Goal: Transaction & Acquisition: Subscribe to service/newsletter

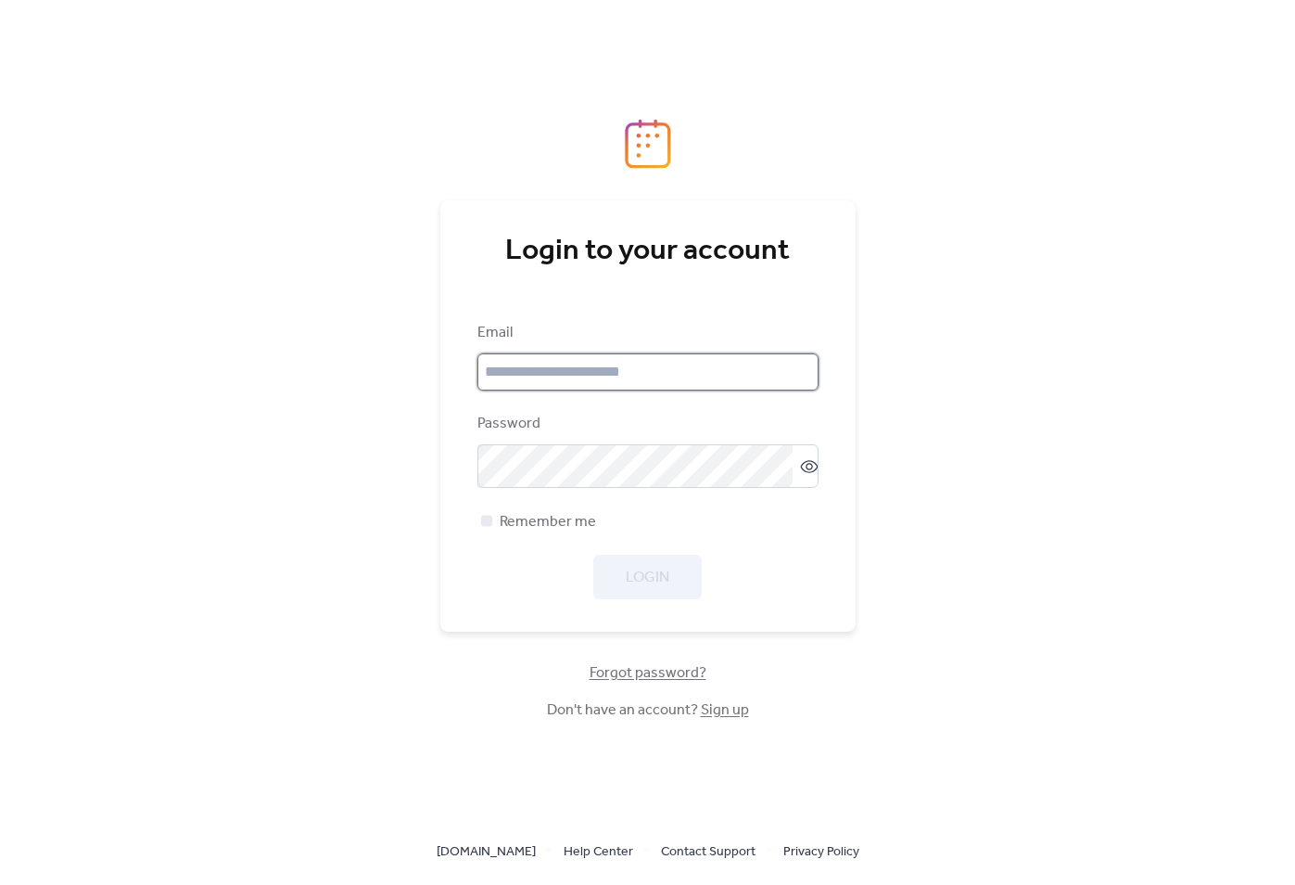
click at [625, 384] on input "email" at bounding box center [647, 371] width 341 height 37
click at [362, 422] on div "Login to your account Email Password Remember me Login Forgot password? Don't h…" at bounding box center [647, 442] width 1295 height 885
click at [528, 373] on input "email" at bounding box center [647, 371] width 341 height 37
paste input "**********"
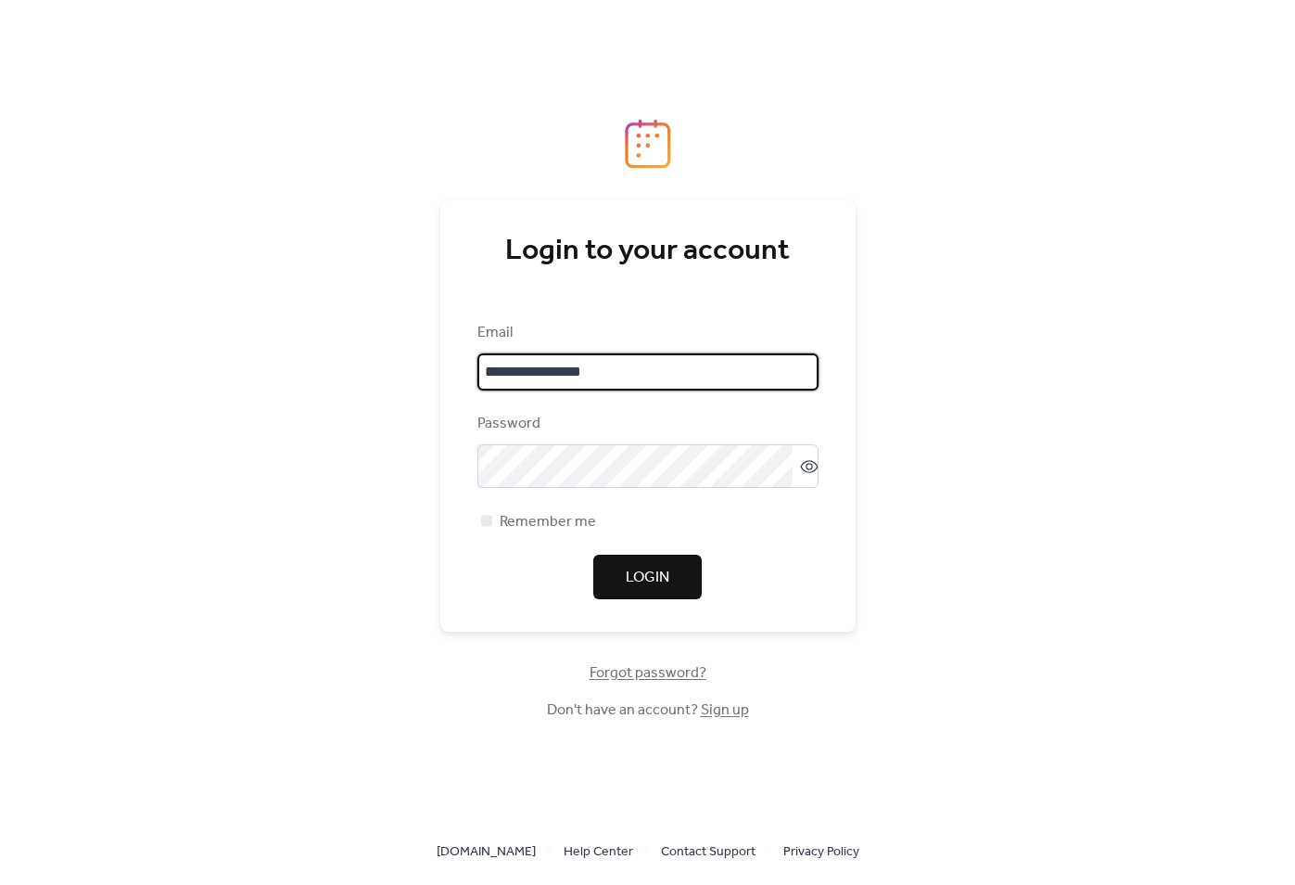
type input "**********"
click at [396, 412] on div "**********" at bounding box center [647, 442] width 1295 height 885
click at [644, 586] on span "Login" at bounding box center [648, 578] width 44 height 22
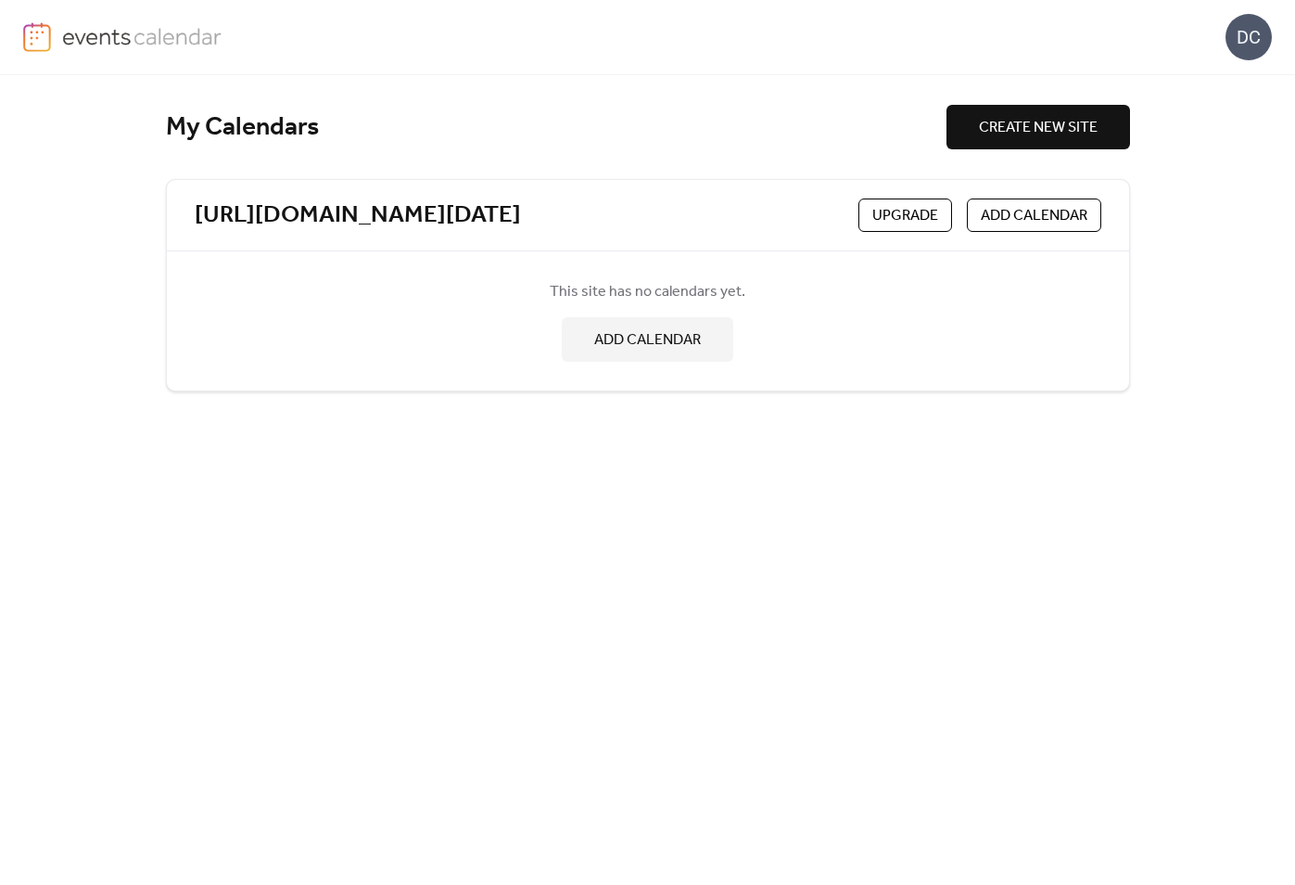
click at [1006, 132] on span "CREATE NEW SITE" at bounding box center [1038, 128] width 119 height 22
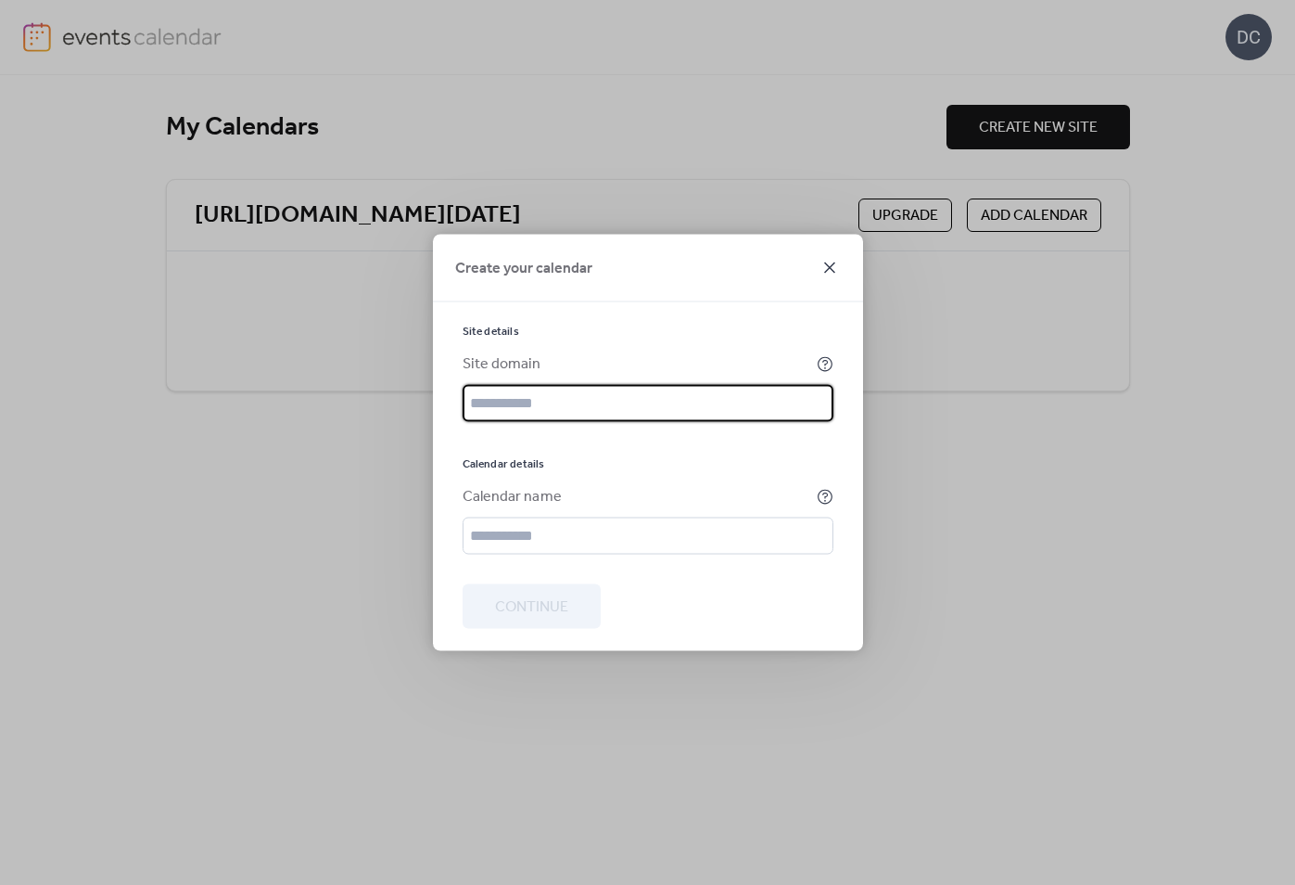
click at [821, 266] on icon at bounding box center [830, 268] width 22 height 22
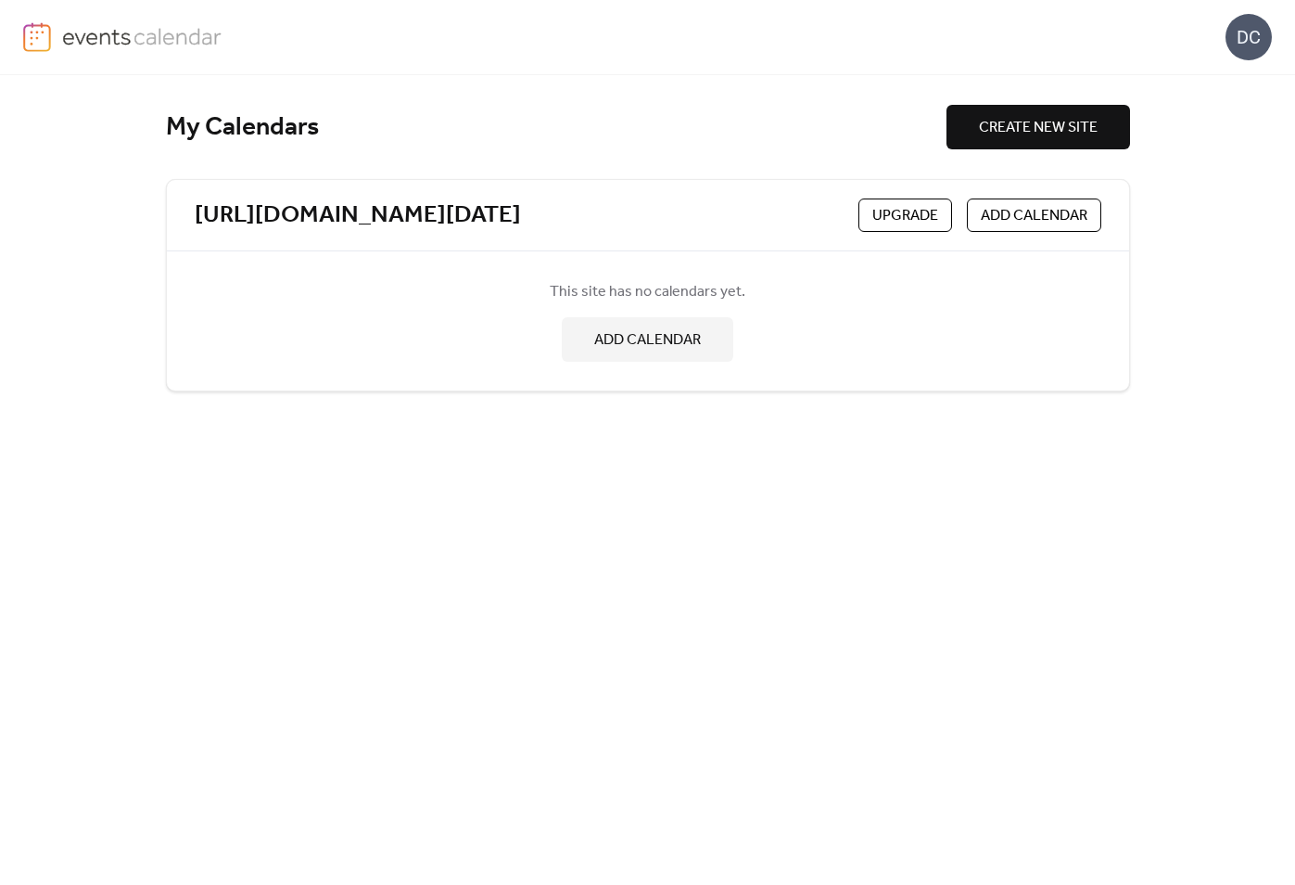
click at [79, 45] on img at bounding box center [142, 36] width 160 height 28
click at [1241, 41] on div "DC" at bounding box center [1249, 37] width 46 height 46
click at [1223, 162] on span "Sign out" at bounding box center [1212, 165] width 54 height 22
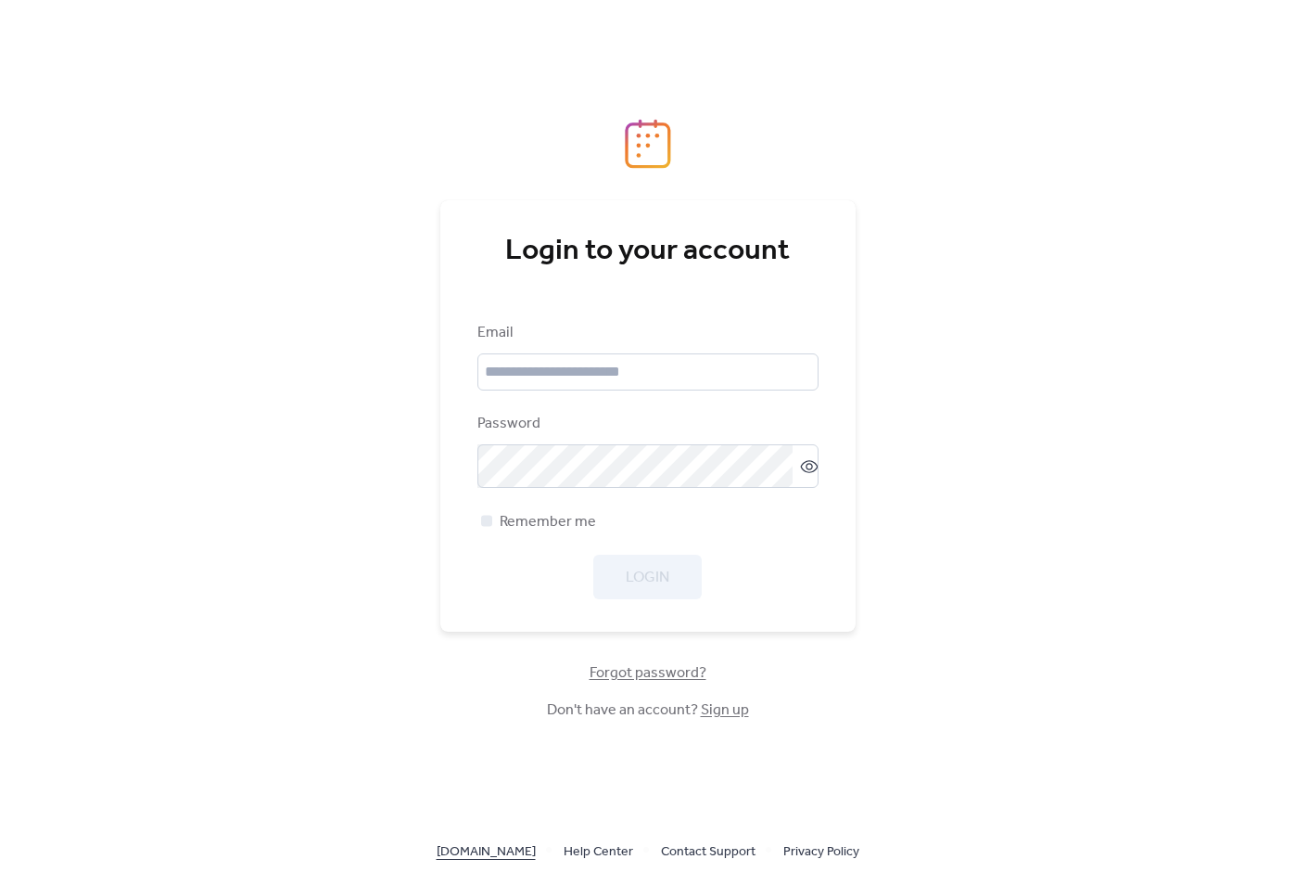
click at [488, 849] on link "[DOMAIN_NAME]" at bounding box center [486, 850] width 99 height 23
click at [569, 376] on input "email" at bounding box center [647, 371] width 341 height 37
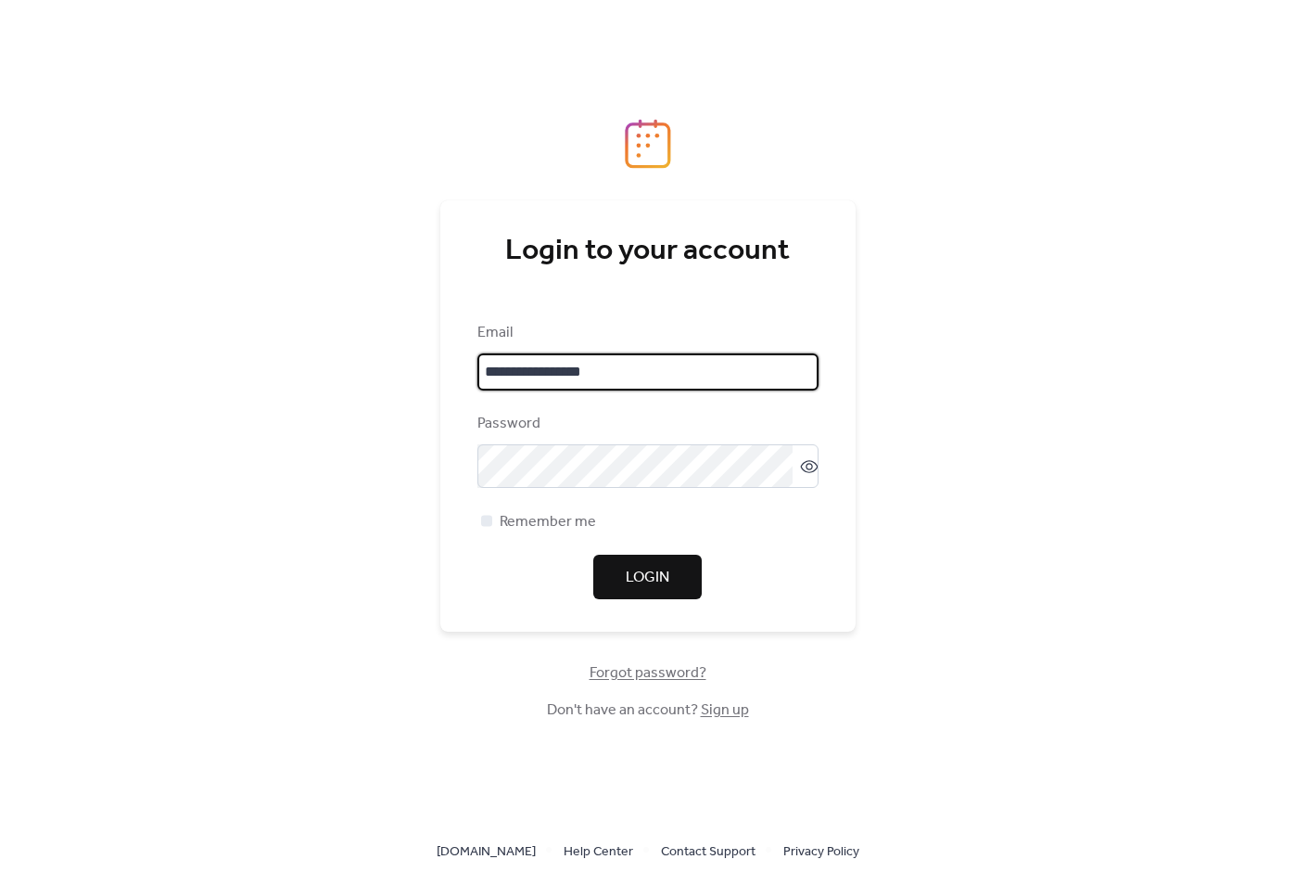
type input "**********"
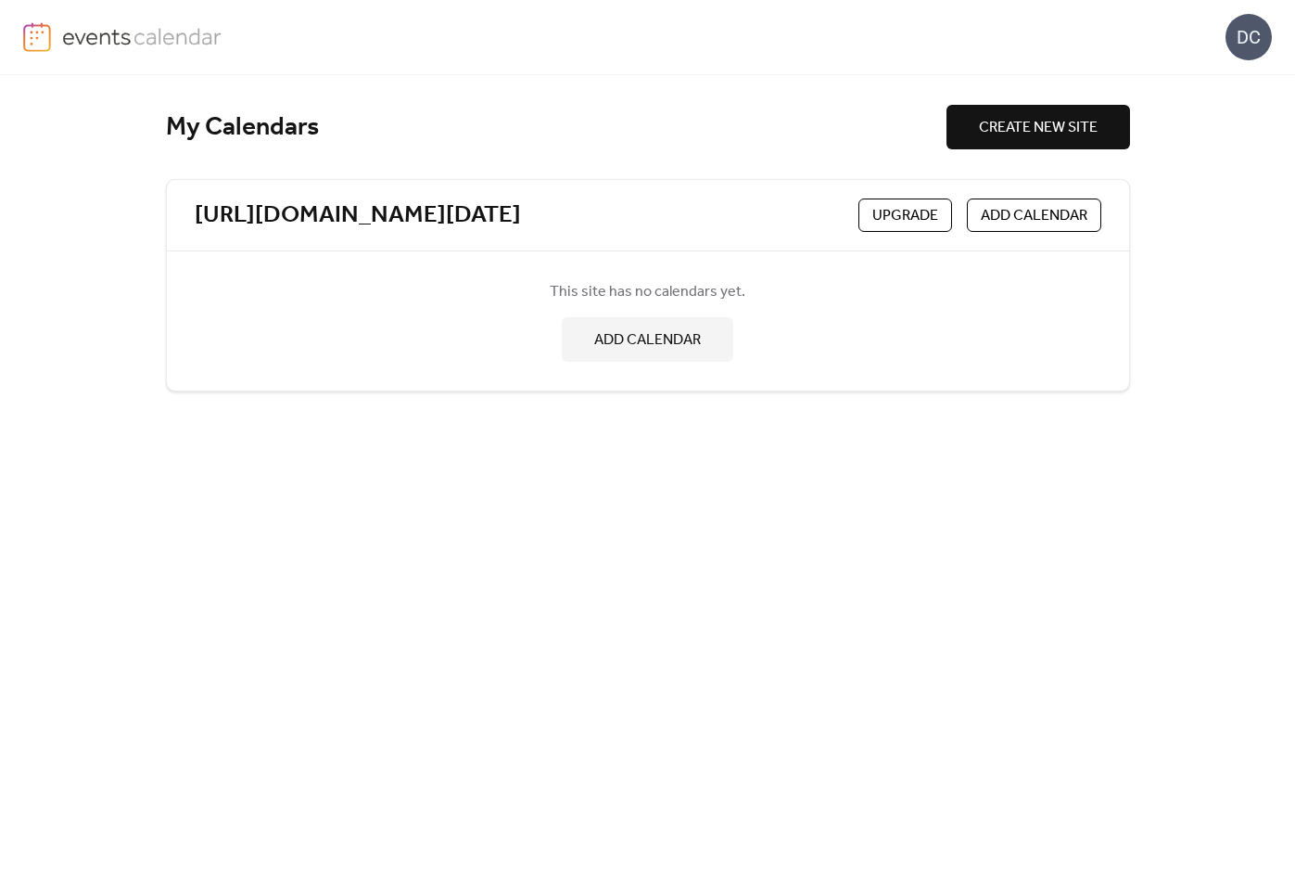
click at [1261, 38] on div "DC" at bounding box center [1249, 37] width 46 height 46
click at [1234, 81] on span "Account" at bounding box center [1212, 83] width 55 height 22
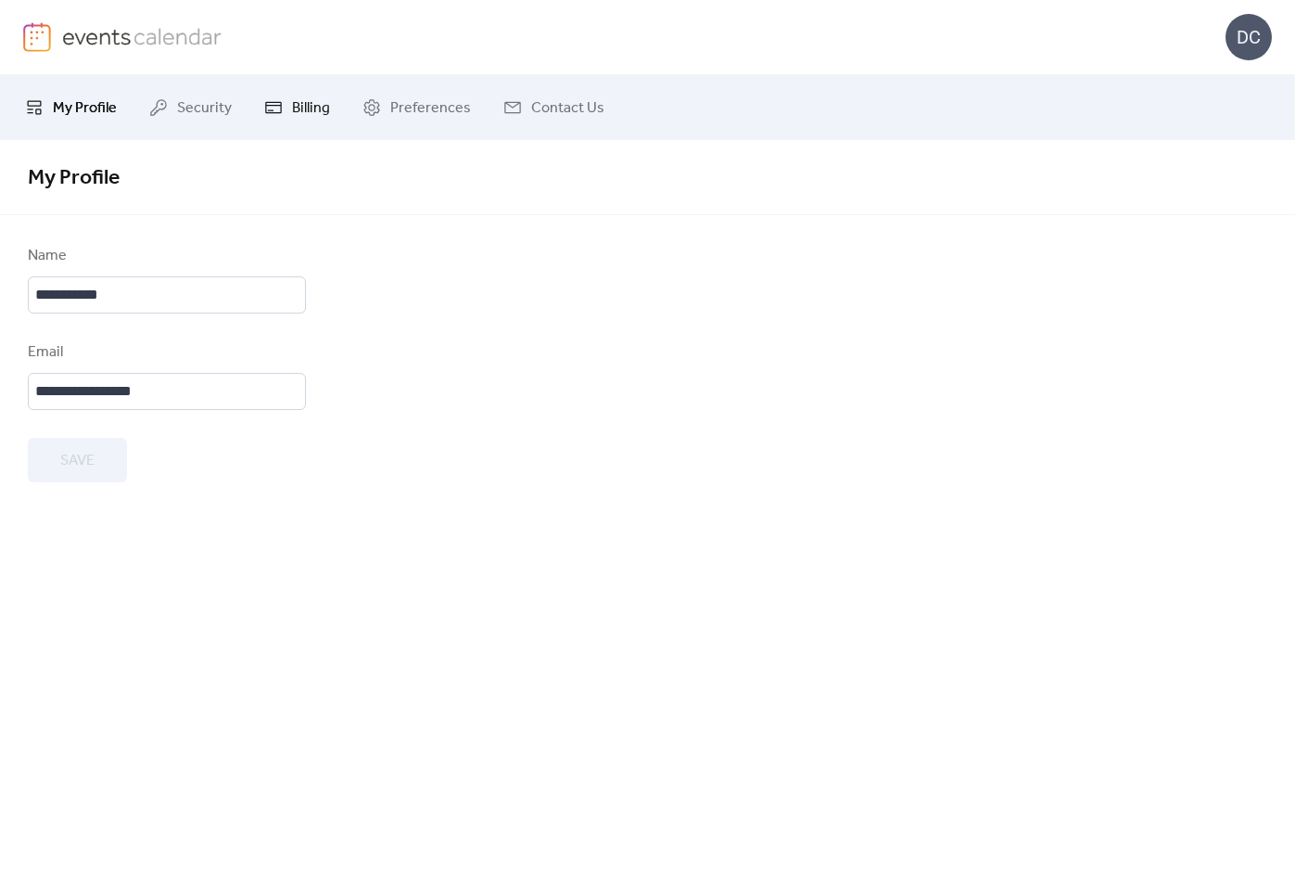
click at [309, 105] on span "Billing" at bounding box center [311, 108] width 38 height 22
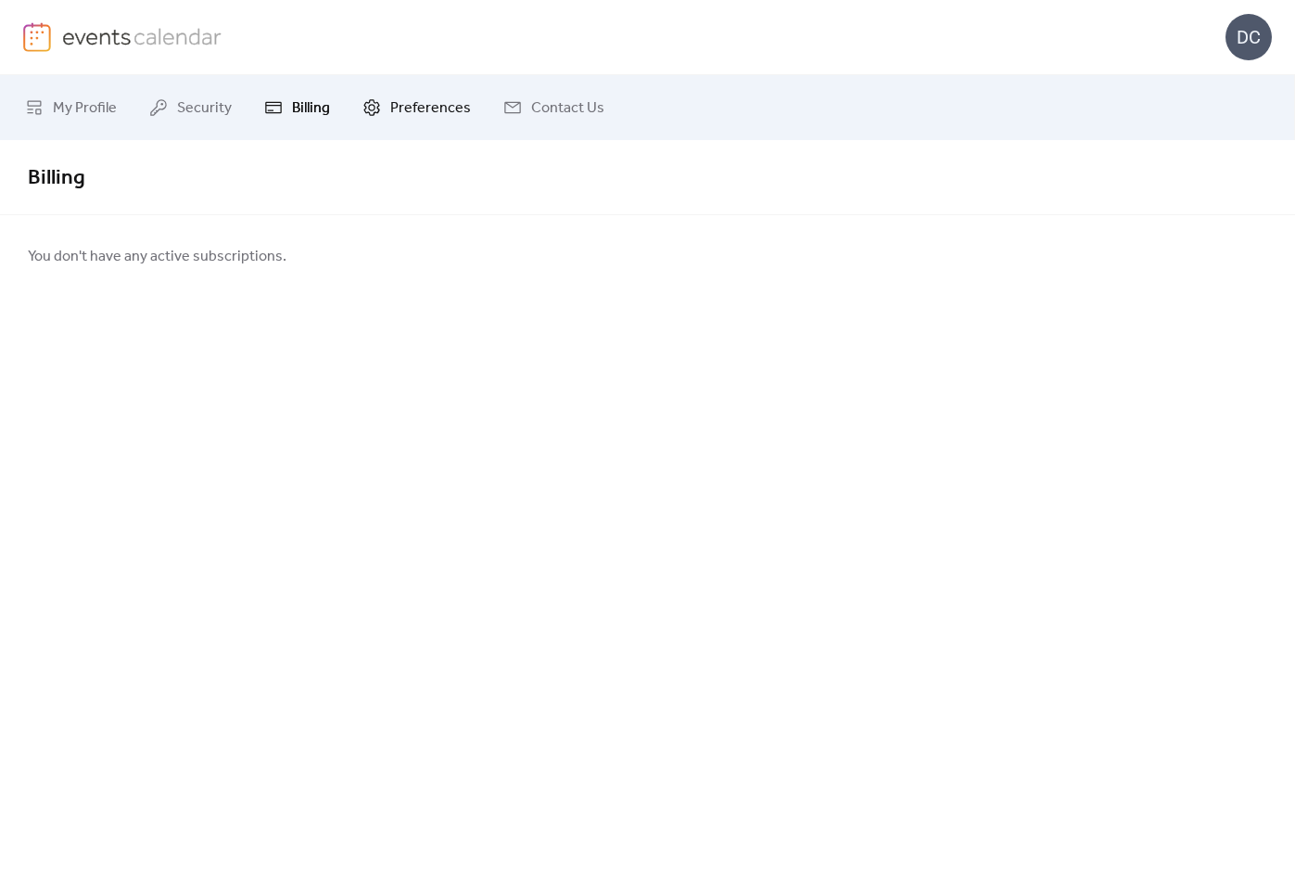
click at [401, 108] on span "Preferences" at bounding box center [430, 108] width 81 height 22
click at [66, 102] on span "My Profile" at bounding box center [85, 108] width 64 height 22
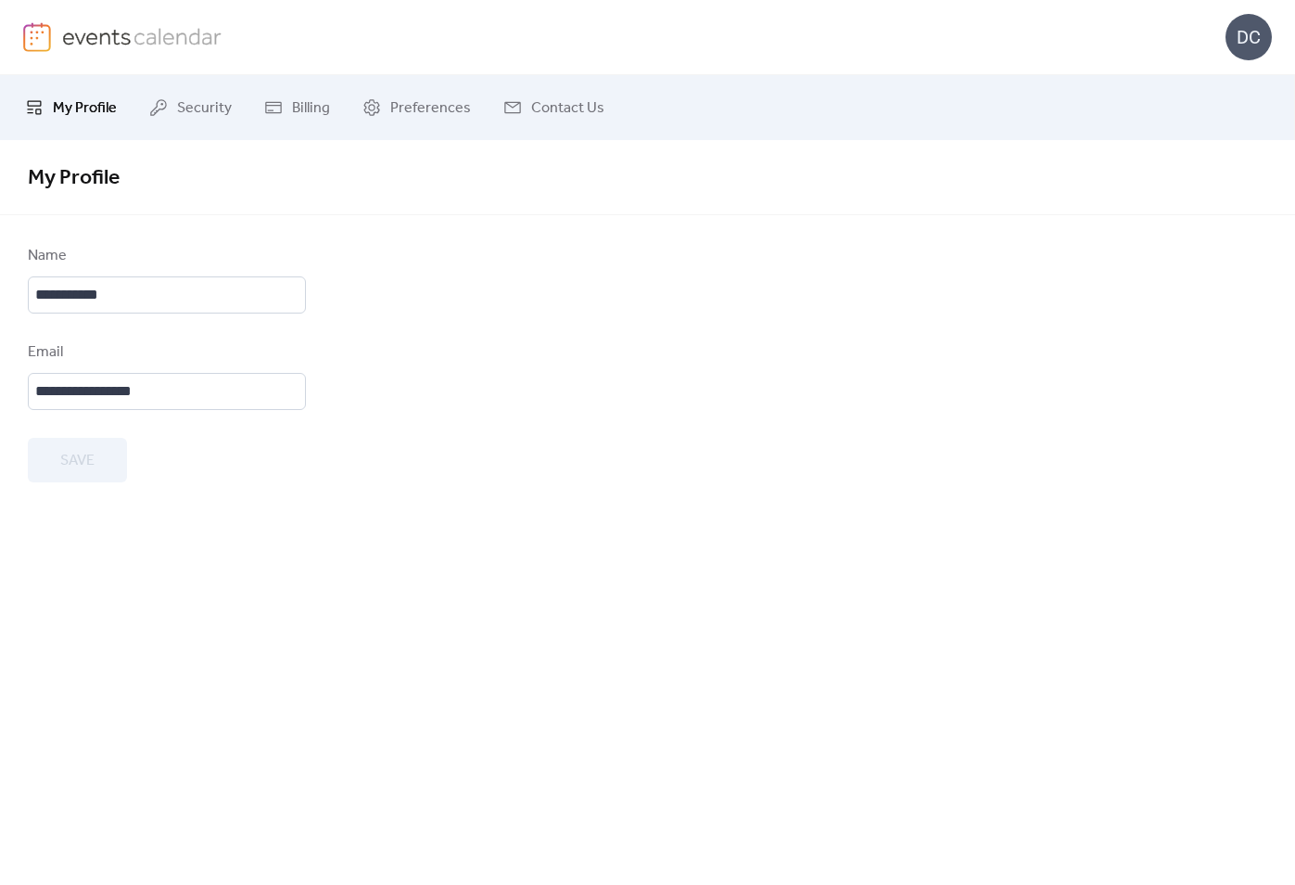
click at [89, 113] on span "My Profile" at bounding box center [85, 108] width 64 height 22
click at [72, 46] on img at bounding box center [142, 36] width 160 height 28
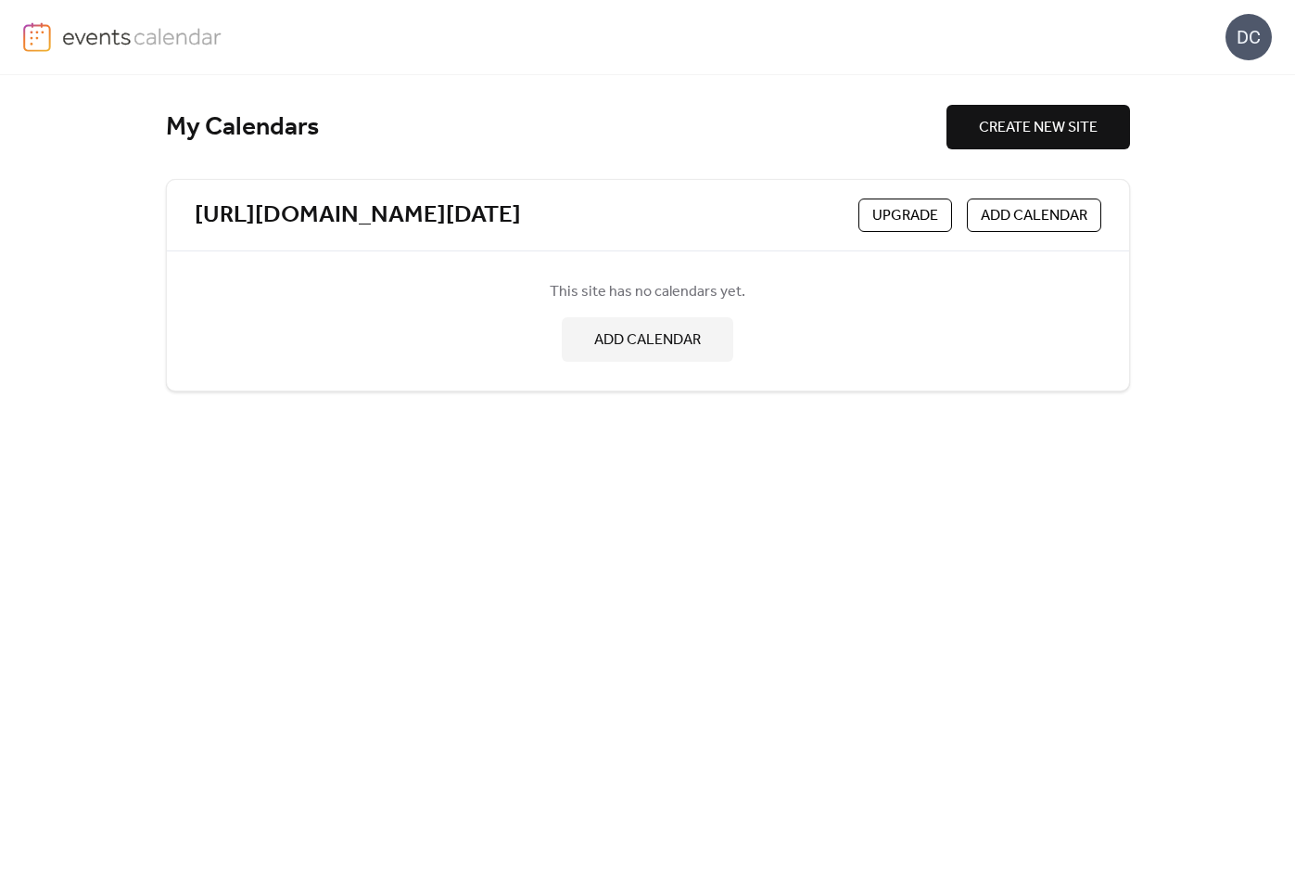
drag, startPoint x: 980, startPoint y: 138, endPoint x: 877, endPoint y: 146, distance: 103.2
click at [877, 146] on div "My Calendars CREATE NEW SITE" at bounding box center [648, 127] width 964 height 45
click at [1021, 124] on span "CREATE NEW SITE" at bounding box center [1038, 128] width 119 height 22
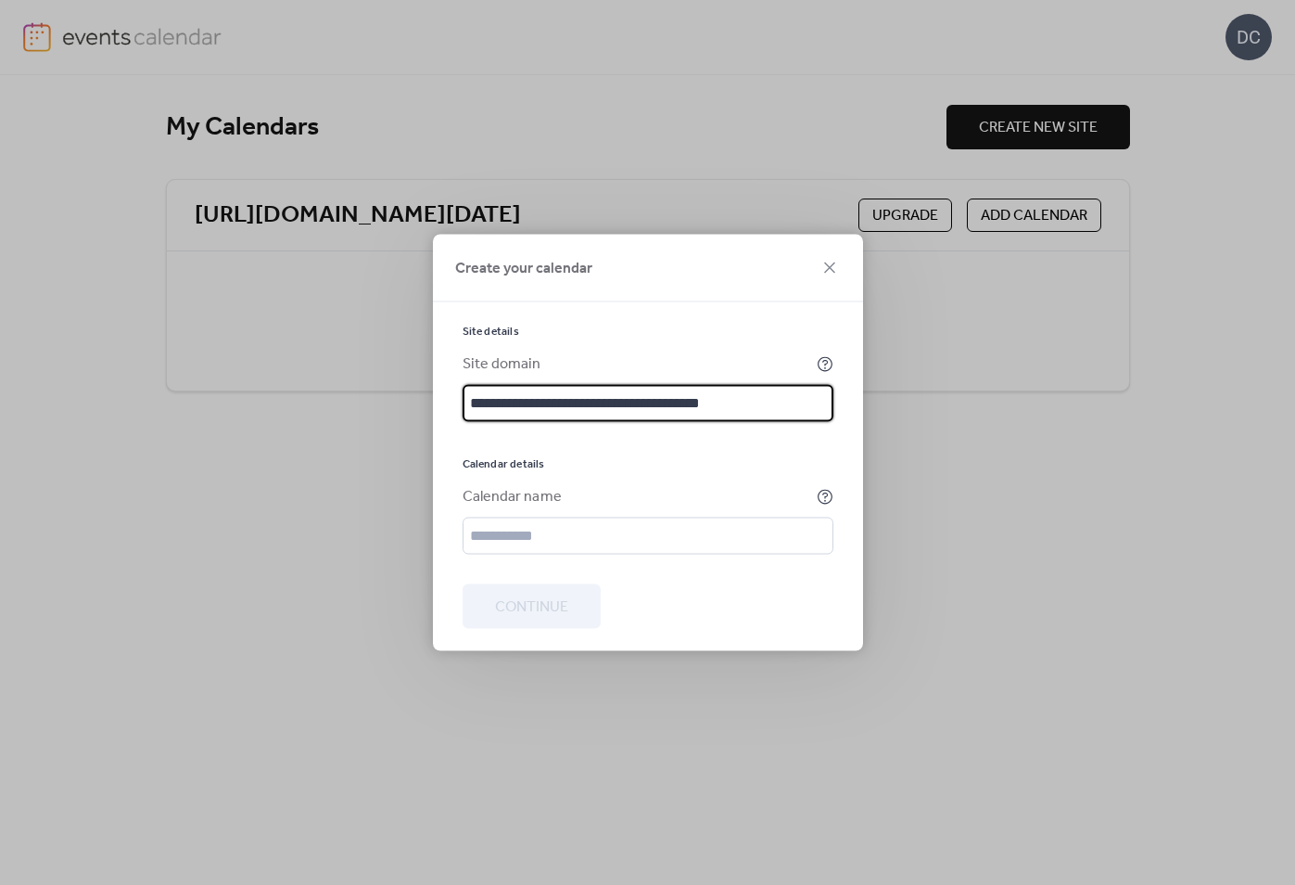
type input "**********"
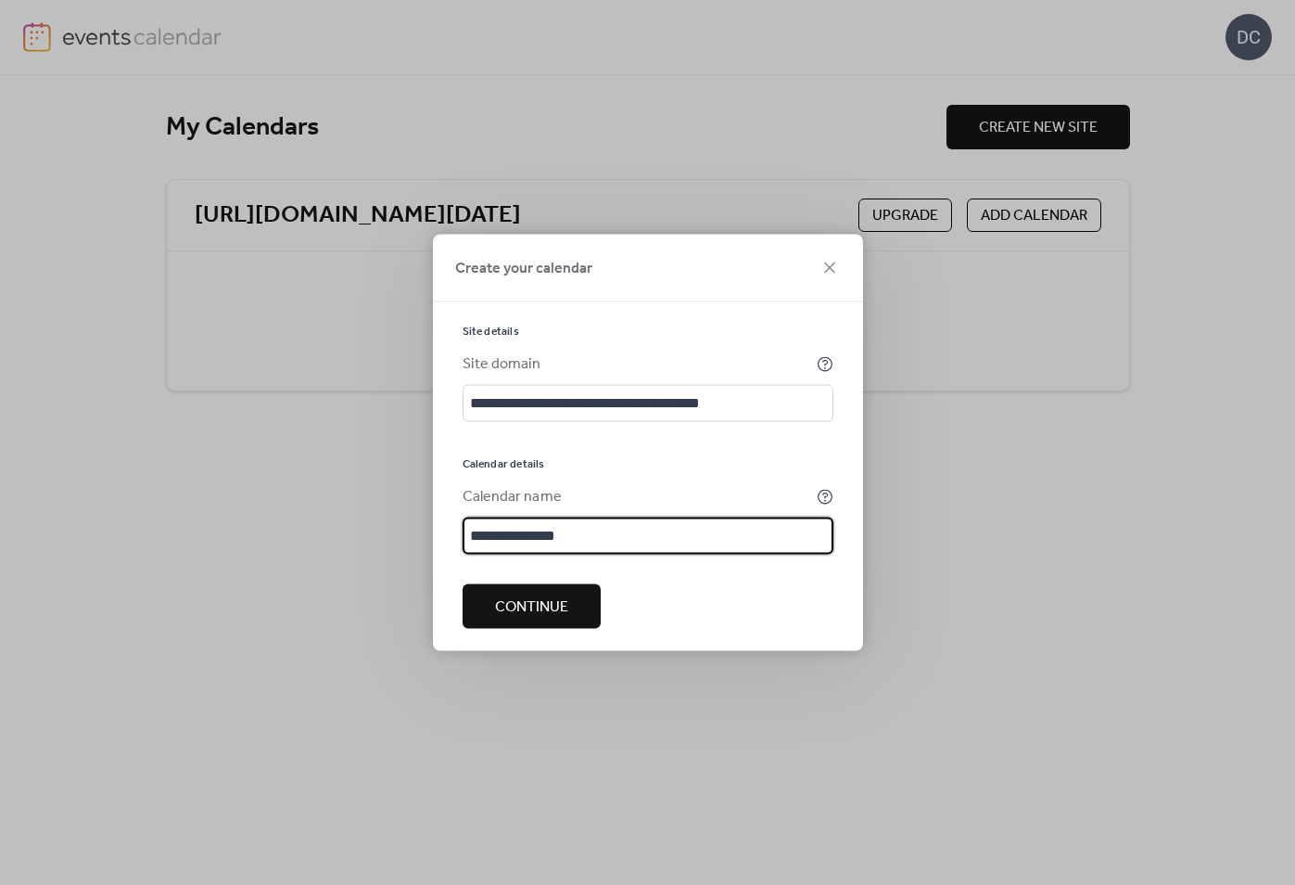
type input "**********"
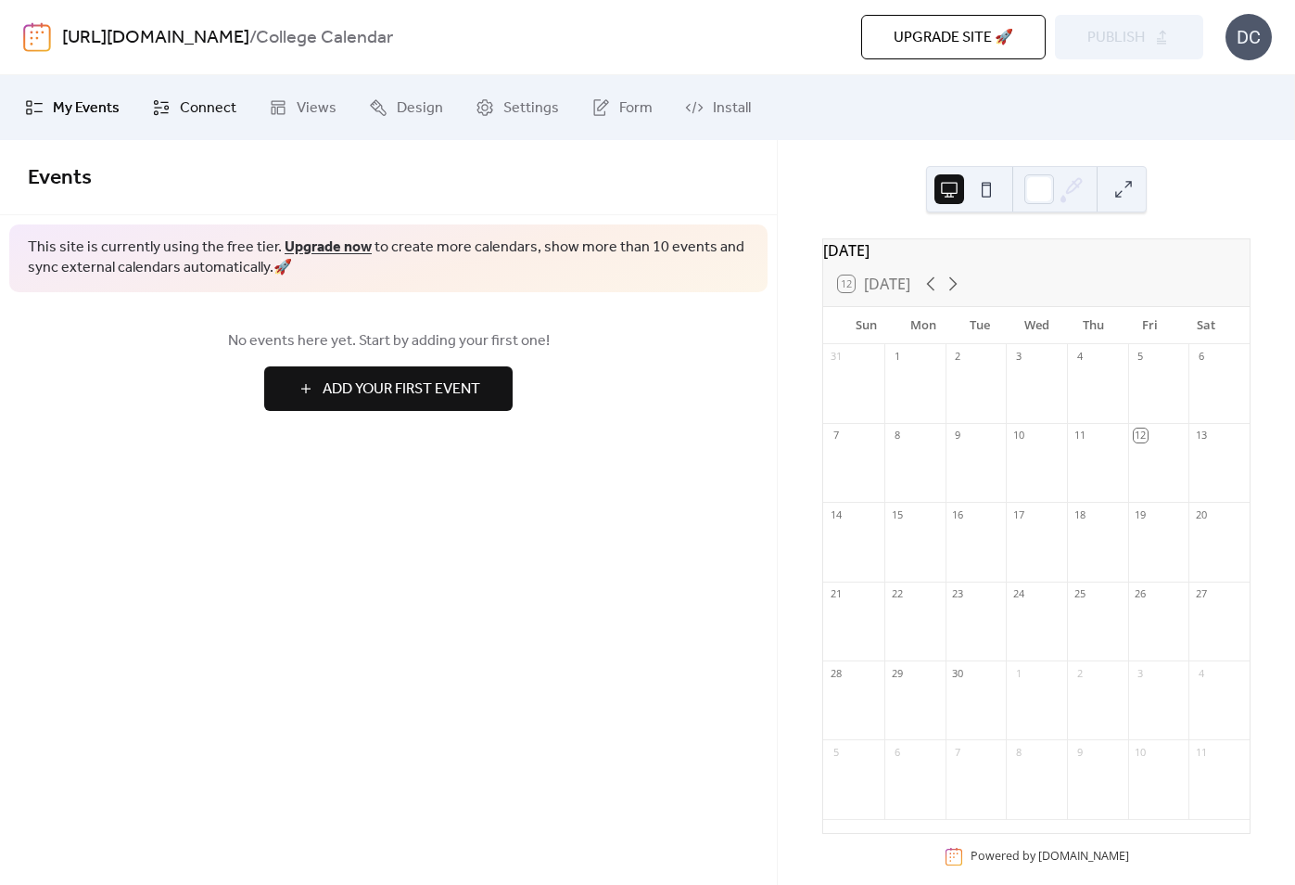
click at [212, 119] on span "Connect" at bounding box center [208, 108] width 57 height 22
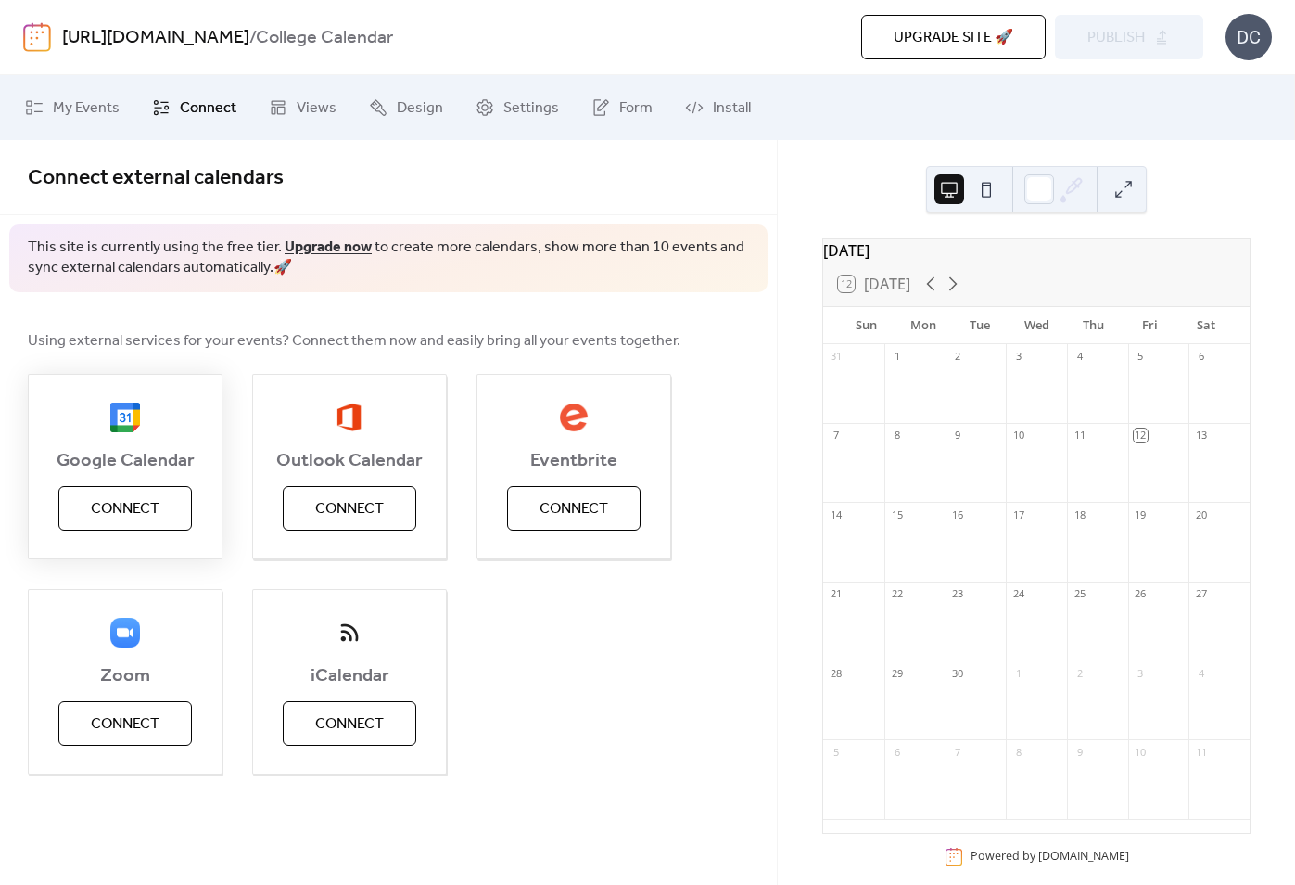
click at [139, 507] on span "Connect" at bounding box center [125, 509] width 69 height 22
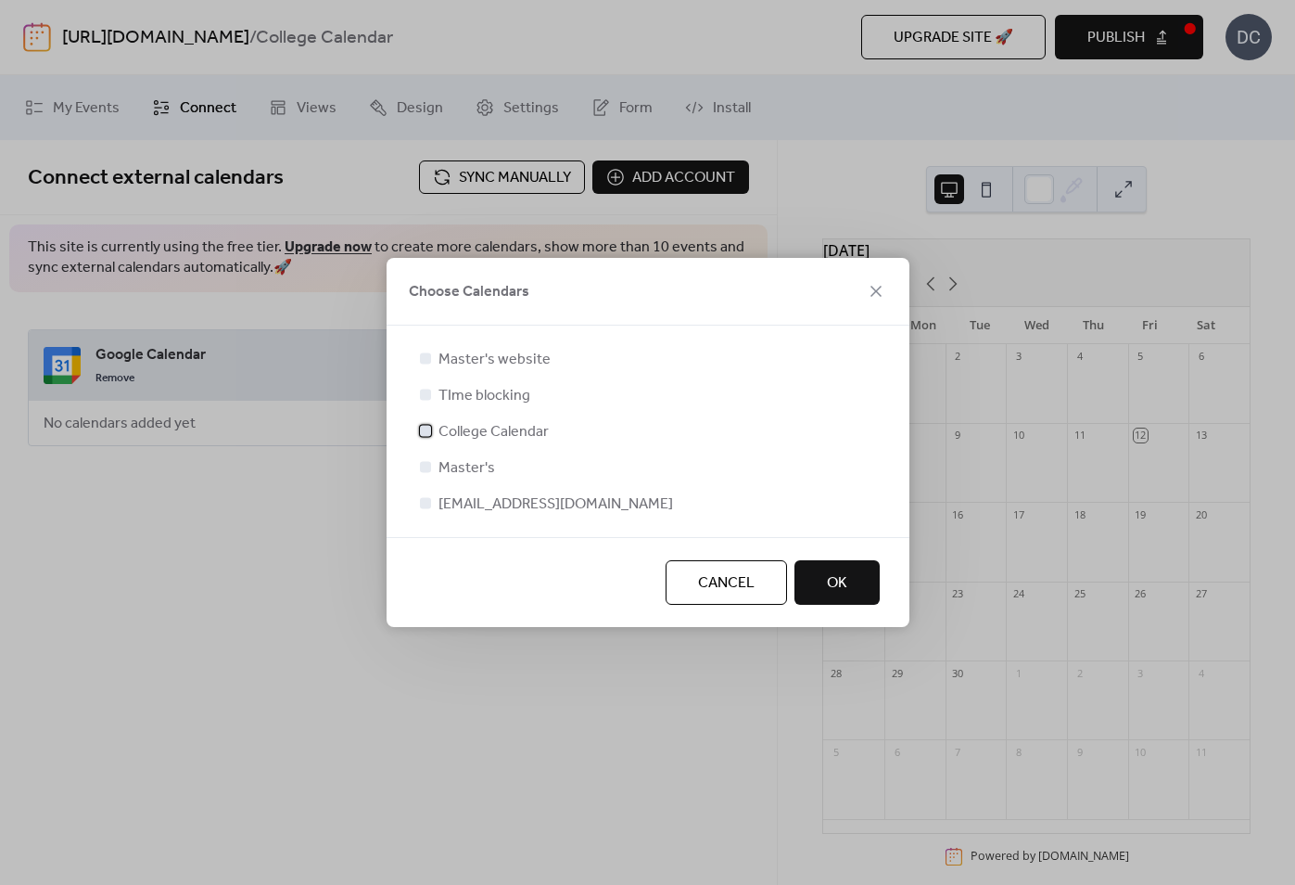
click at [426, 434] on div at bounding box center [425, 430] width 11 height 11
click at [844, 584] on span "OK" at bounding box center [837, 583] width 20 height 22
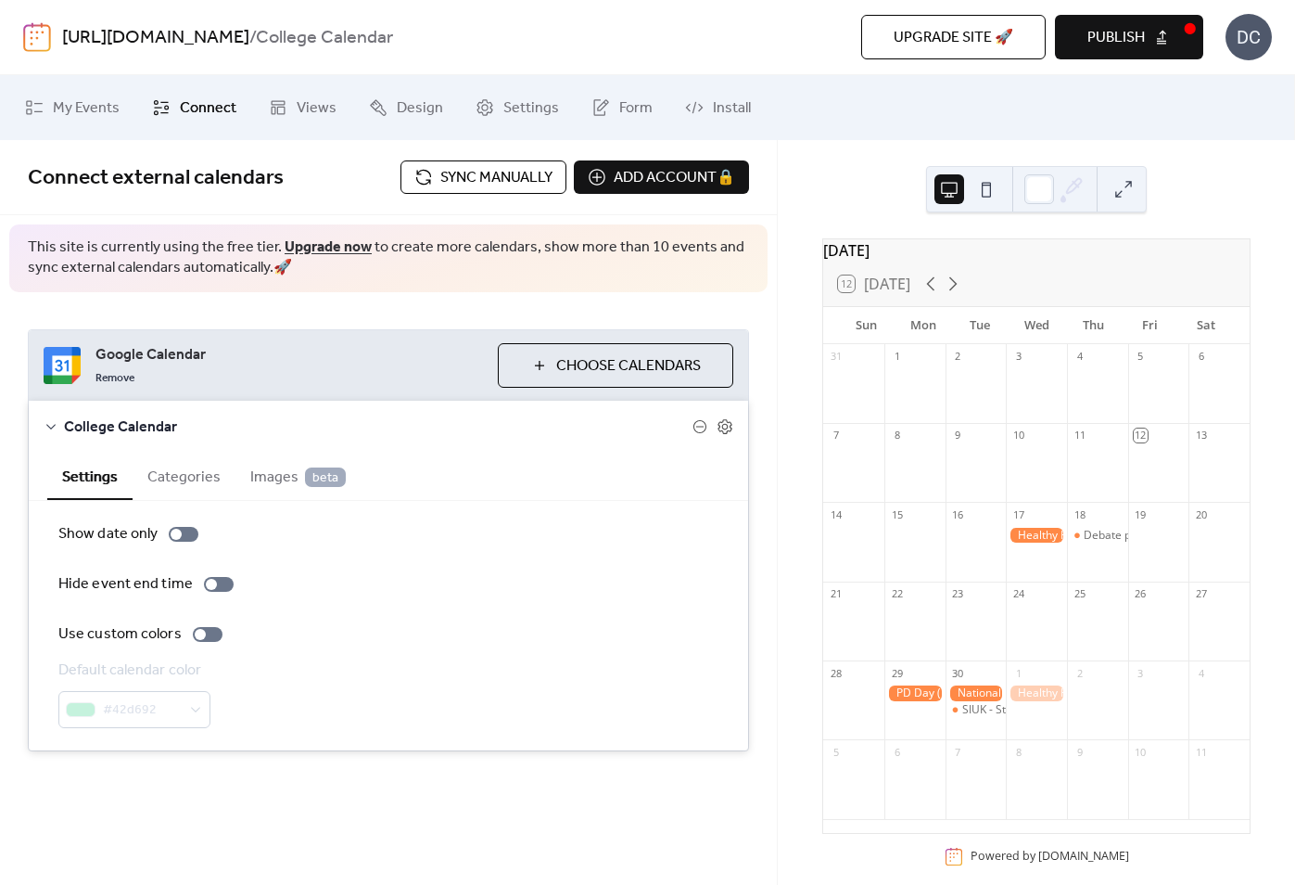
click at [556, 363] on span "Choose Calendars" at bounding box center [628, 366] width 145 height 22
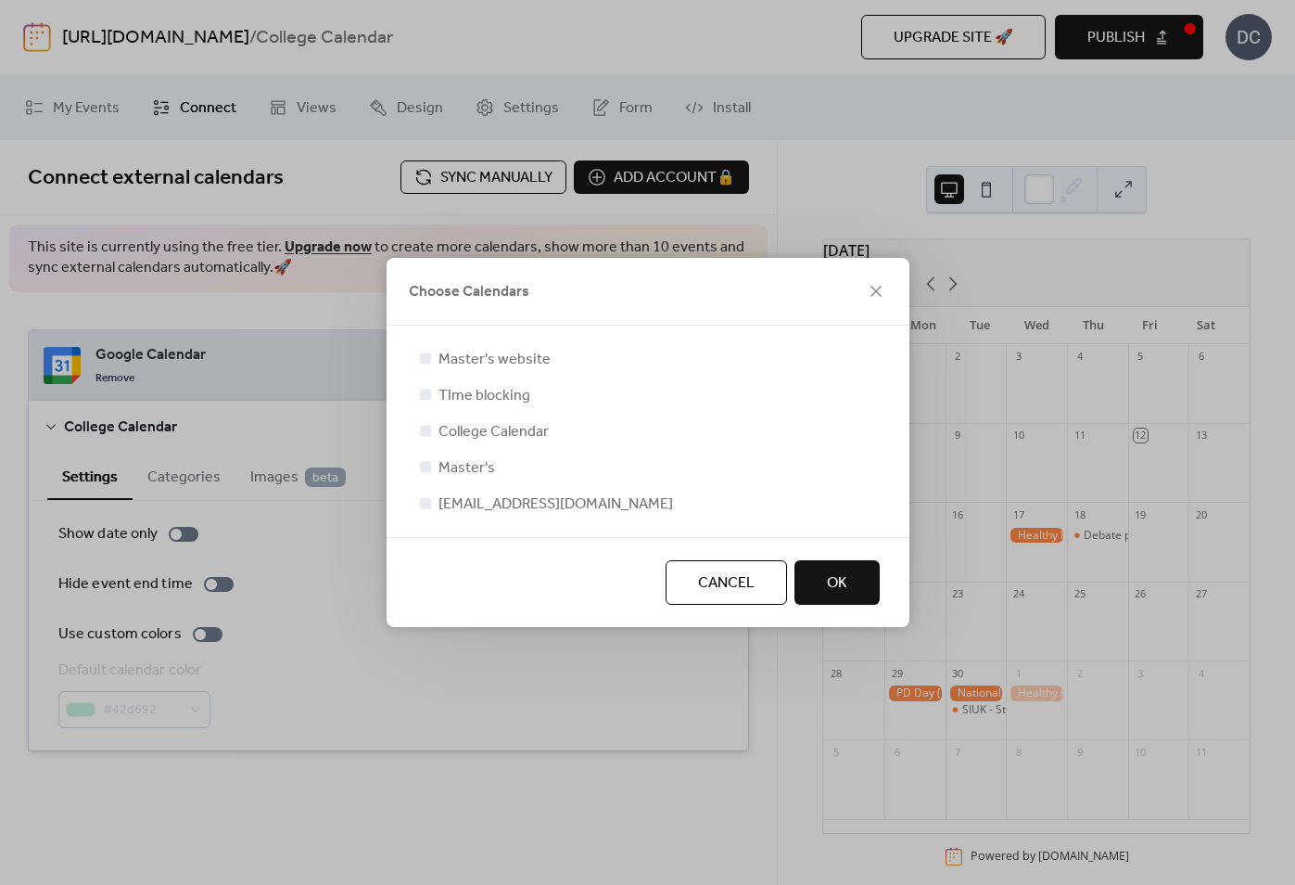
click at [824, 577] on button "OK" at bounding box center [837, 582] width 85 height 45
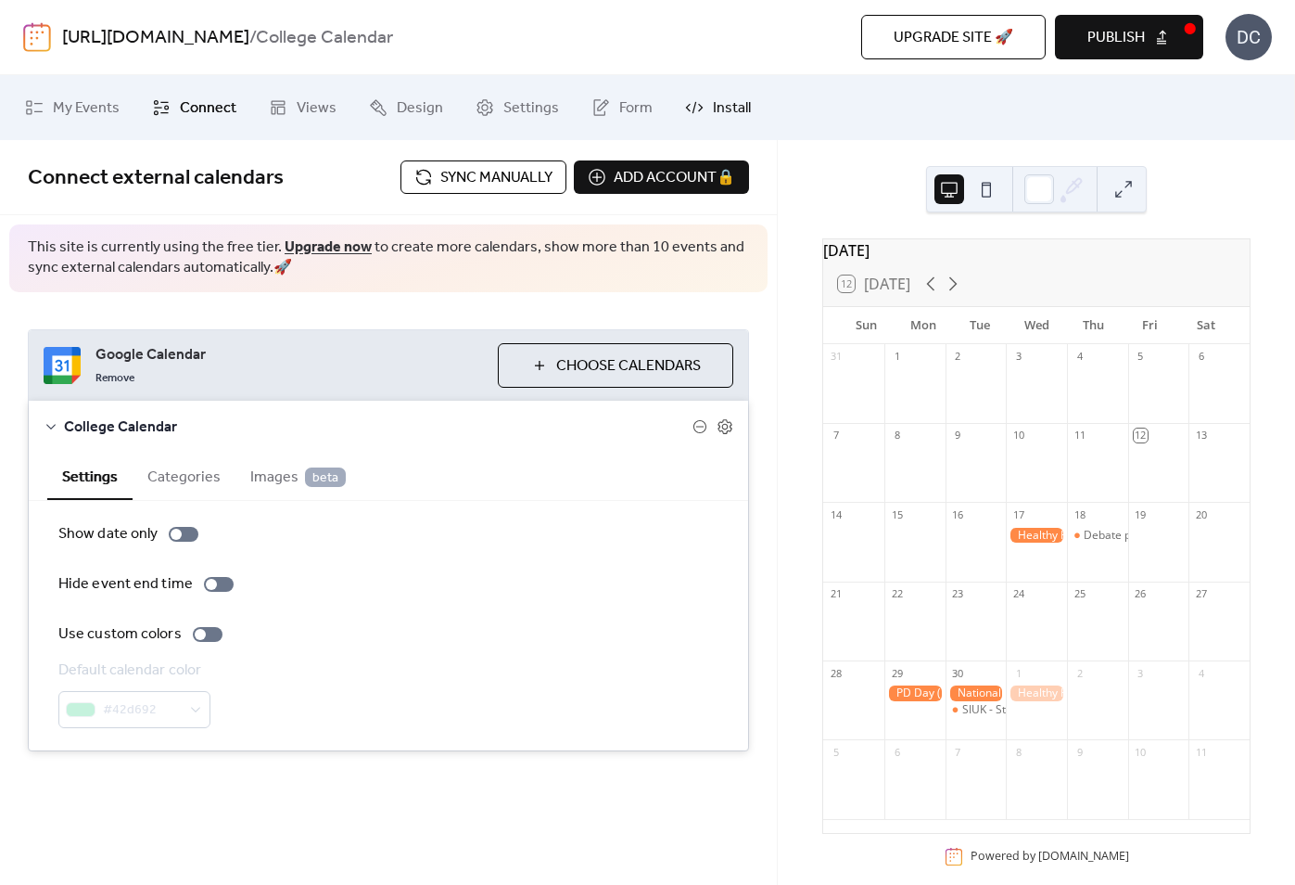
click at [713, 108] on span "Install" at bounding box center [732, 108] width 38 height 22
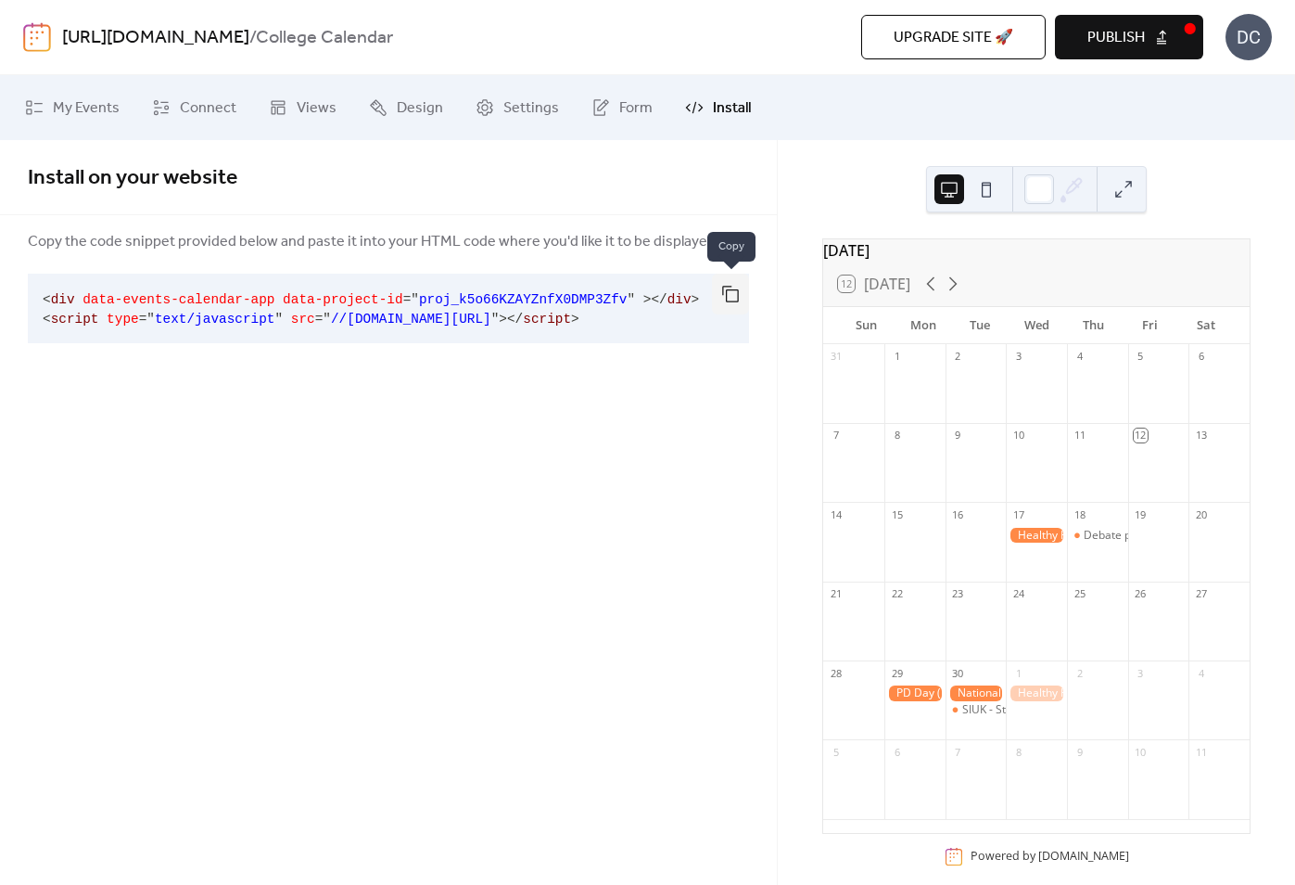
click at [729, 294] on button "button" at bounding box center [730, 294] width 37 height 41
click at [70, 106] on span "My Events" at bounding box center [86, 108] width 67 height 22
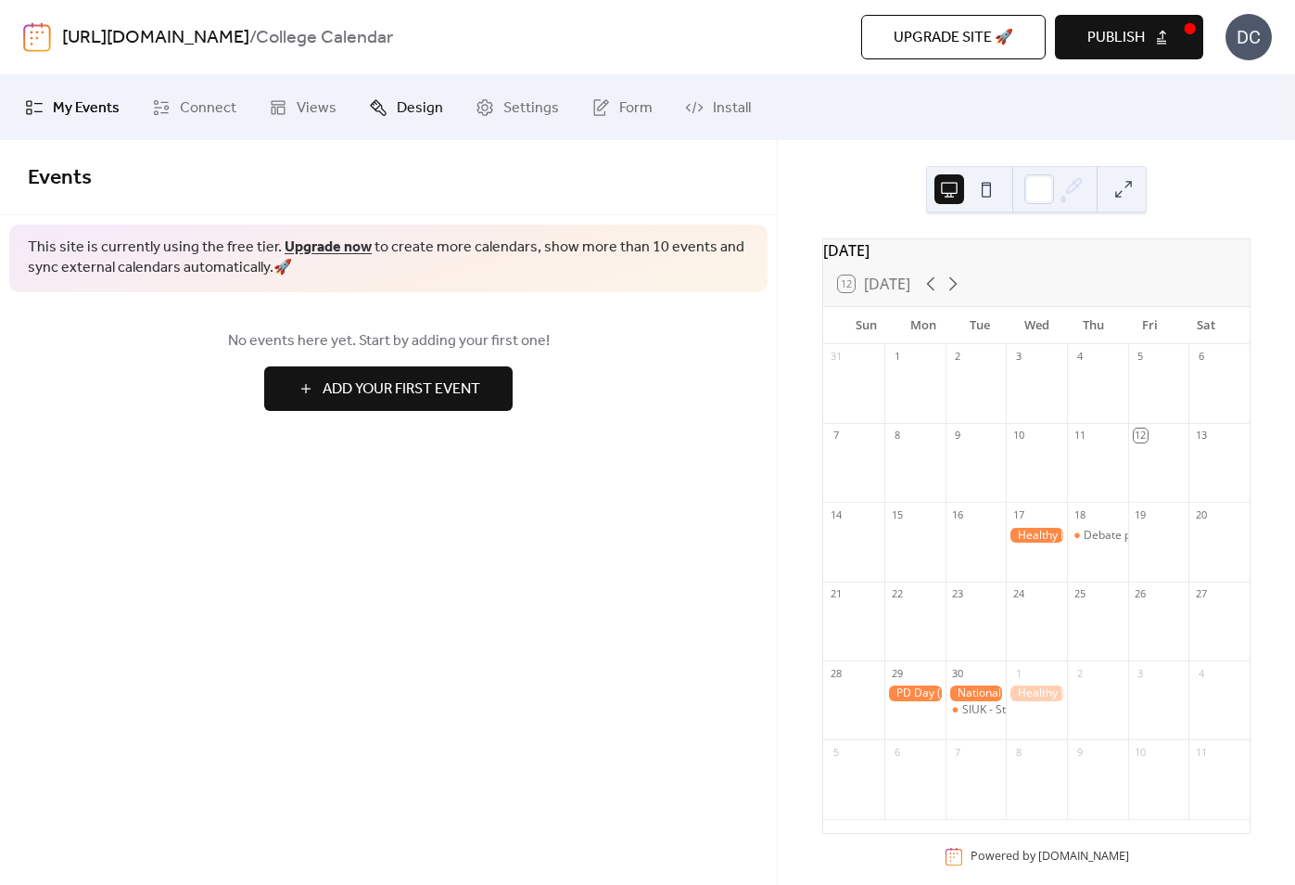
click at [436, 109] on span "Design" at bounding box center [420, 108] width 46 height 22
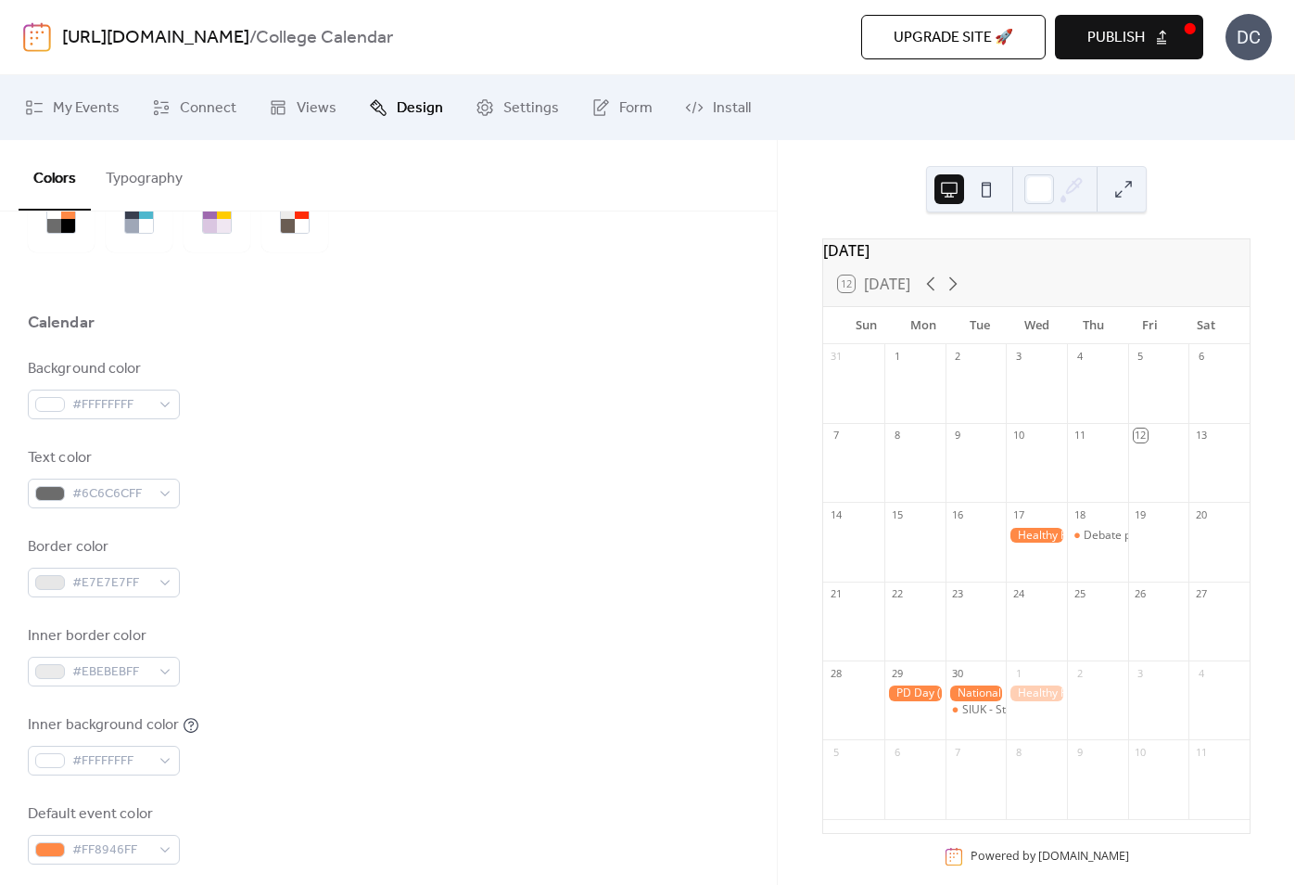
scroll to position [111, 0]
click at [102, 497] on span "#6C6C6CFF" at bounding box center [111, 492] width 78 height 22
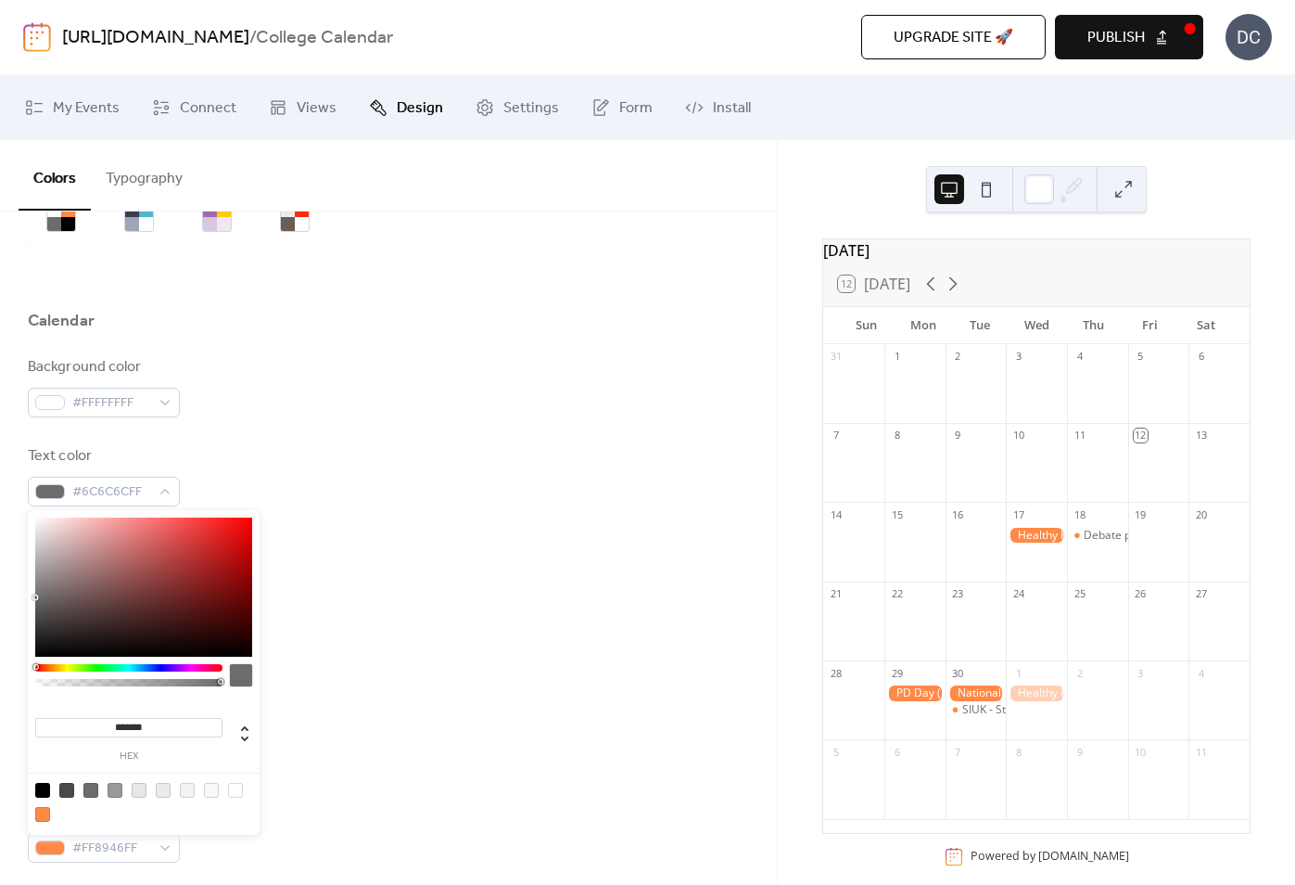
click at [39, 784] on div at bounding box center [42, 790] width 15 height 15
type input "*******"
click at [387, 642] on div "Inner border color #EBEBEBFF" at bounding box center [388, 653] width 721 height 61
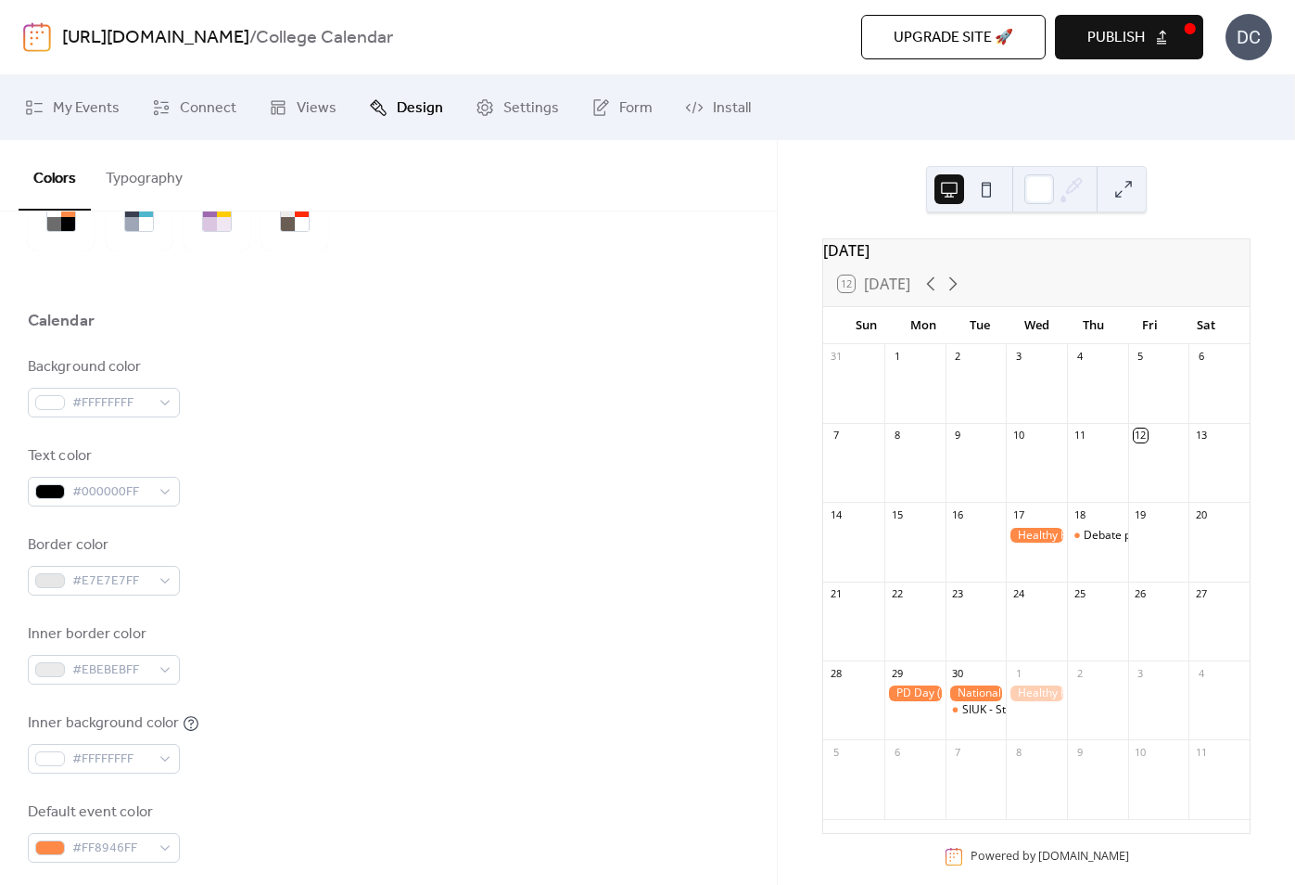
scroll to position [202, 0]
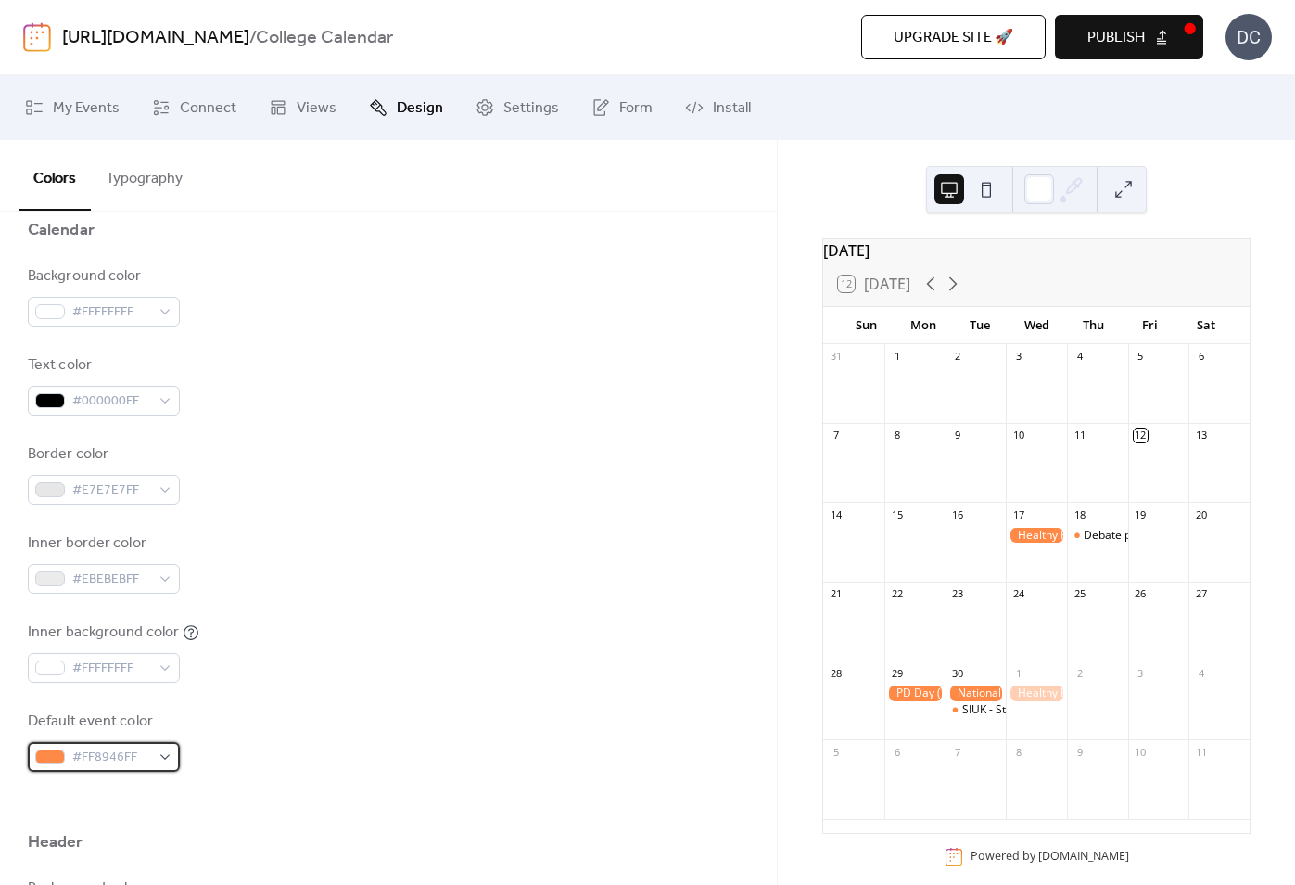
click at [60, 751] on div at bounding box center [50, 756] width 30 height 15
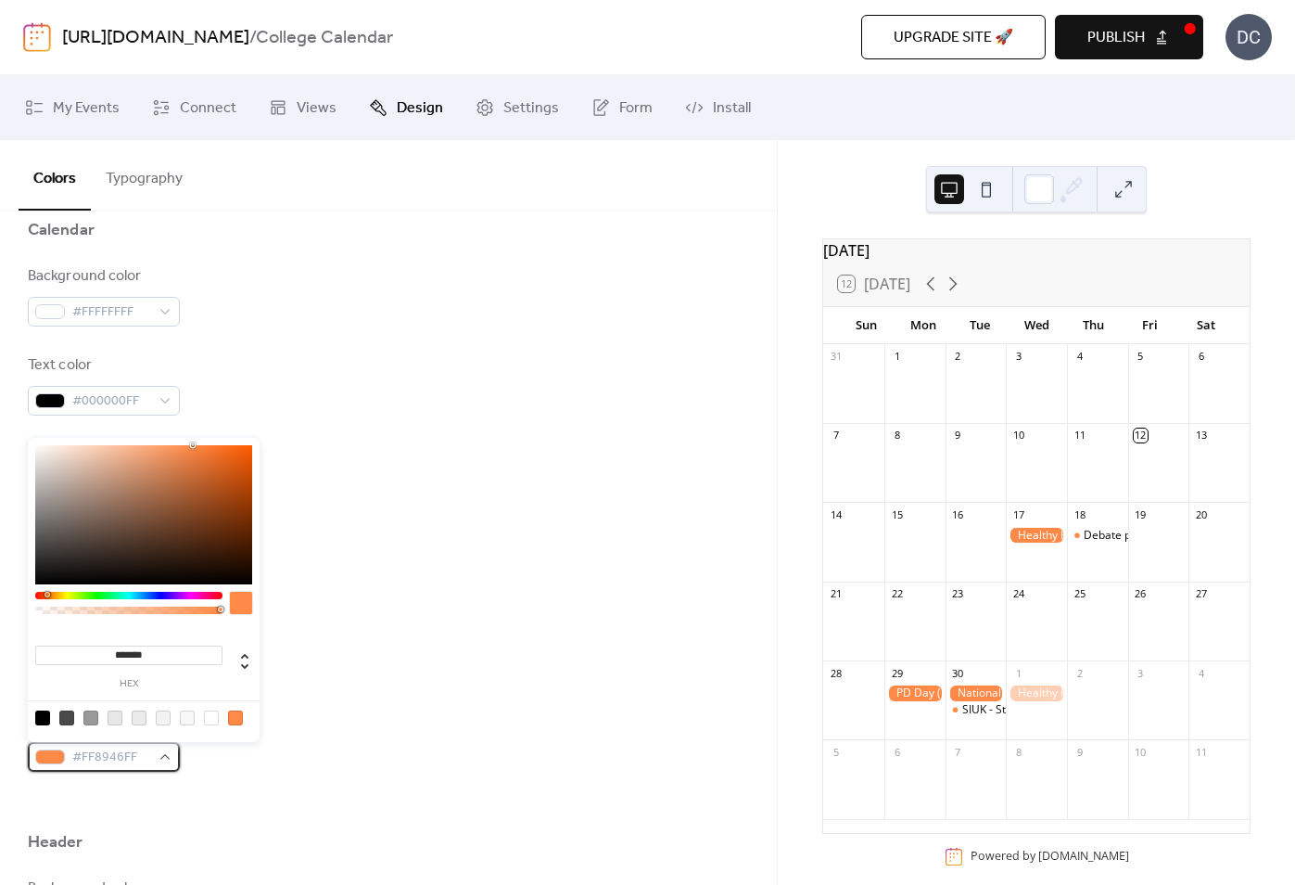
click at [135, 753] on span "#FF8946FF" at bounding box center [111, 757] width 78 height 22
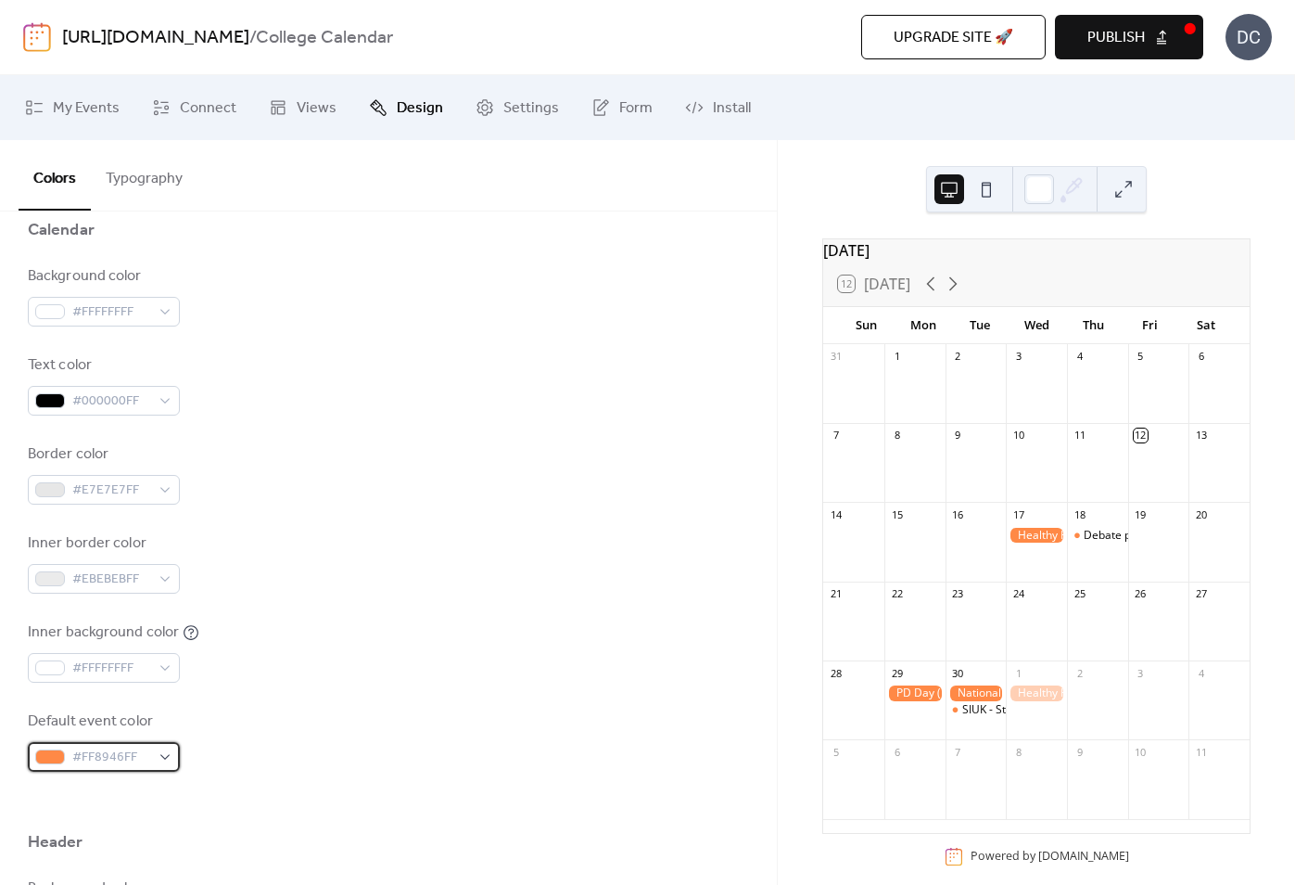
click at [135, 753] on span "#FF8946FF" at bounding box center [111, 757] width 78 height 22
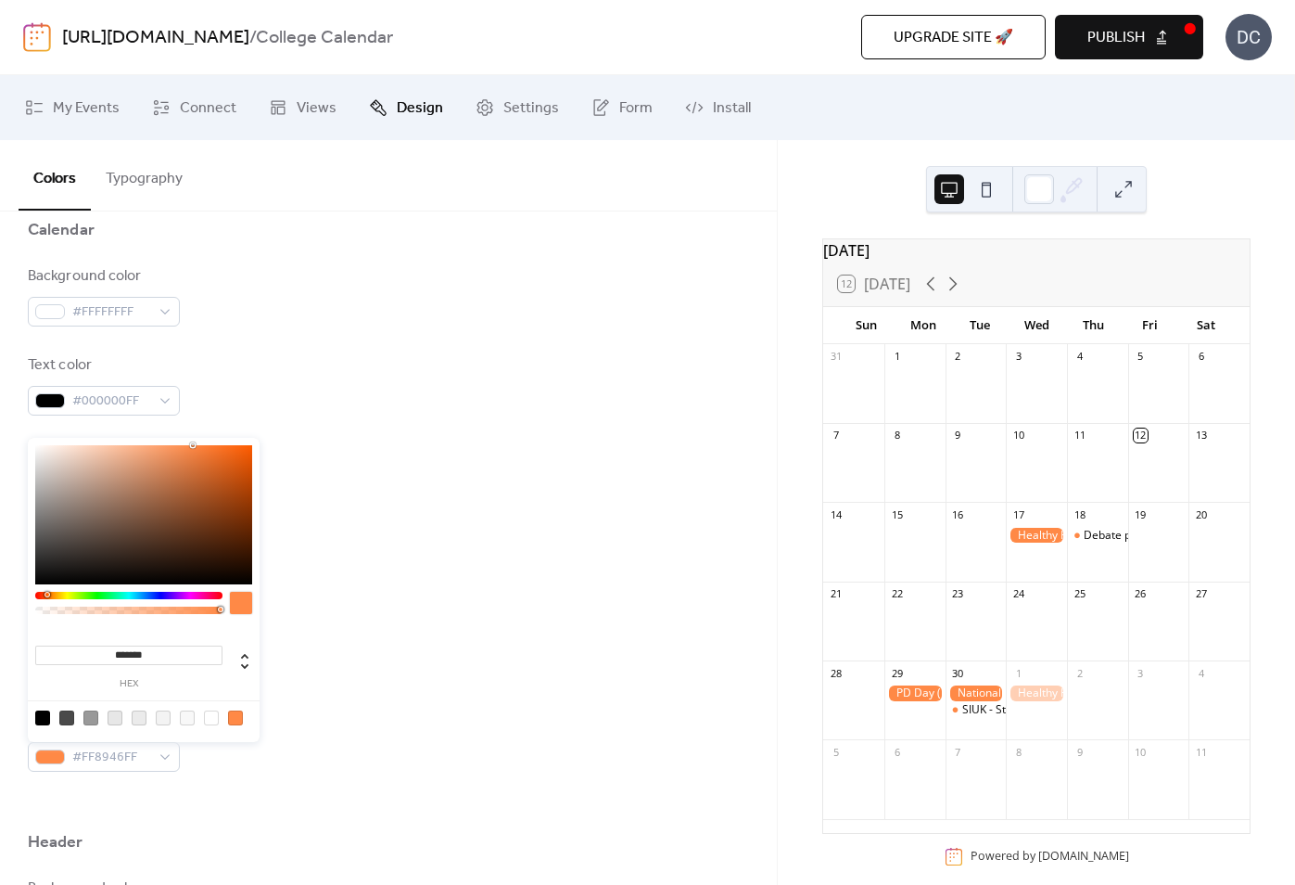
click at [136, 645] on input "*******" at bounding box center [128, 654] width 187 height 19
paste input
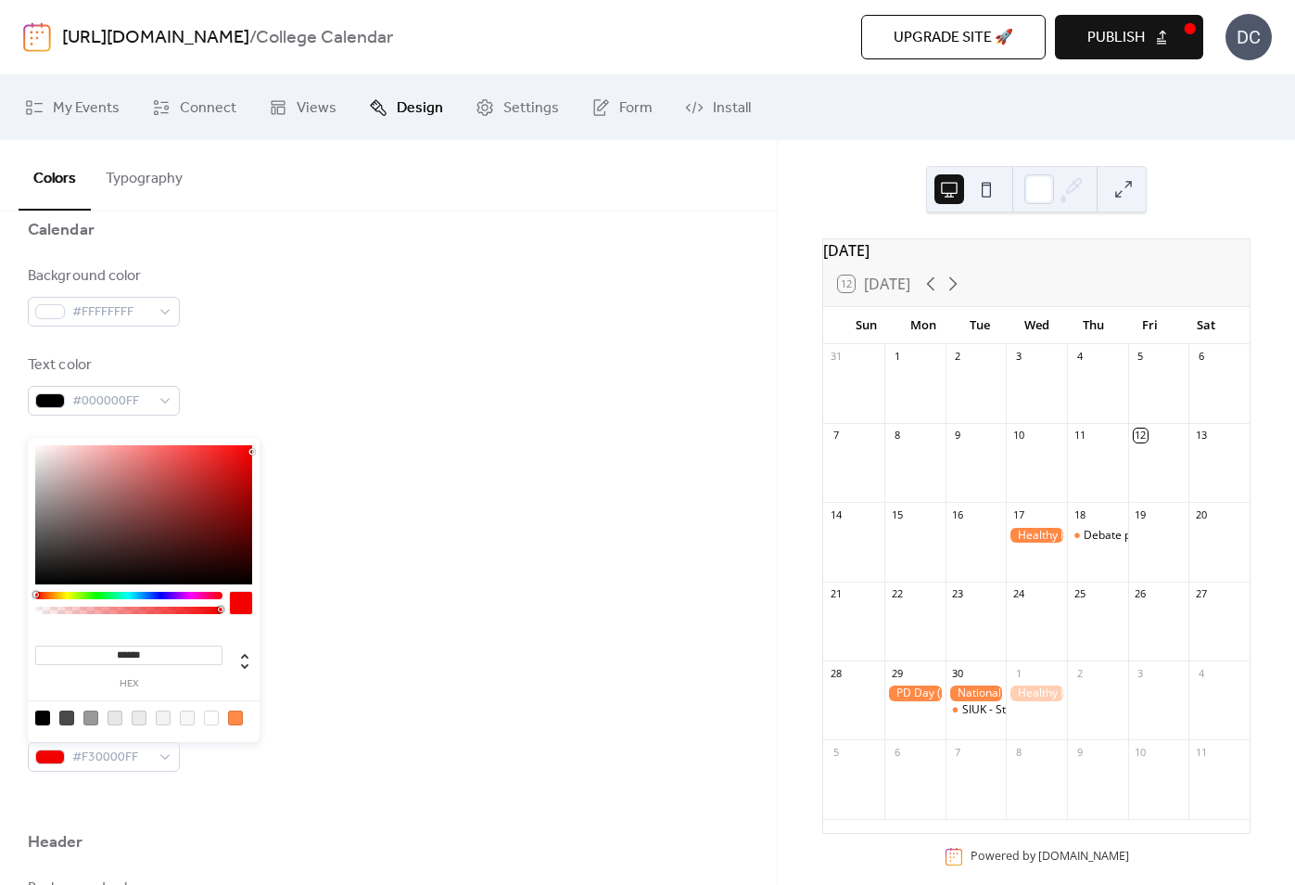
type input "*******"
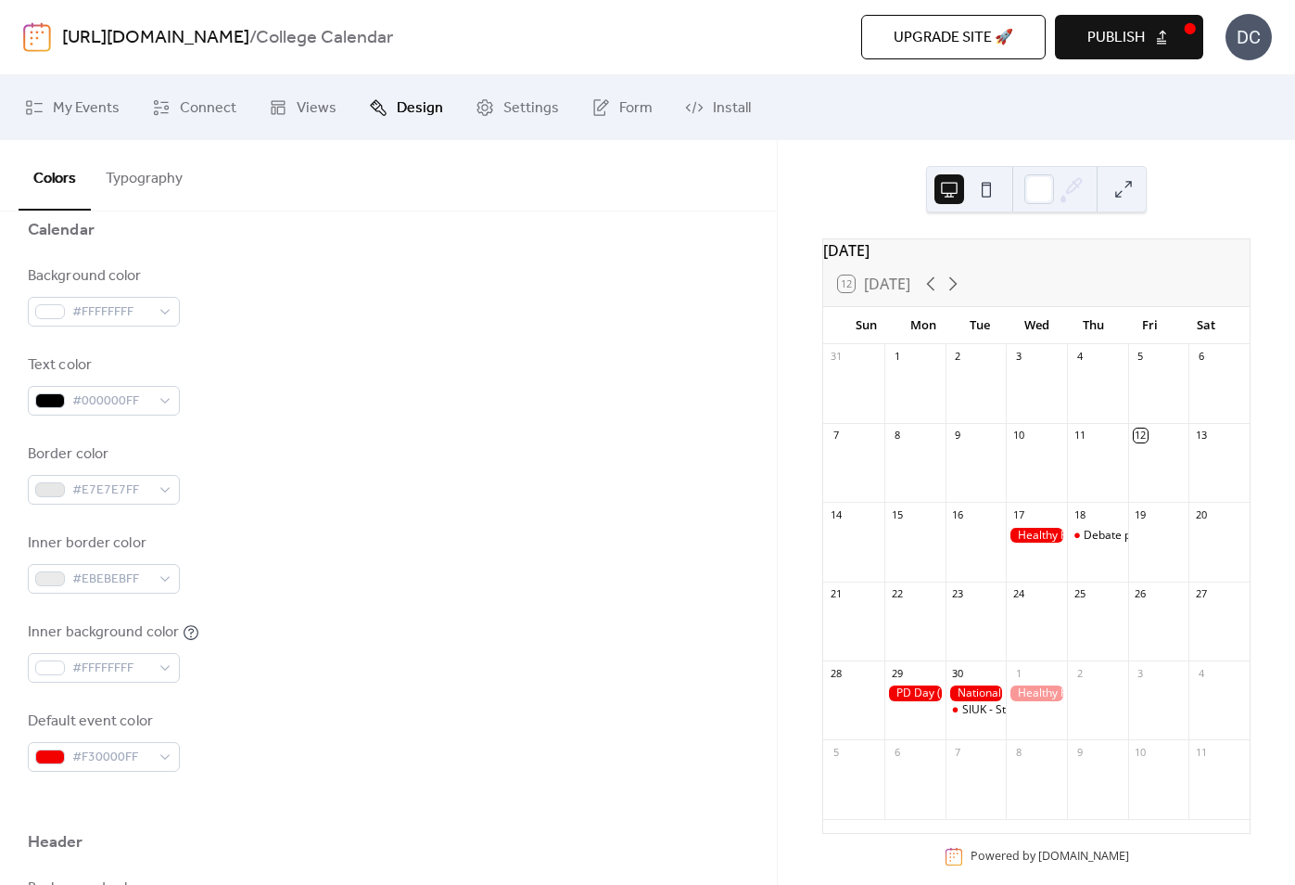
click at [335, 666] on div "Inner background color #FFFFFFFF" at bounding box center [388, 651] width 721 height 61
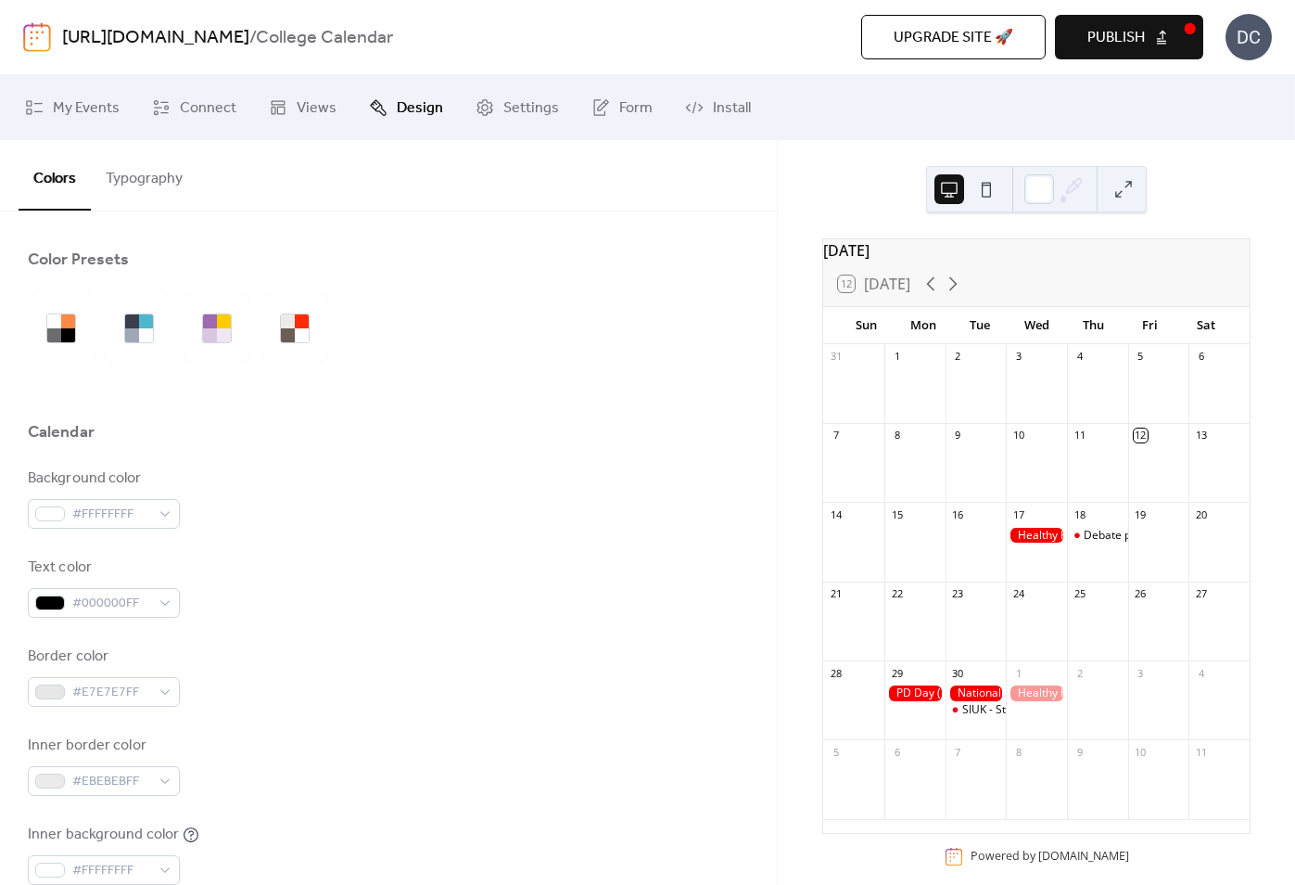
scroll to position [0, 0]
click at [136, 174] on button "Typography" at bounding box center [144, 174] width 107 height 69
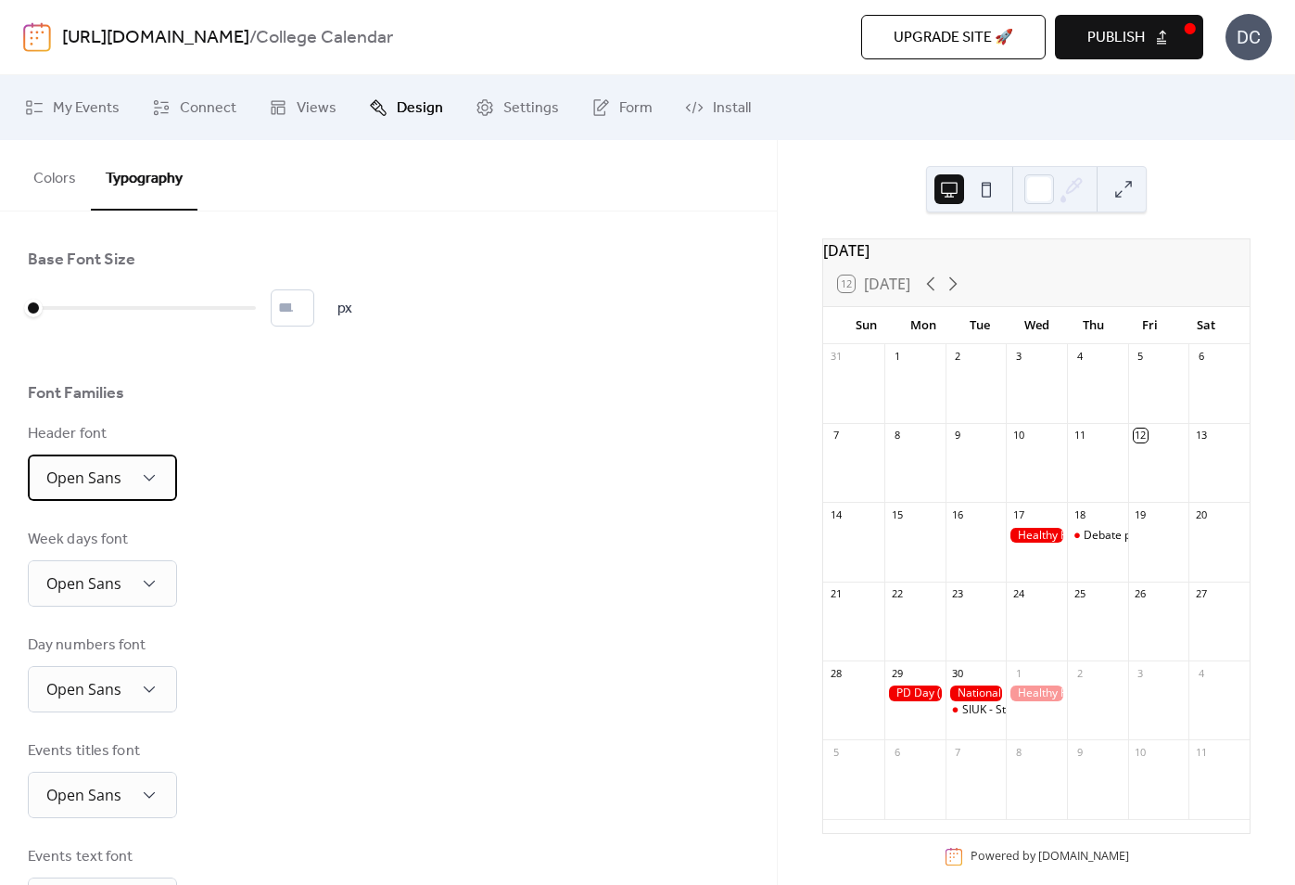
click at [124, 498] on div "Open Sans" at bounding box center [102, 477] width 149 height 46
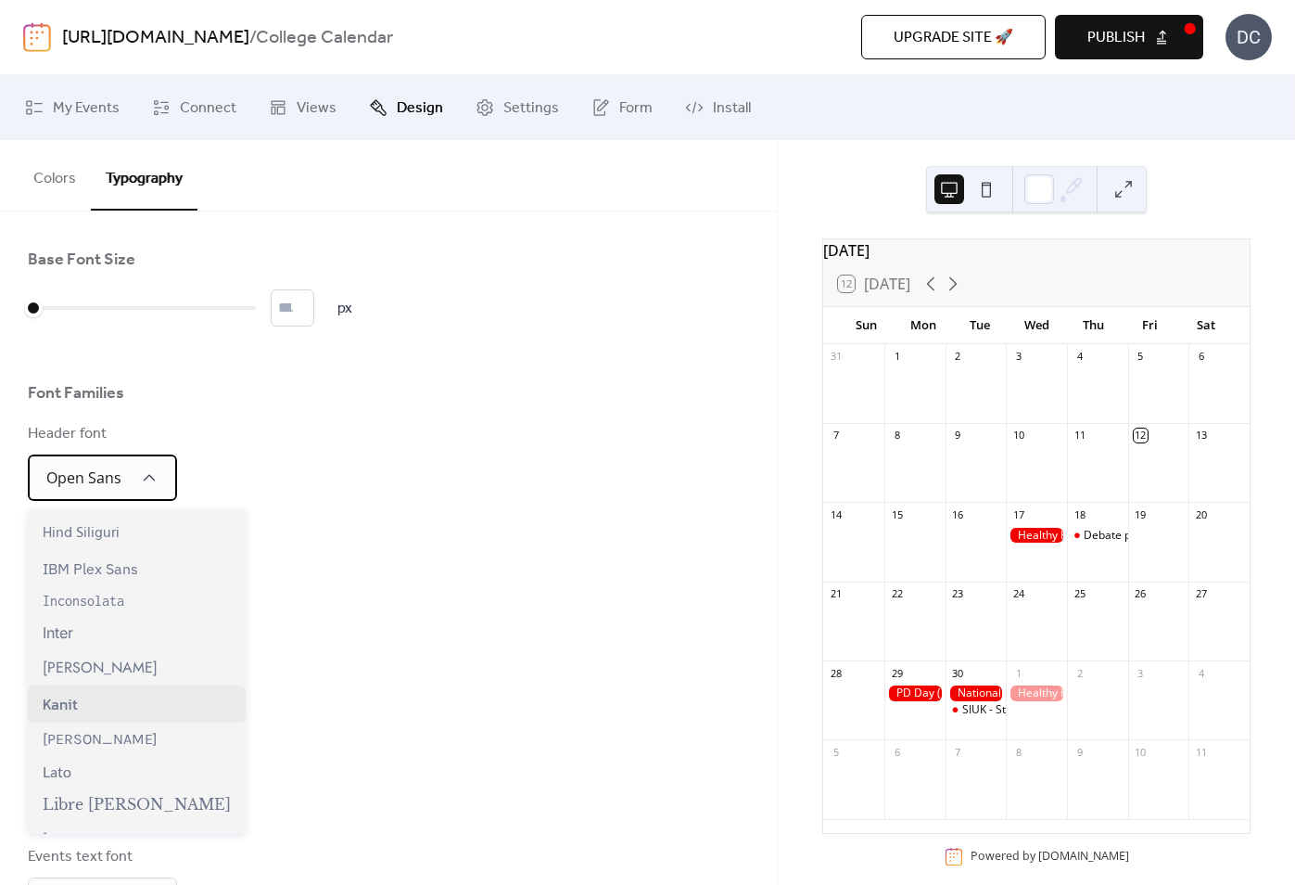
scroll to position [373, 0]
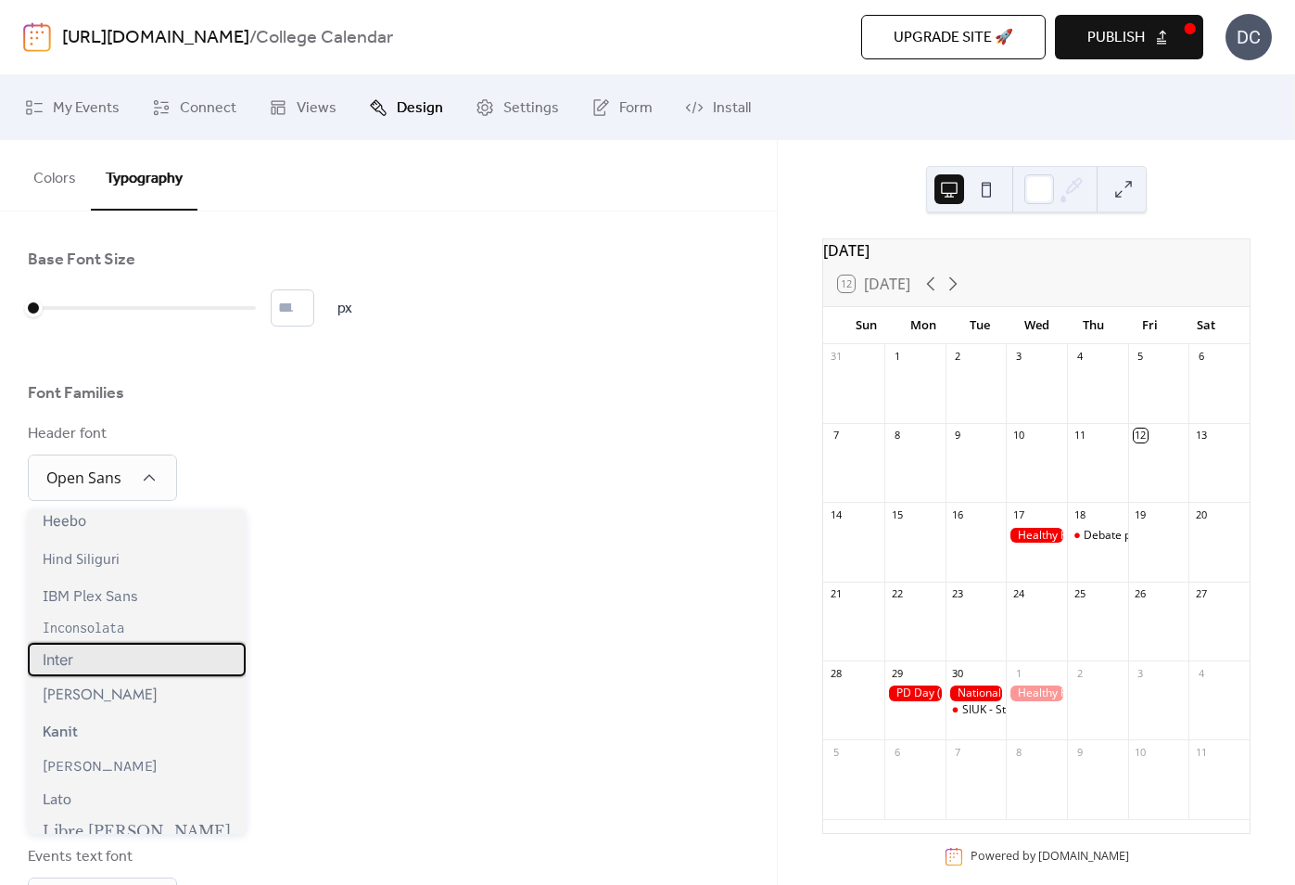
click at [107, 651] on div "Inter" at bounding box center [137, 659] width 218 height 33
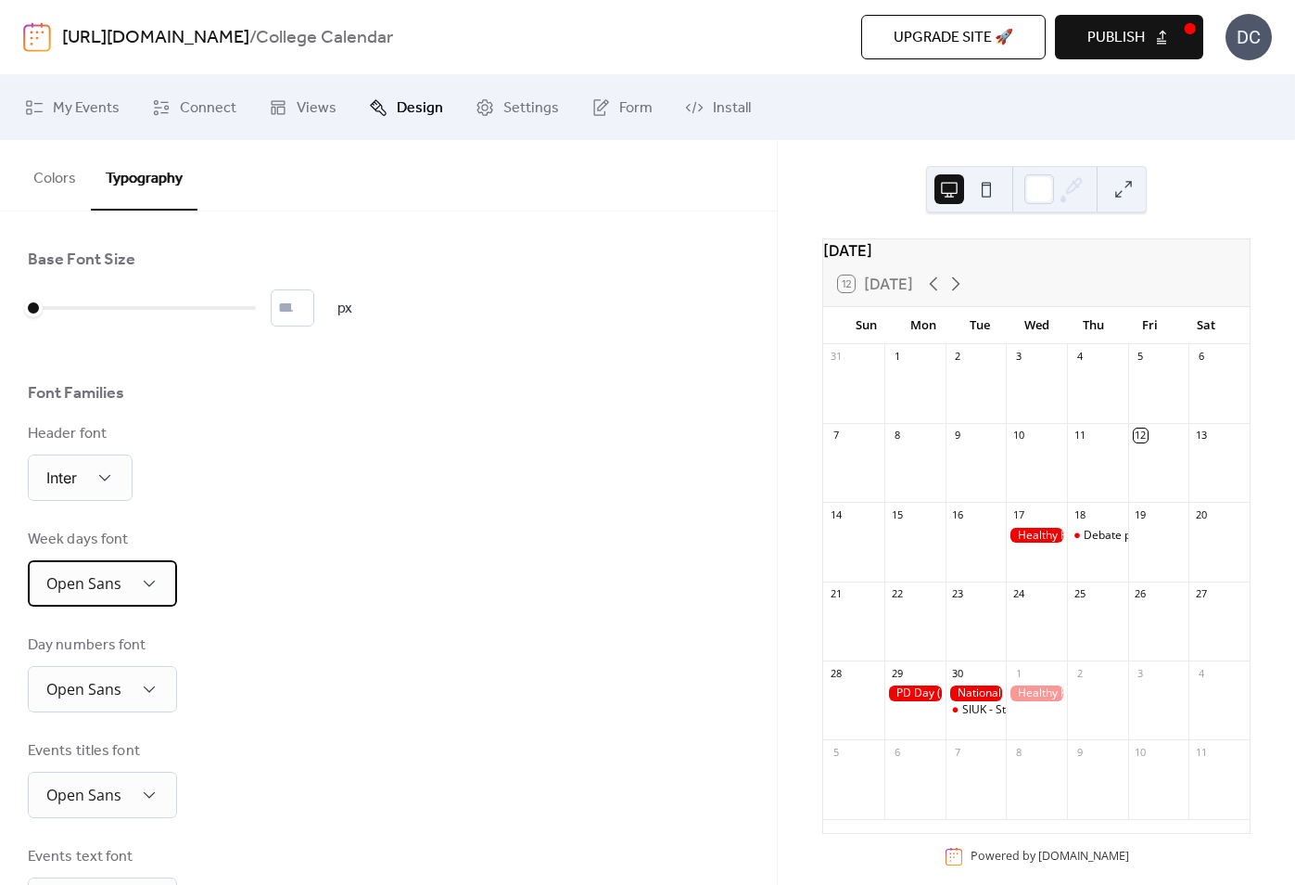
click at [101, 582] on span "Open Sans" at bounding box center [83, 583] width 75 height 20
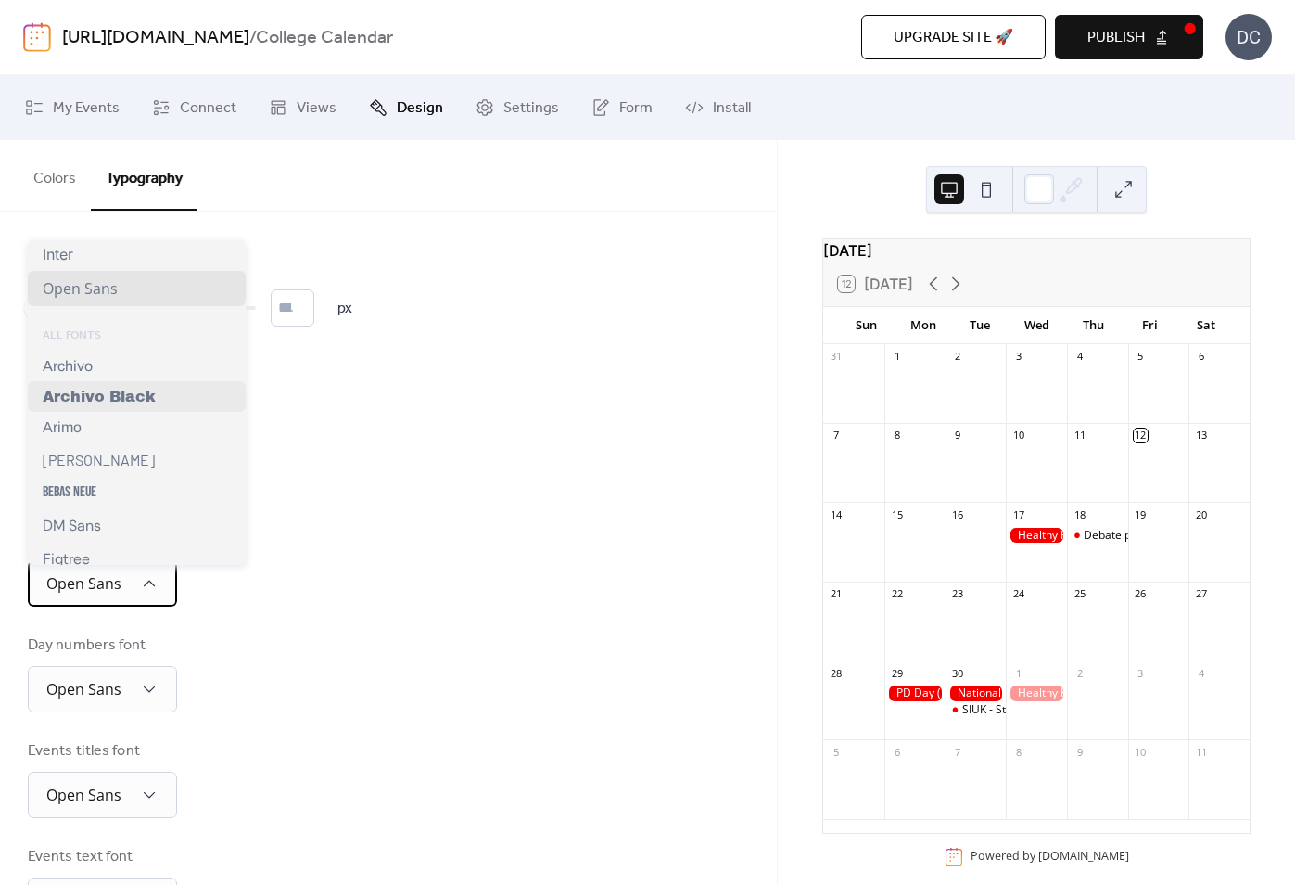
scroll to position [0, 0]
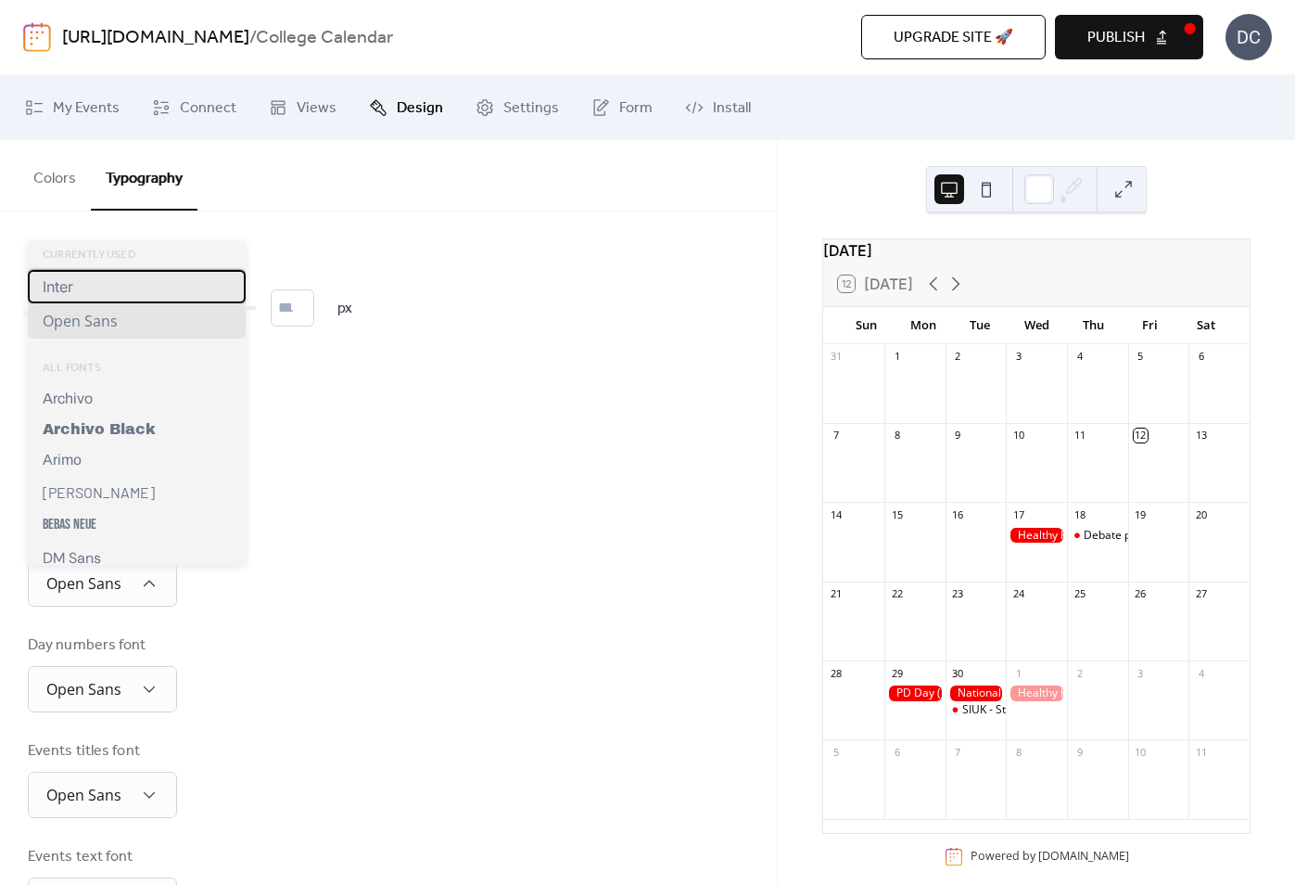
click at [95, 290] on div "Inter" at bounding box center [137, 286] width 218 height 33
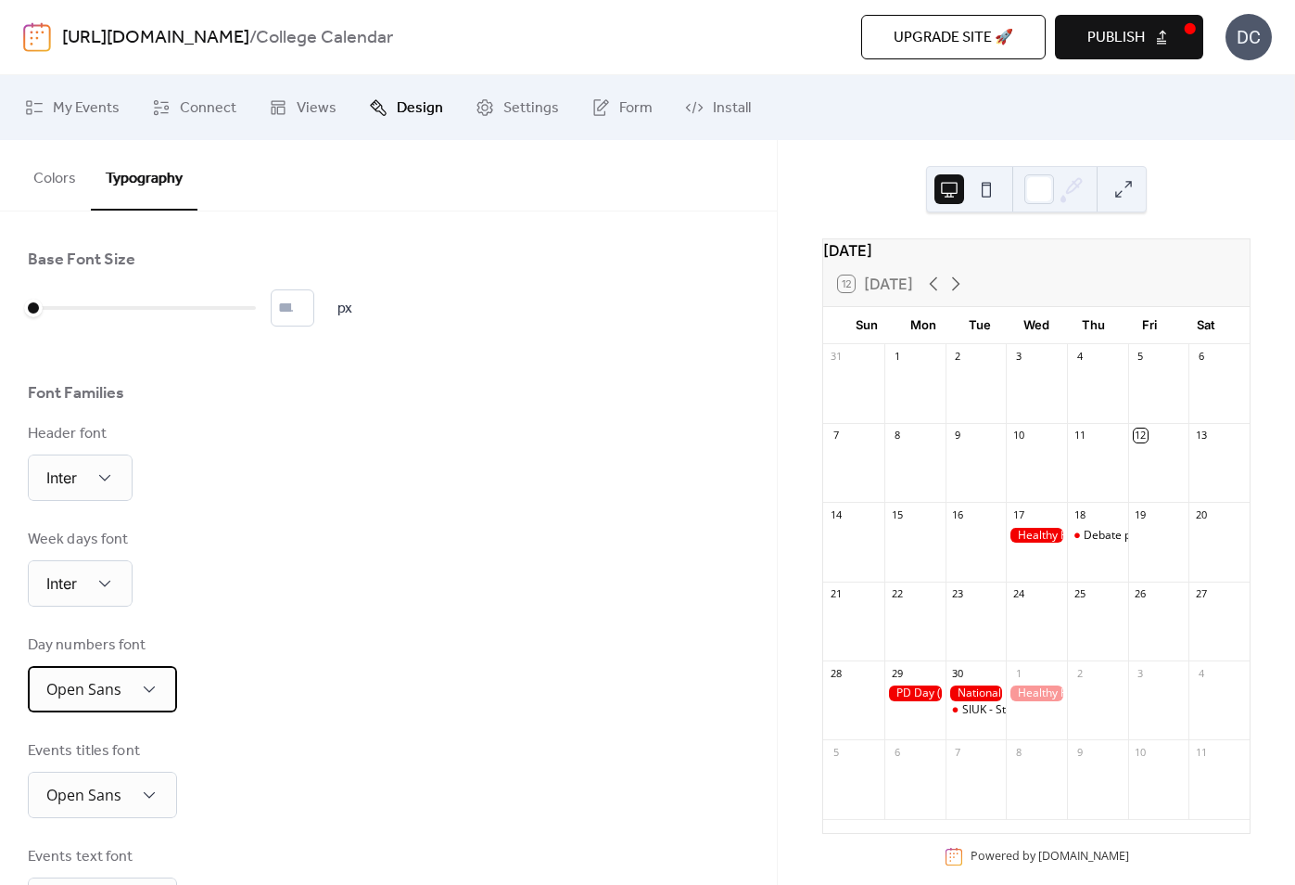
click at [81, 695] on span "Open Sans" at bounding box center [83, 689] width 75 height 20
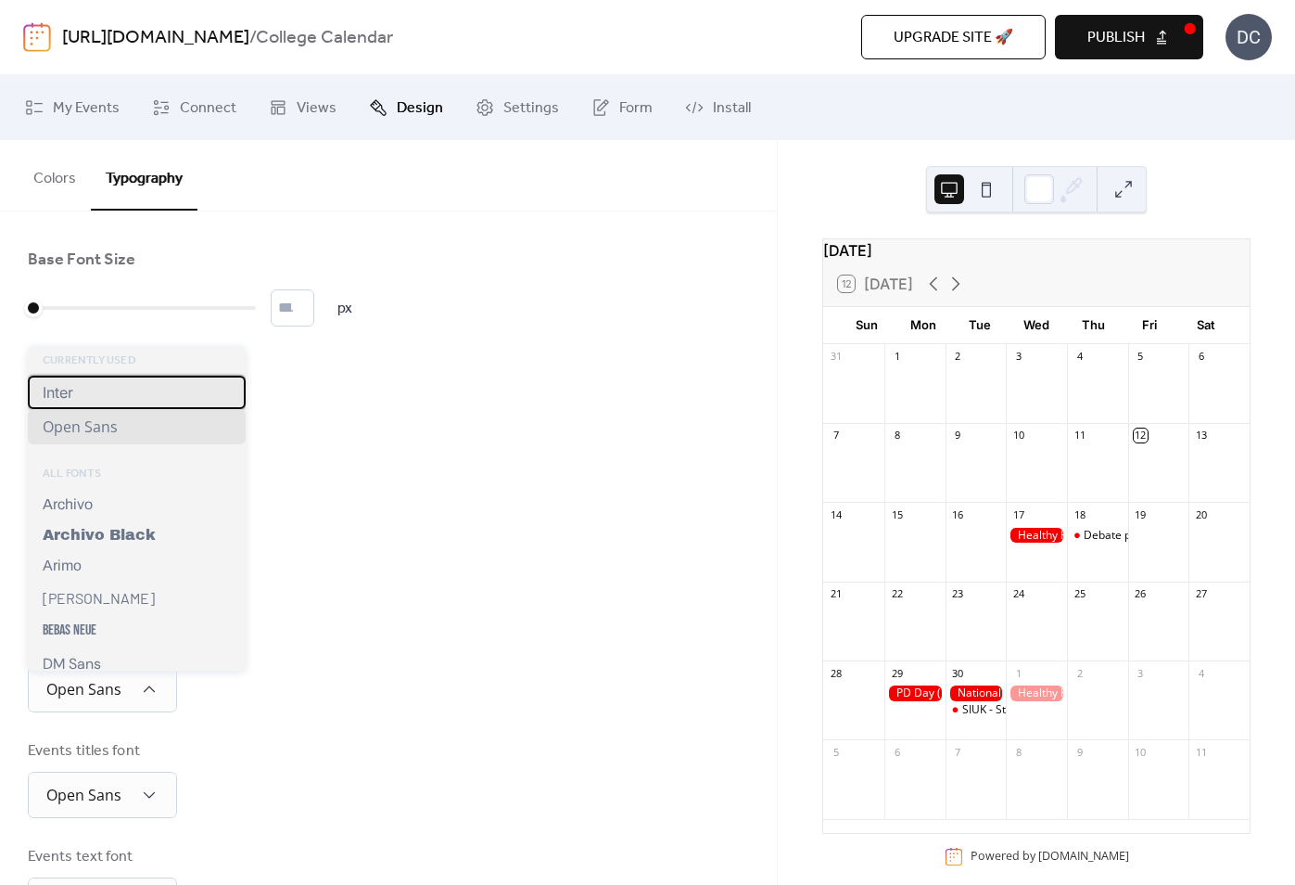
click at [99, 404] on div "Inter" at bounding box center [137, 392] width 218 height 33
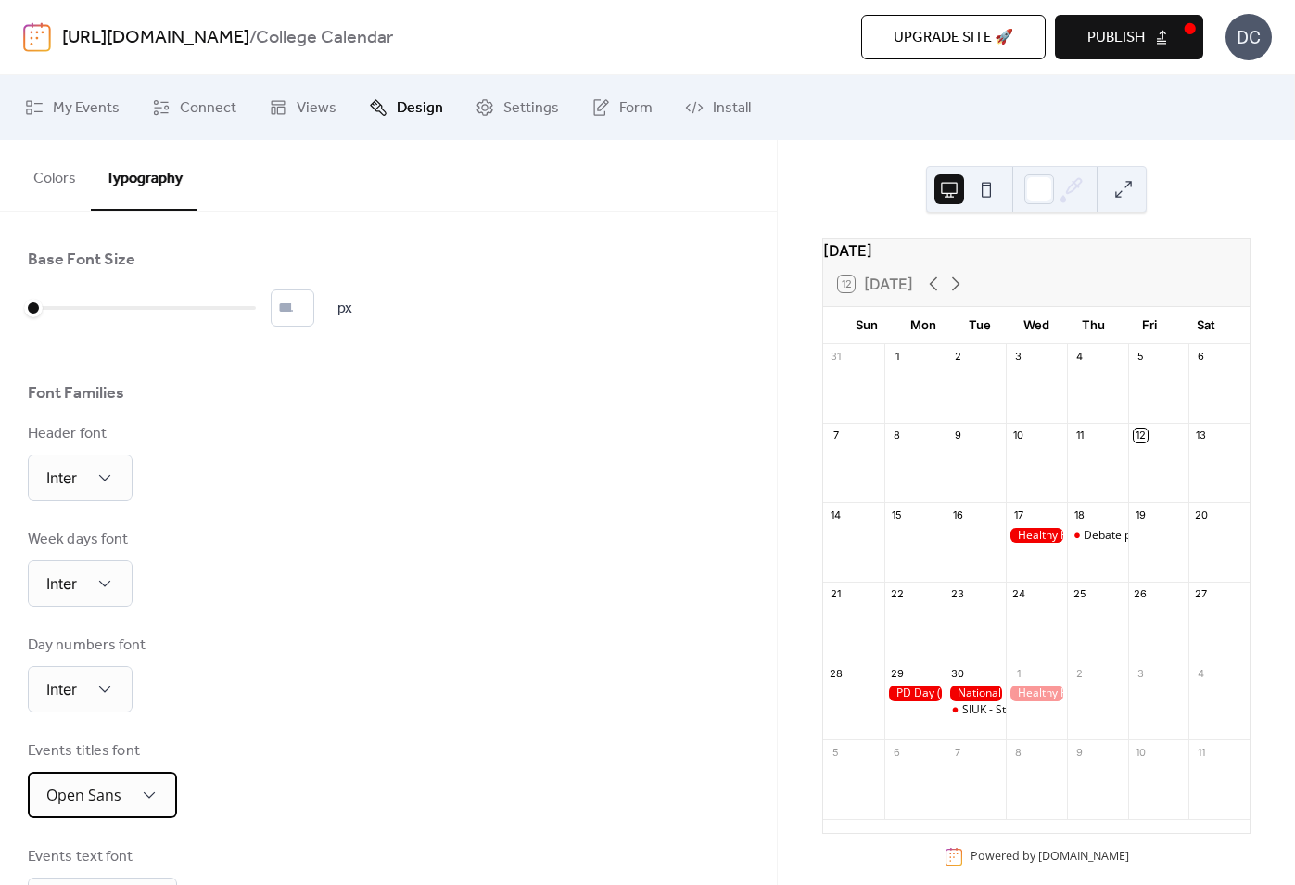
click at [95, 805] on span "Open Sans" at bounding box center [83, 794] width 75 height 20
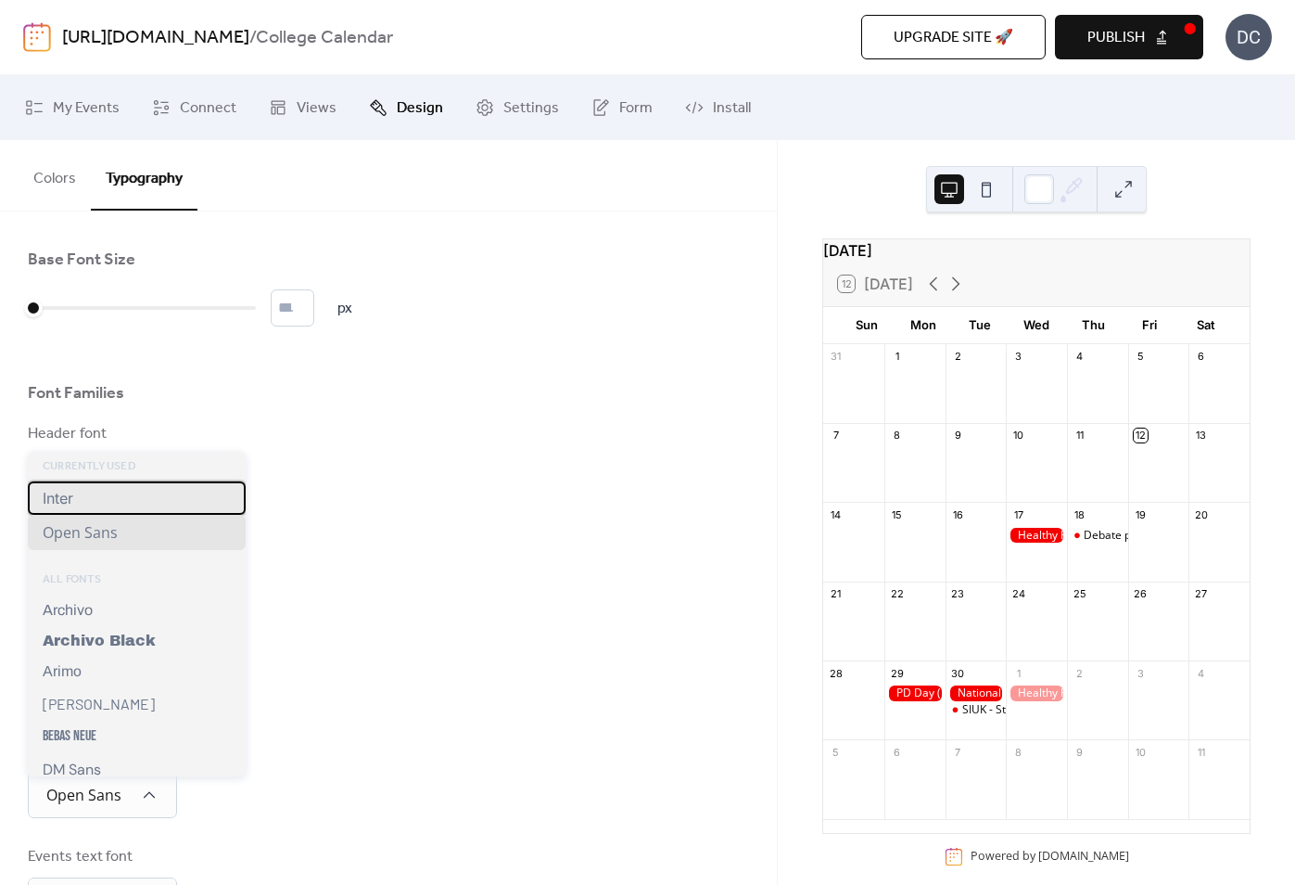
click at [136, 497] on div "Inter" at bounding box center [137, 497] width 218 height 33
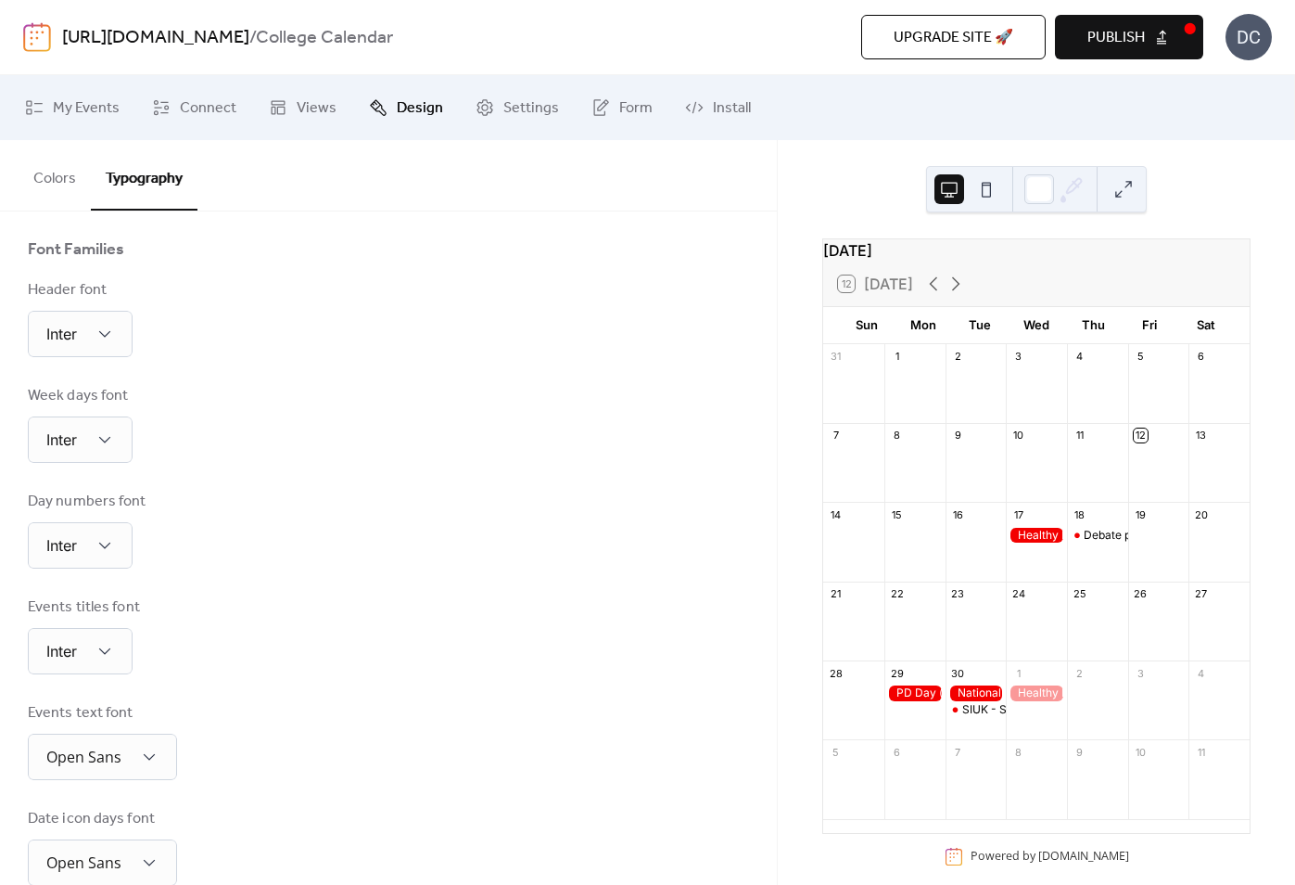
scroll to position [287, 0]
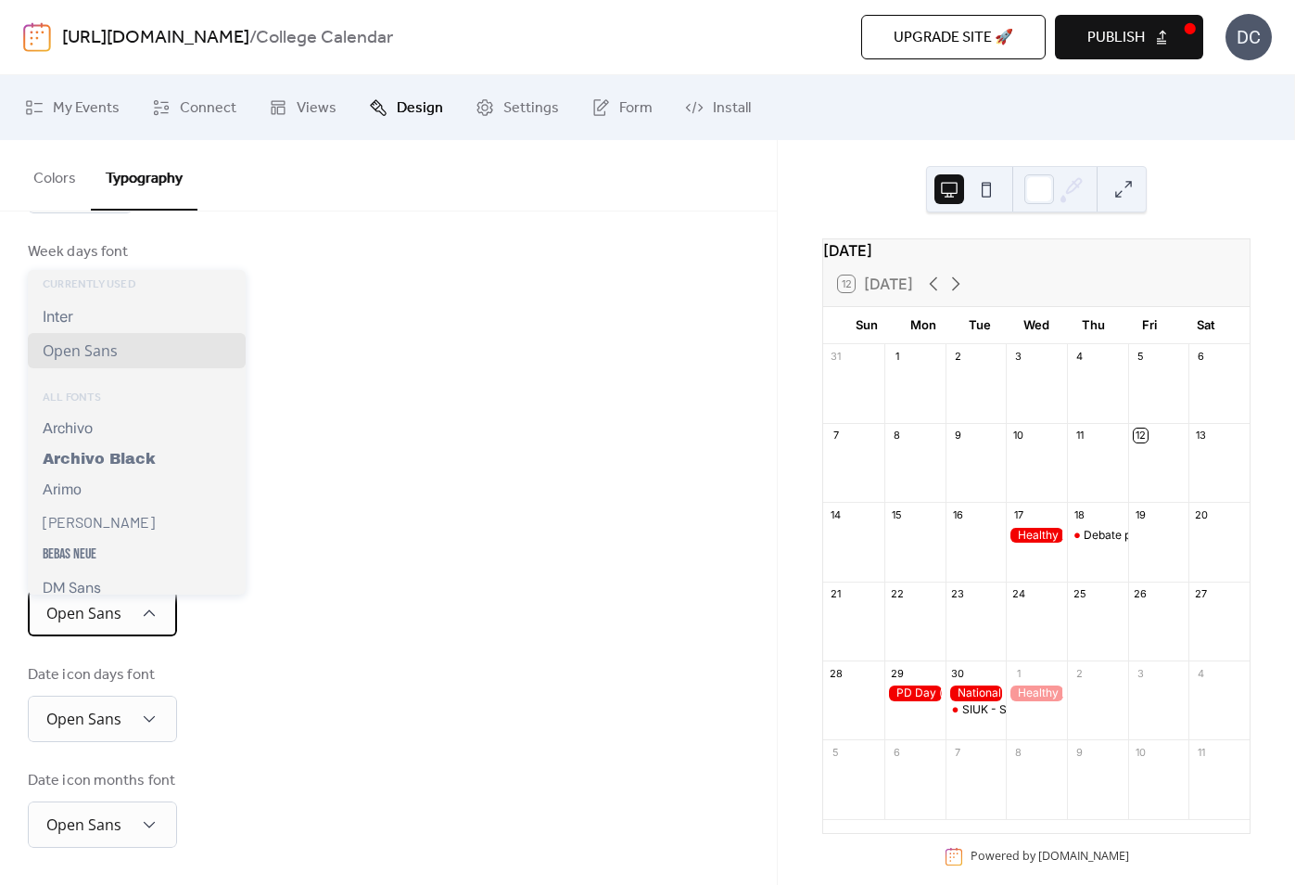
click at [130, 598] on div "Open Sans" at bounding box center [102, 613] width 149 height 46
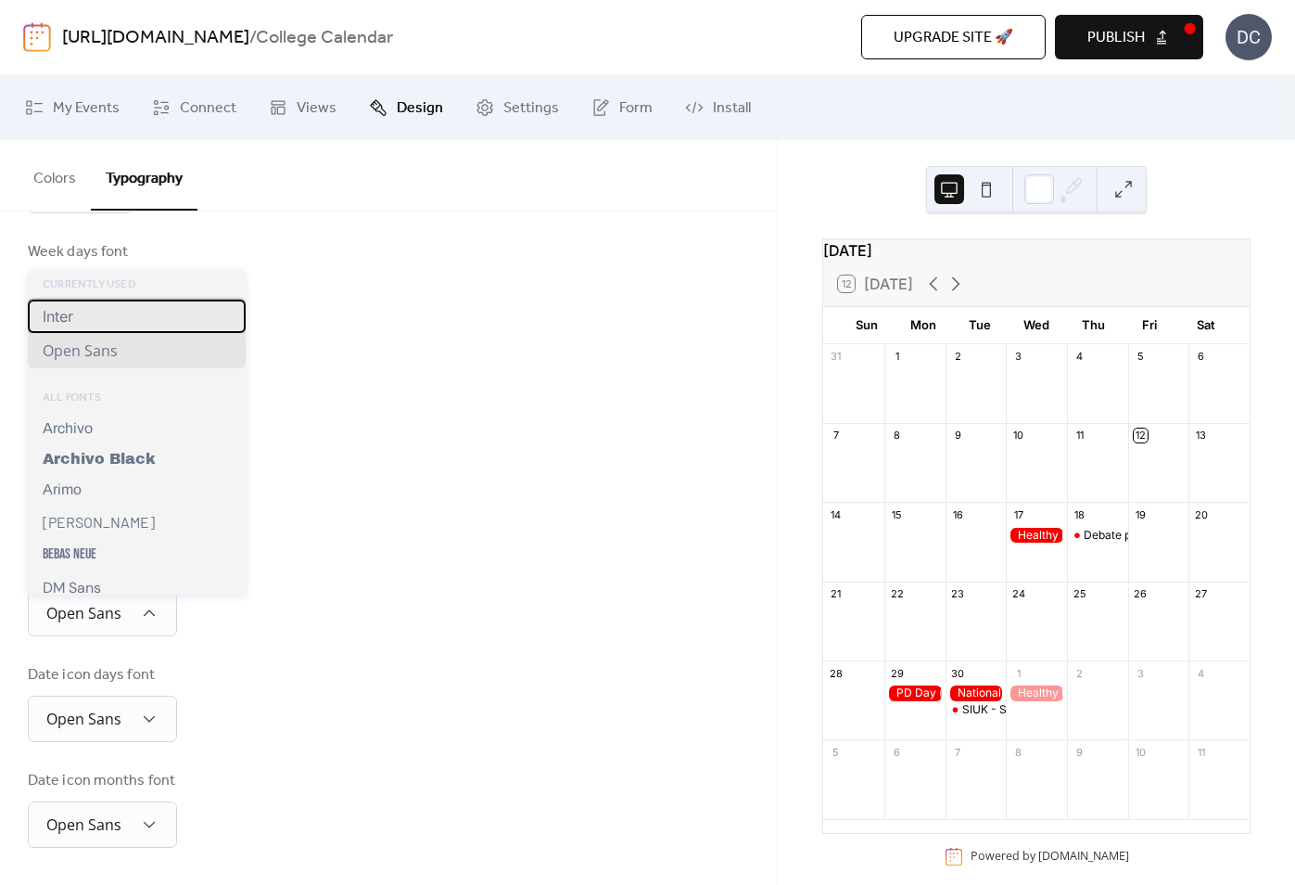
click at [148, 319] on div "Inter" at bounding box center [137, 315] width 218 height 33
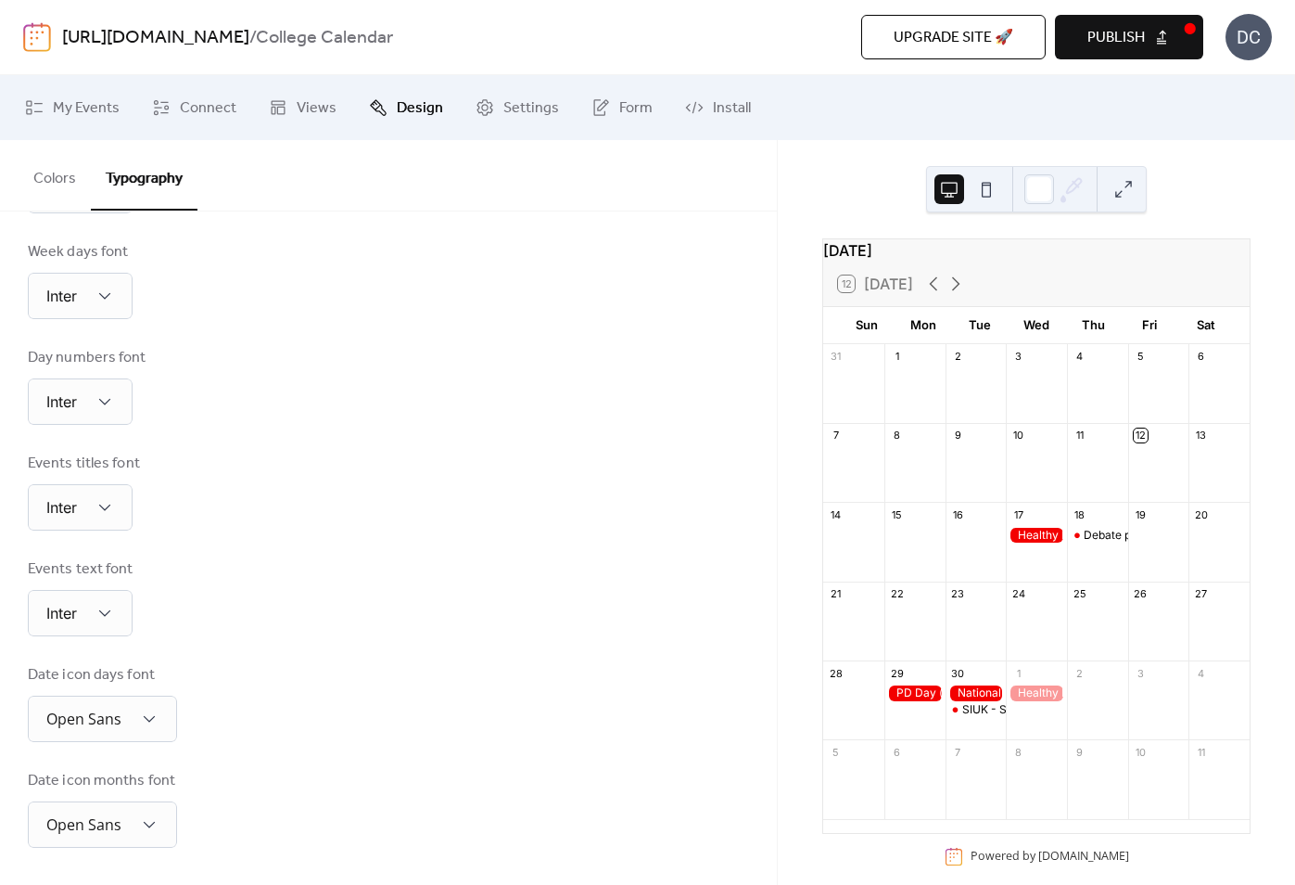
scroll to position [294, 0]
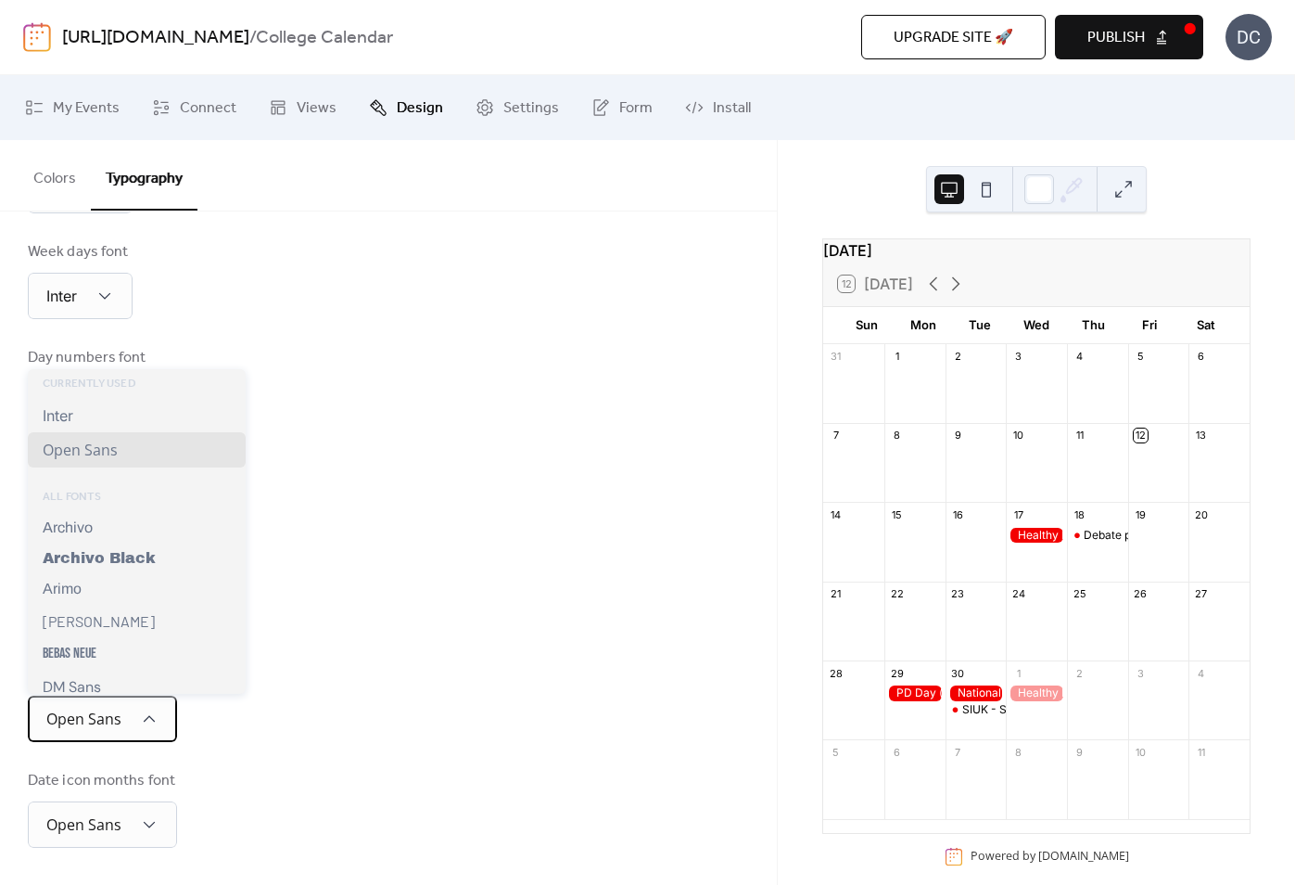
click at [116, 723] on span "Open Sans" at bounding box center [83, 718] width 75 height 20
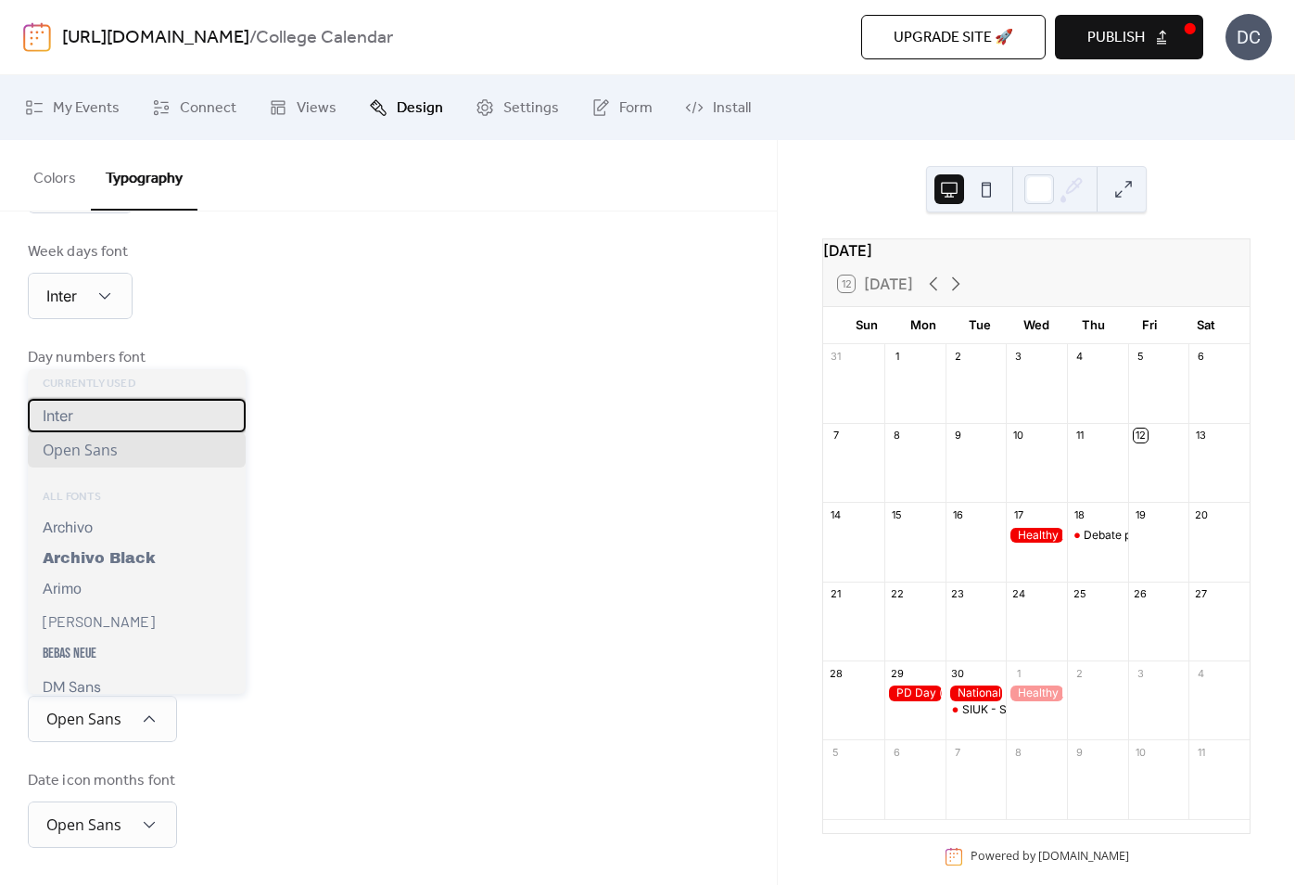
click at [142, 412] on div "Inter" at bounding box center [137, 415] width 218 height 33
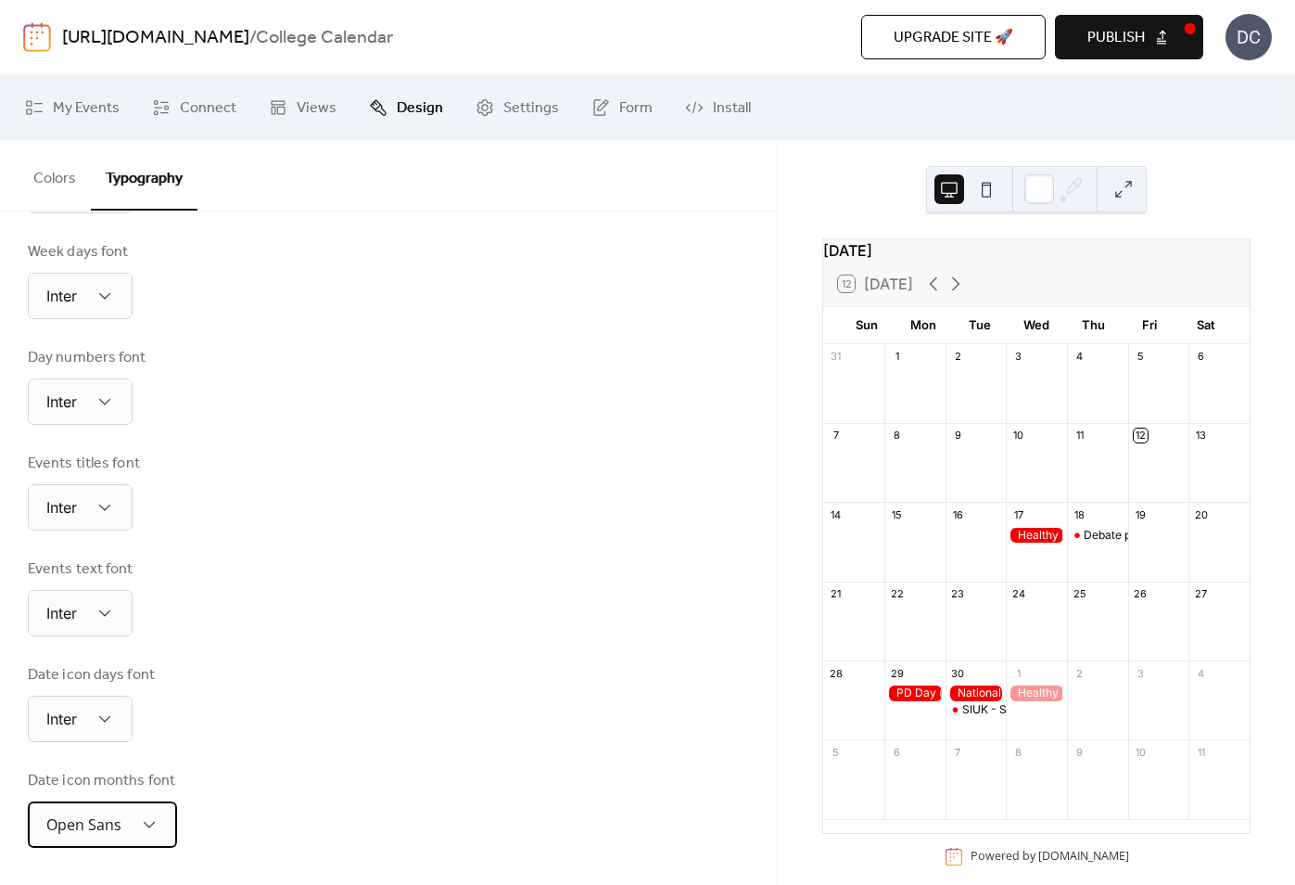
click at [108, 825] on span "Open Sans" at bounding box center [83, 824] width 75 height 20
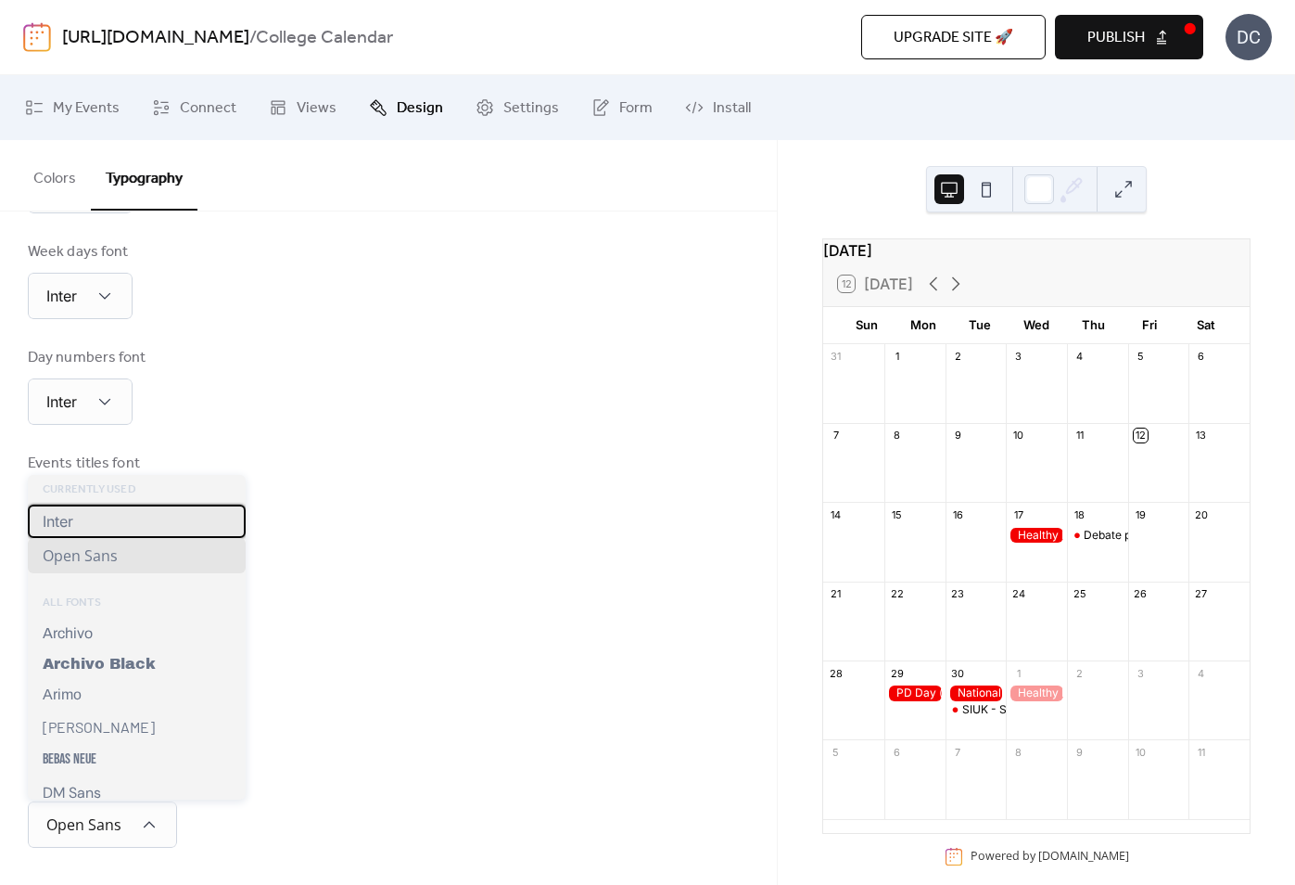
click at [121, 521] on div "Inter" at bounding box center [137, 520] width 218 height 33
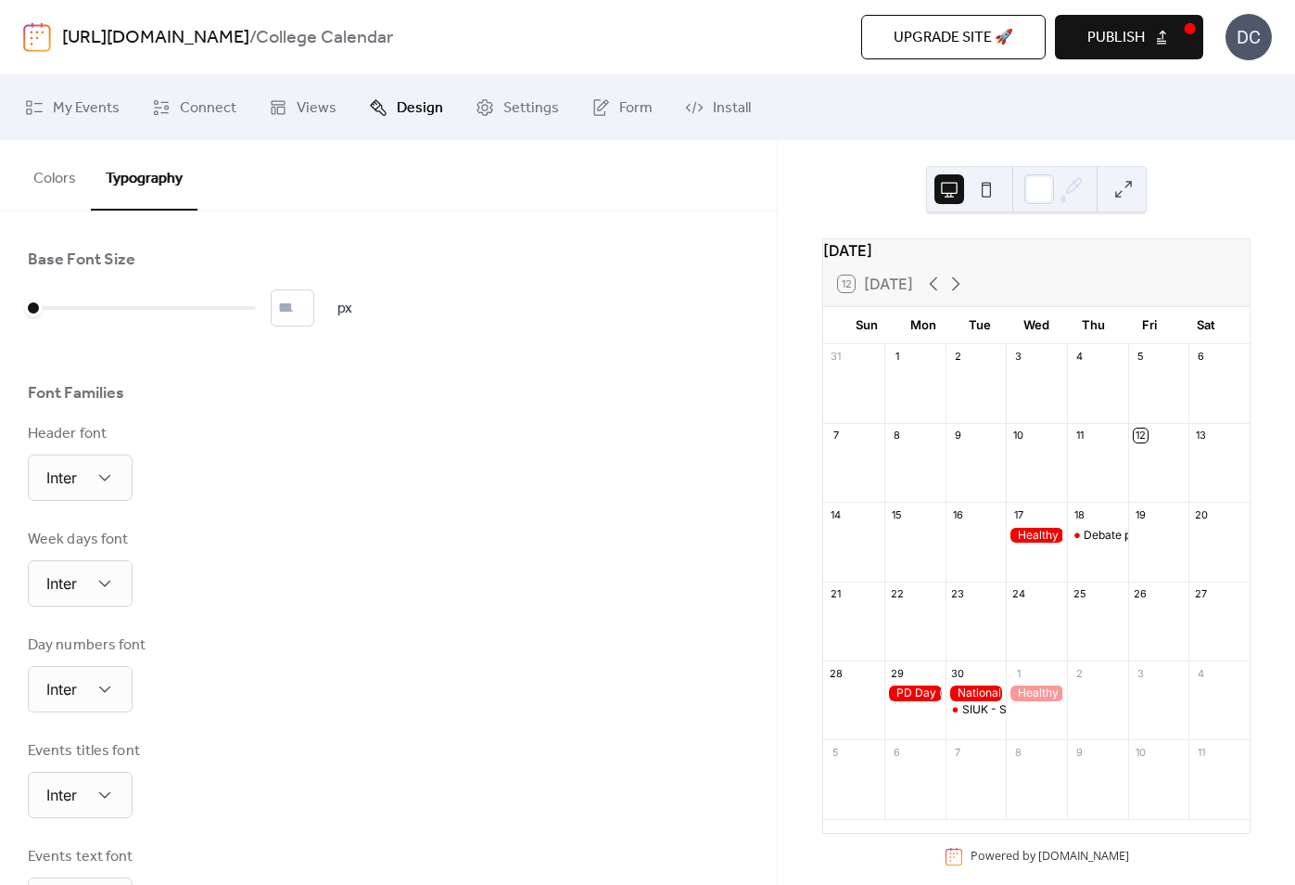
scroll to position [0, 0]
click at [314, 304] on input "*" at bounding box center [293, 307] width 44 height 37
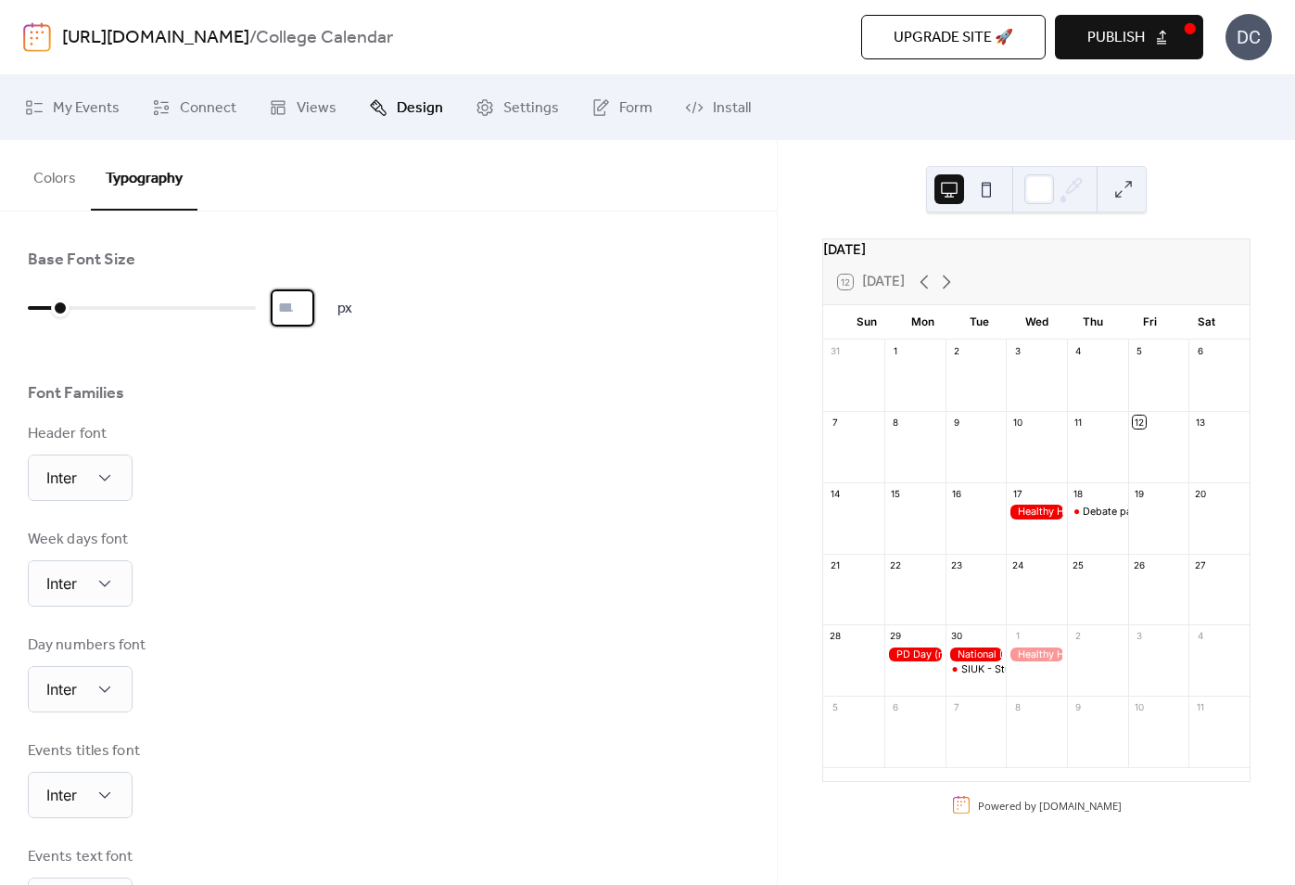
click at [314, 304] on input "**" at bounding box center [293, 307] width 44 height 37
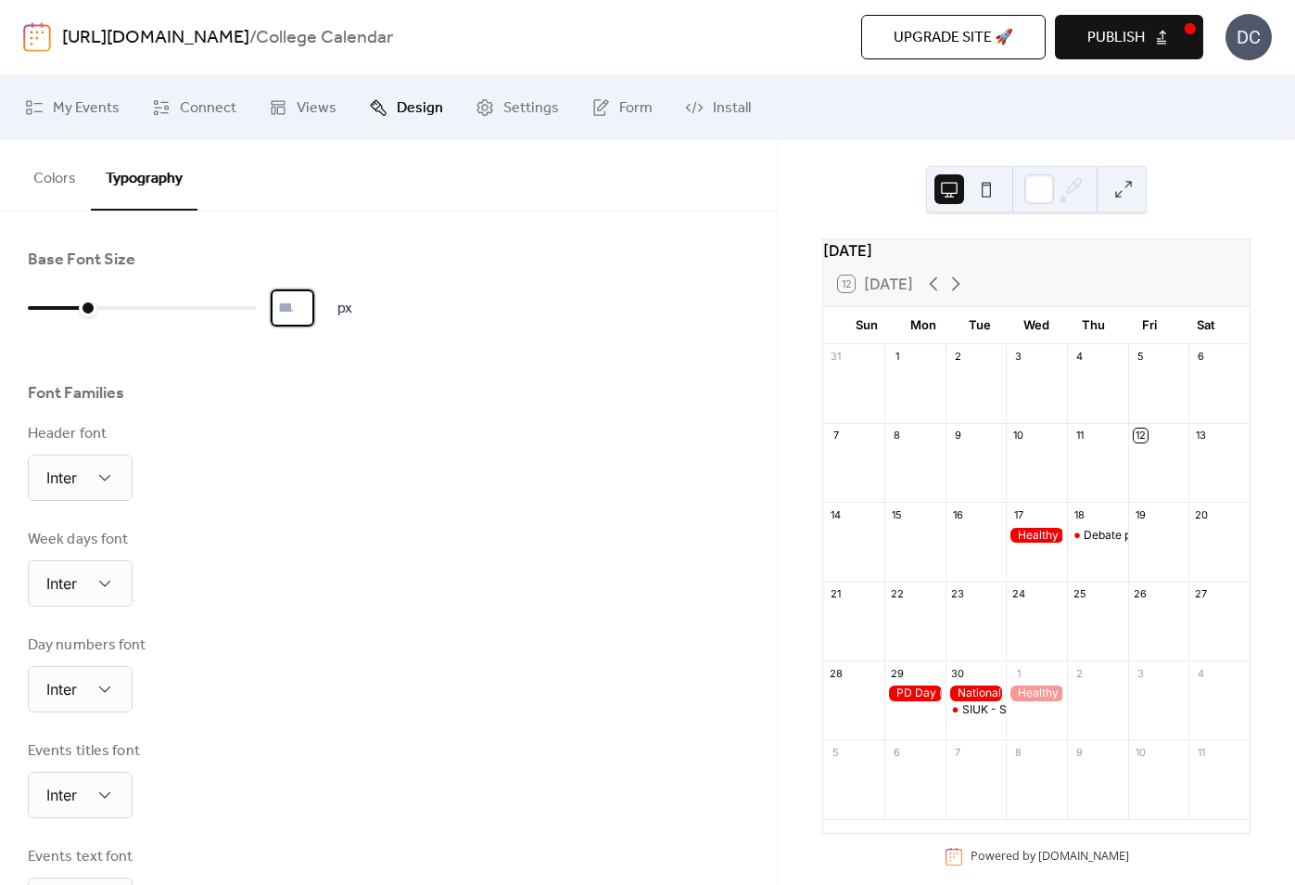
click at [314, 304] on input "**" at bounding box center [293, 307] width 44 height 37
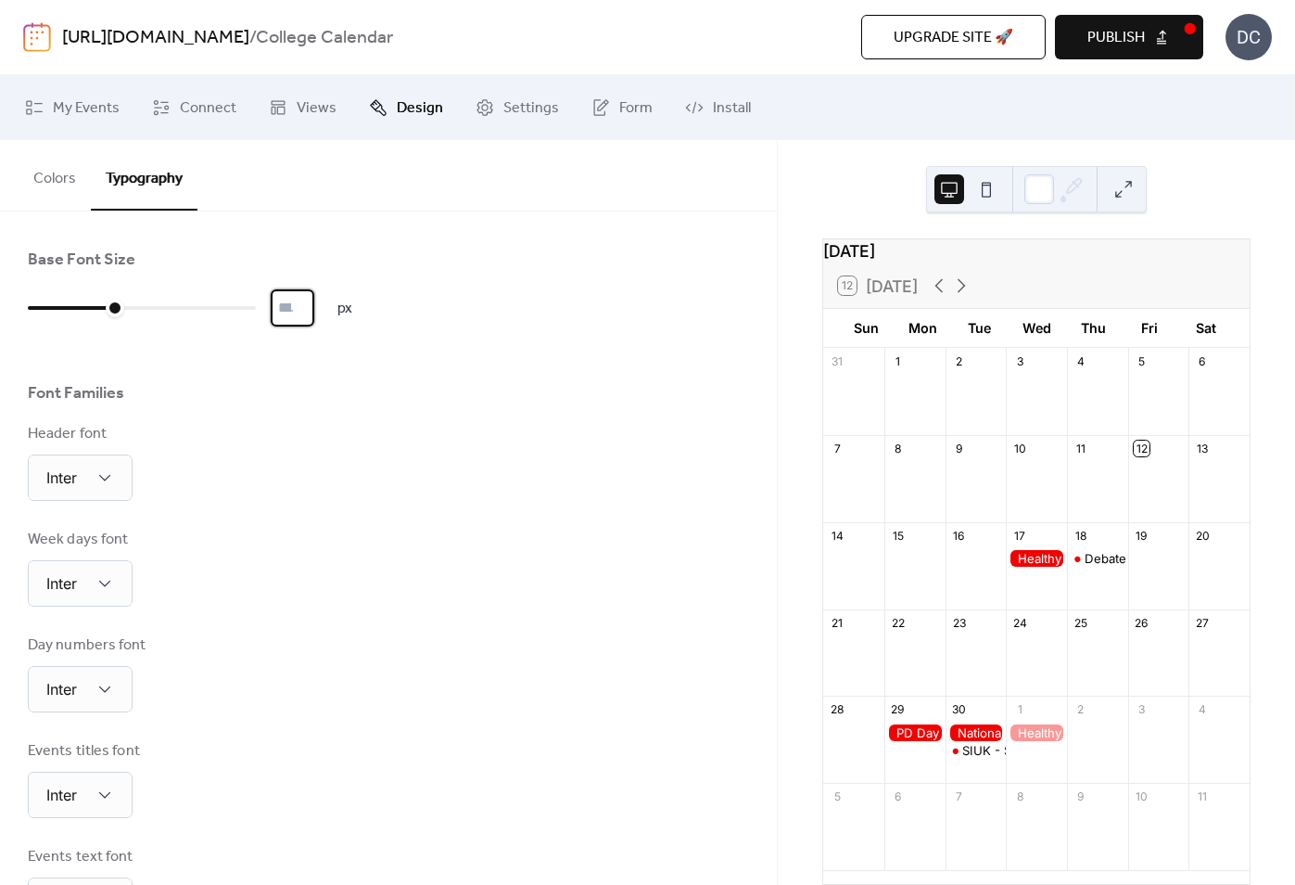
type input "**"
click at [314, 304] on input "**" at bounding box center [293, 307] width 44 height 37
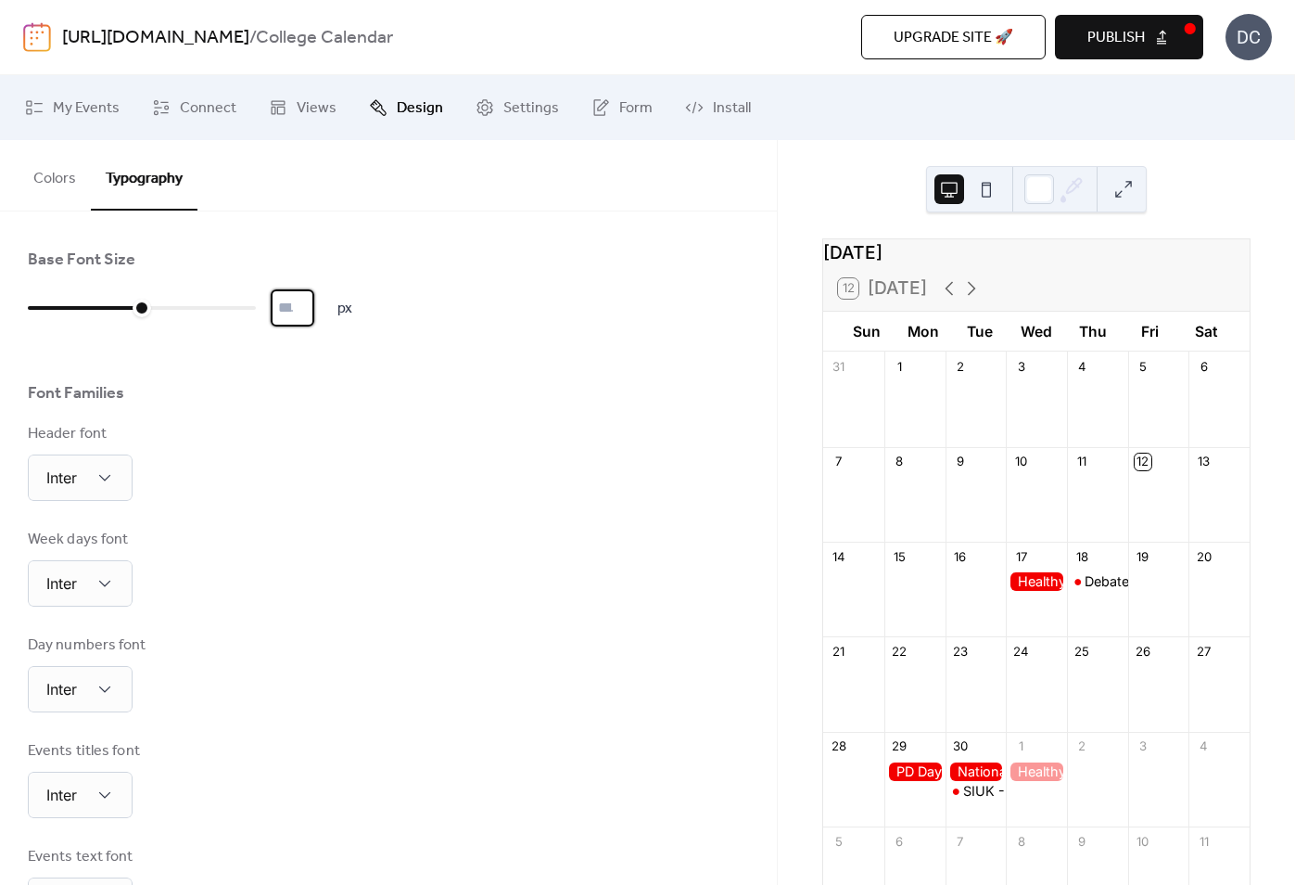
click at [1127, 185] on button at bounding box center [1124, 189] width 30 height 30
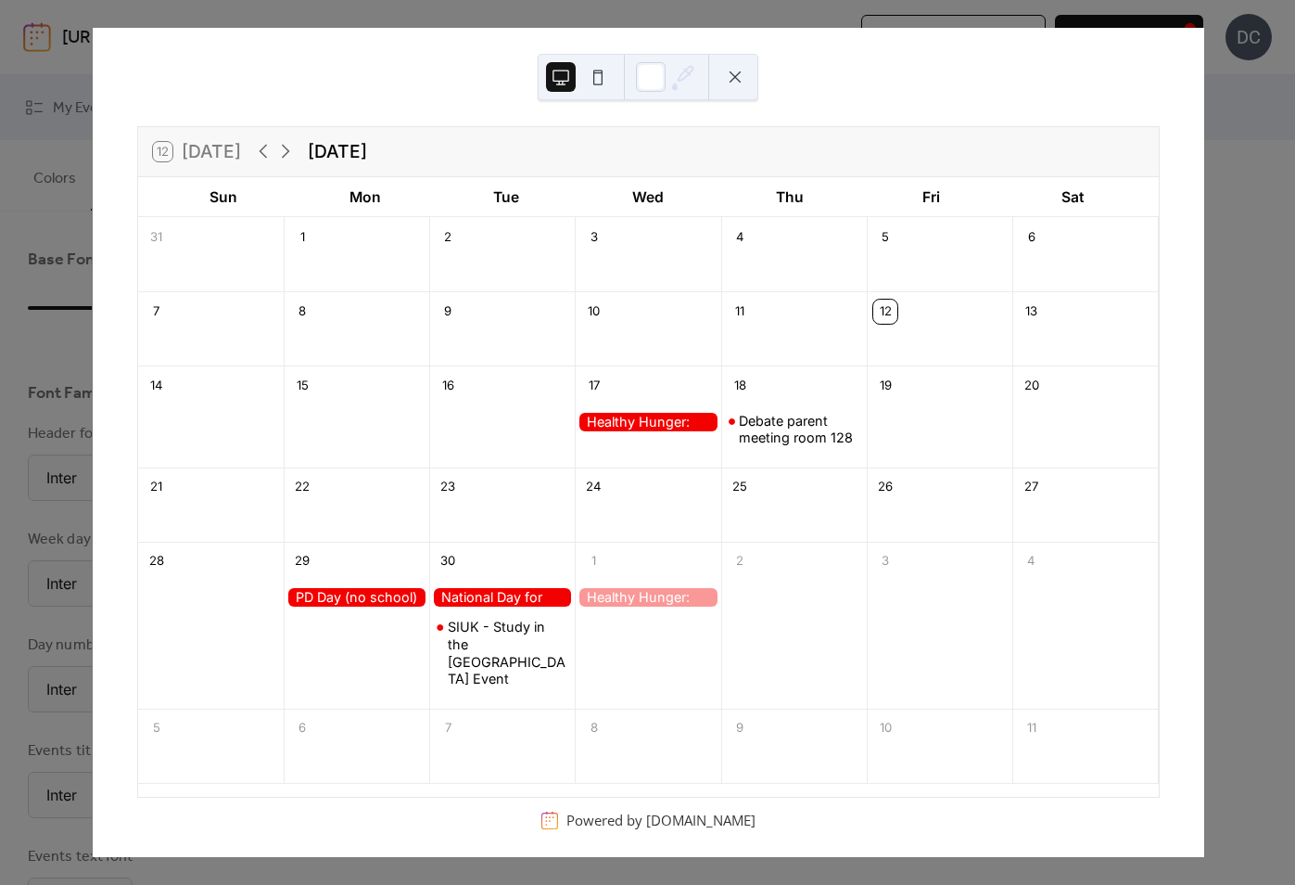
click at [729, 73] on button at bounding box center [735, 77] width 30 height 30
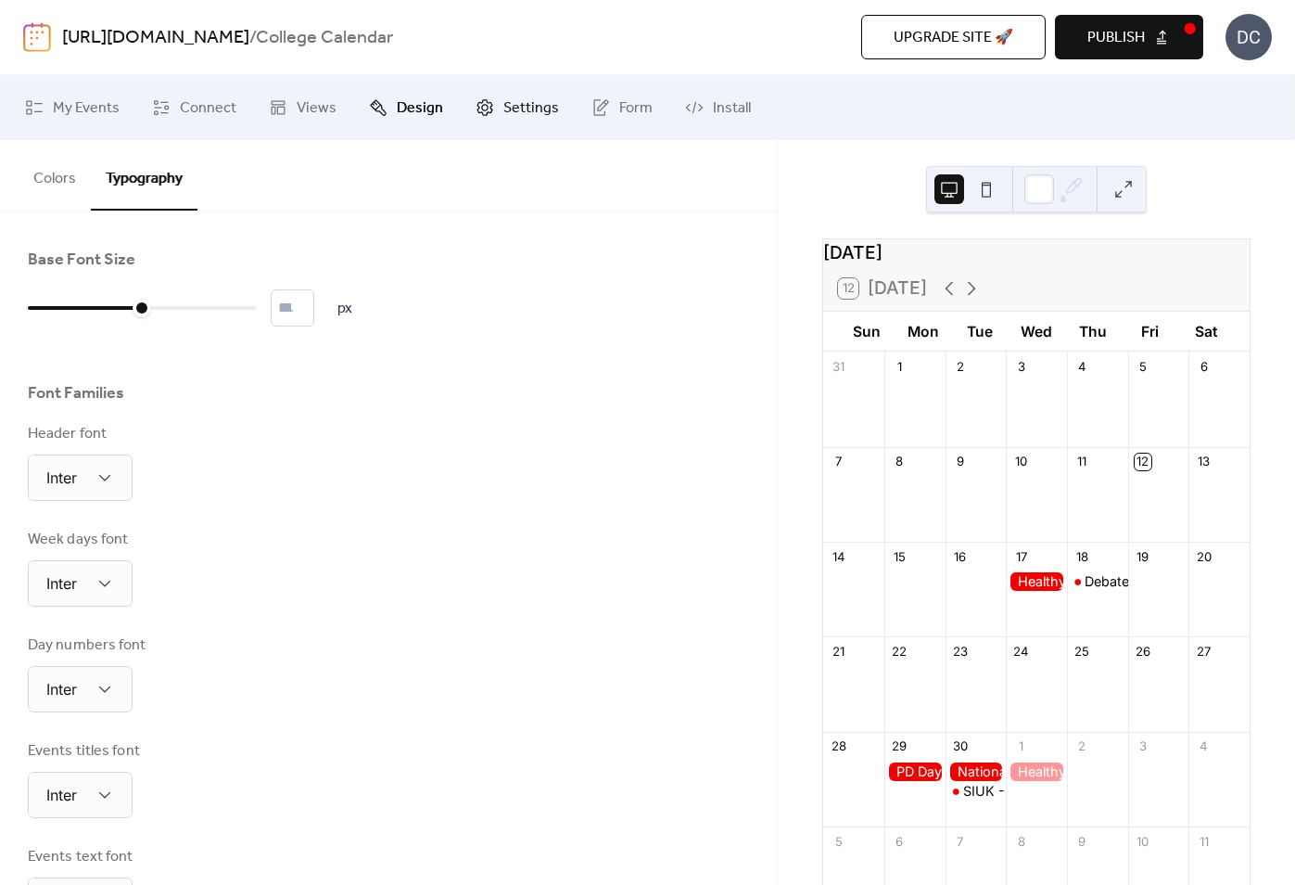
click at [464, 98] on link "Settings" at bounding box center [517, 108] width 111 height 50
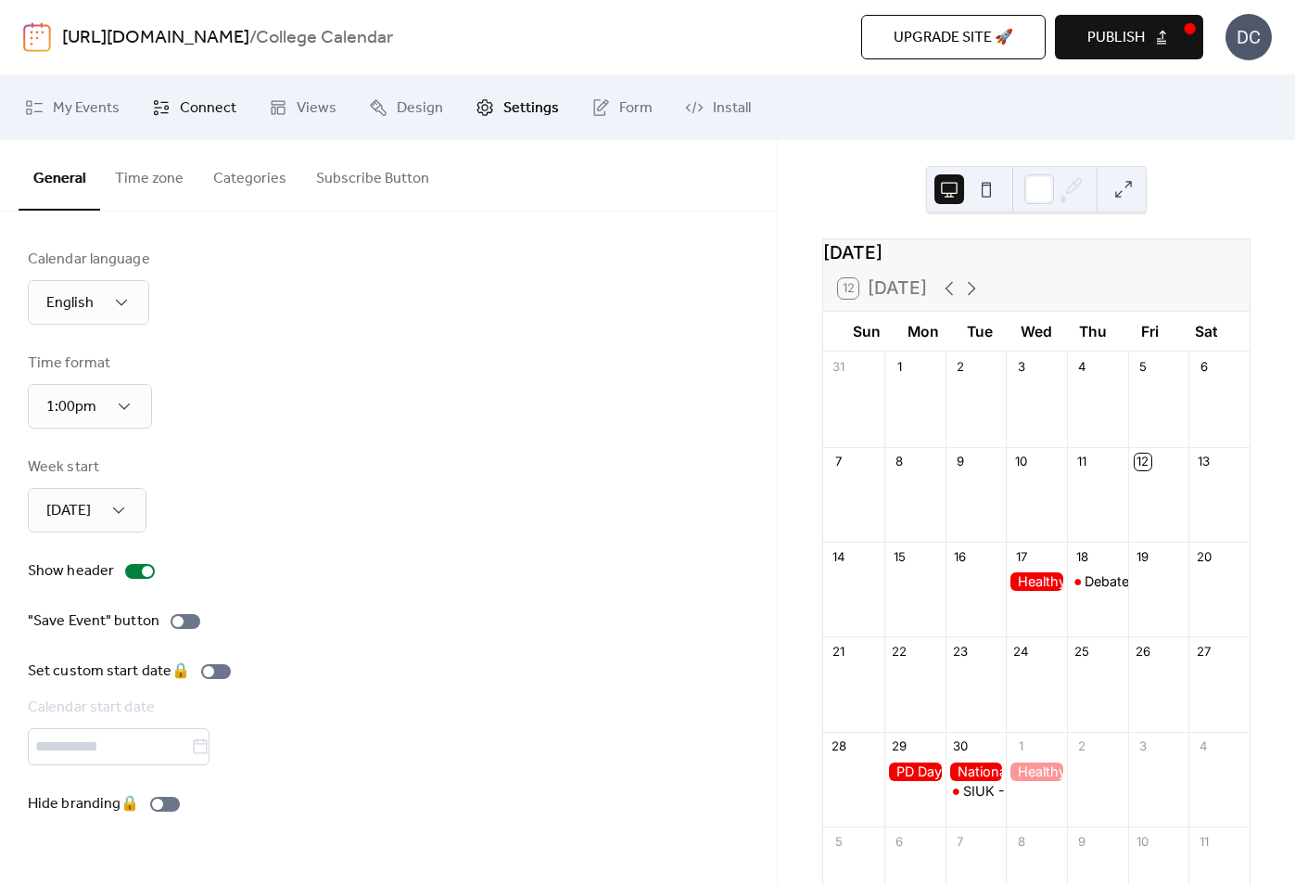
click at [232, 98] on span "Connect" at bounding box center [208, 108] width 57 height 22
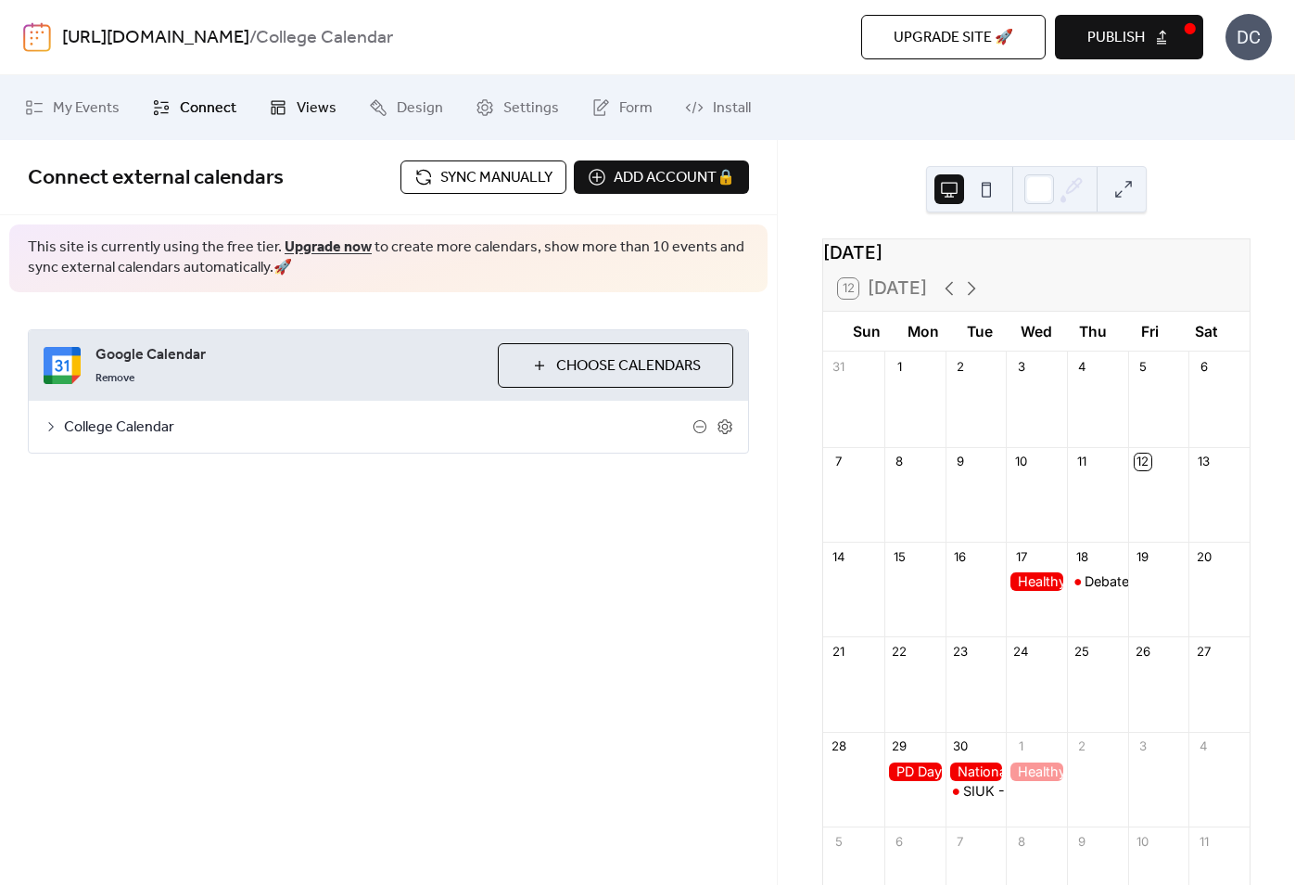
click at [281, 100] on icon at bounding box center [278, 107] width 19 height 19
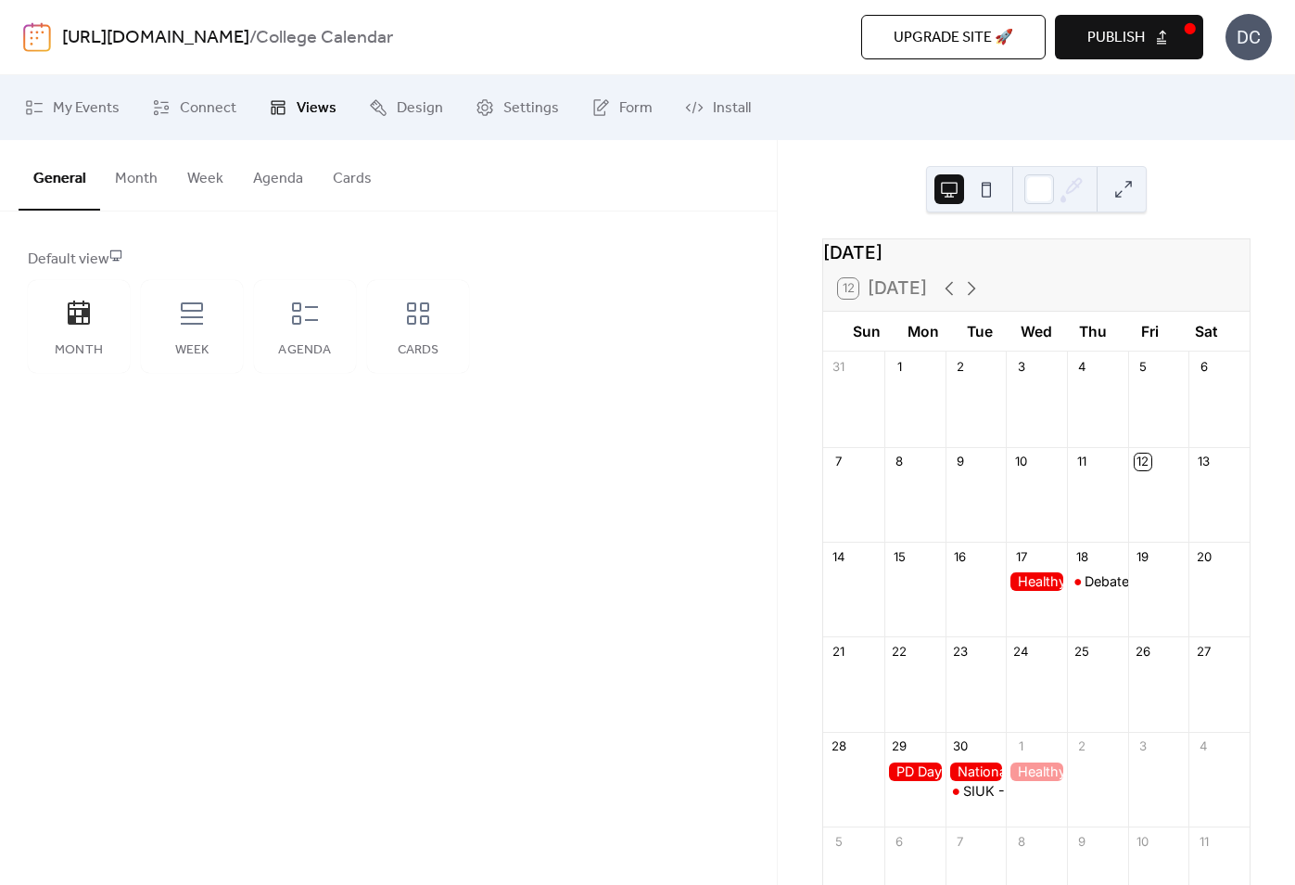
click at [339, 181] on button "Cards" at bounding box center [352, 174] width 69 height 69
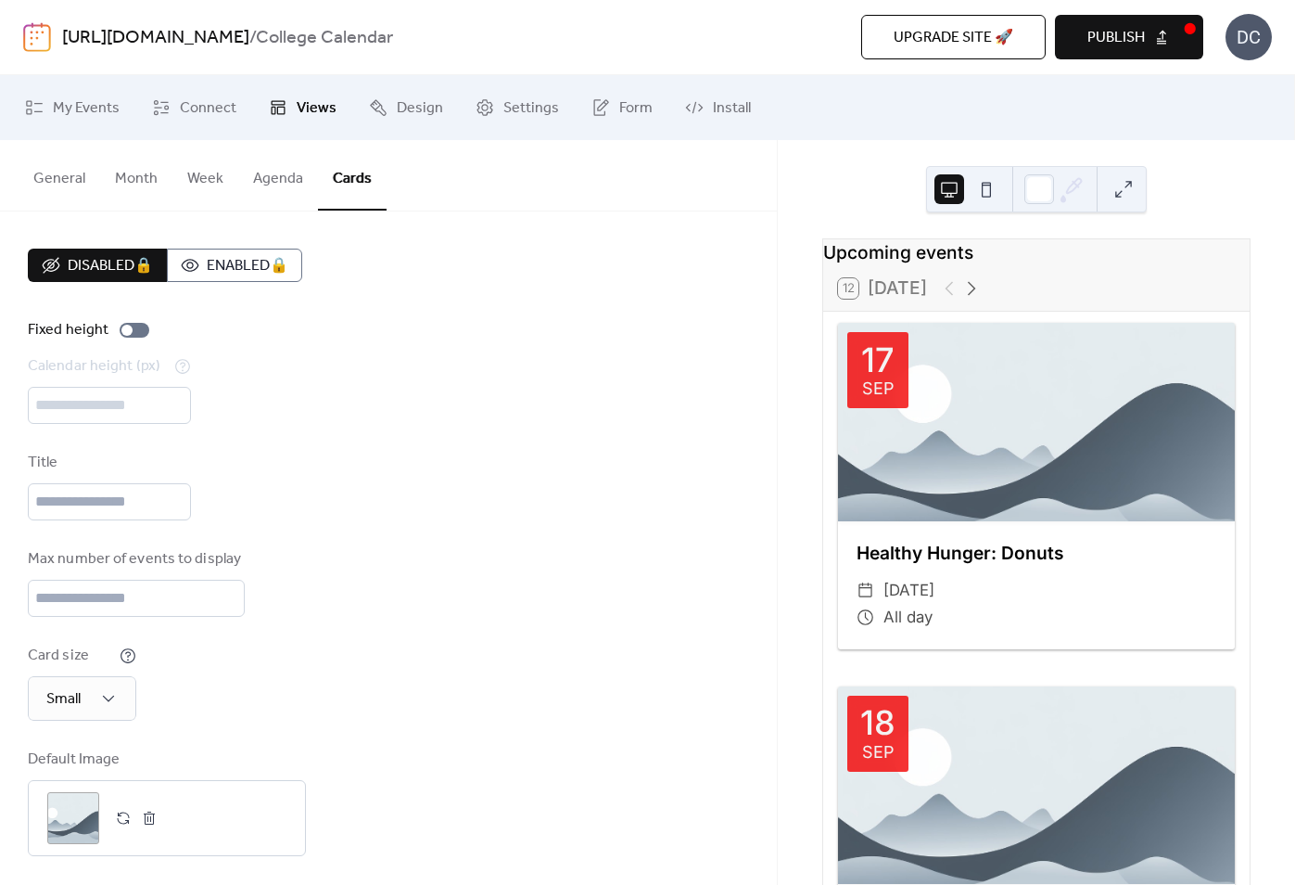
click at [61, 180] on button "General" at bounding box center [60, 174] width 82 height 69
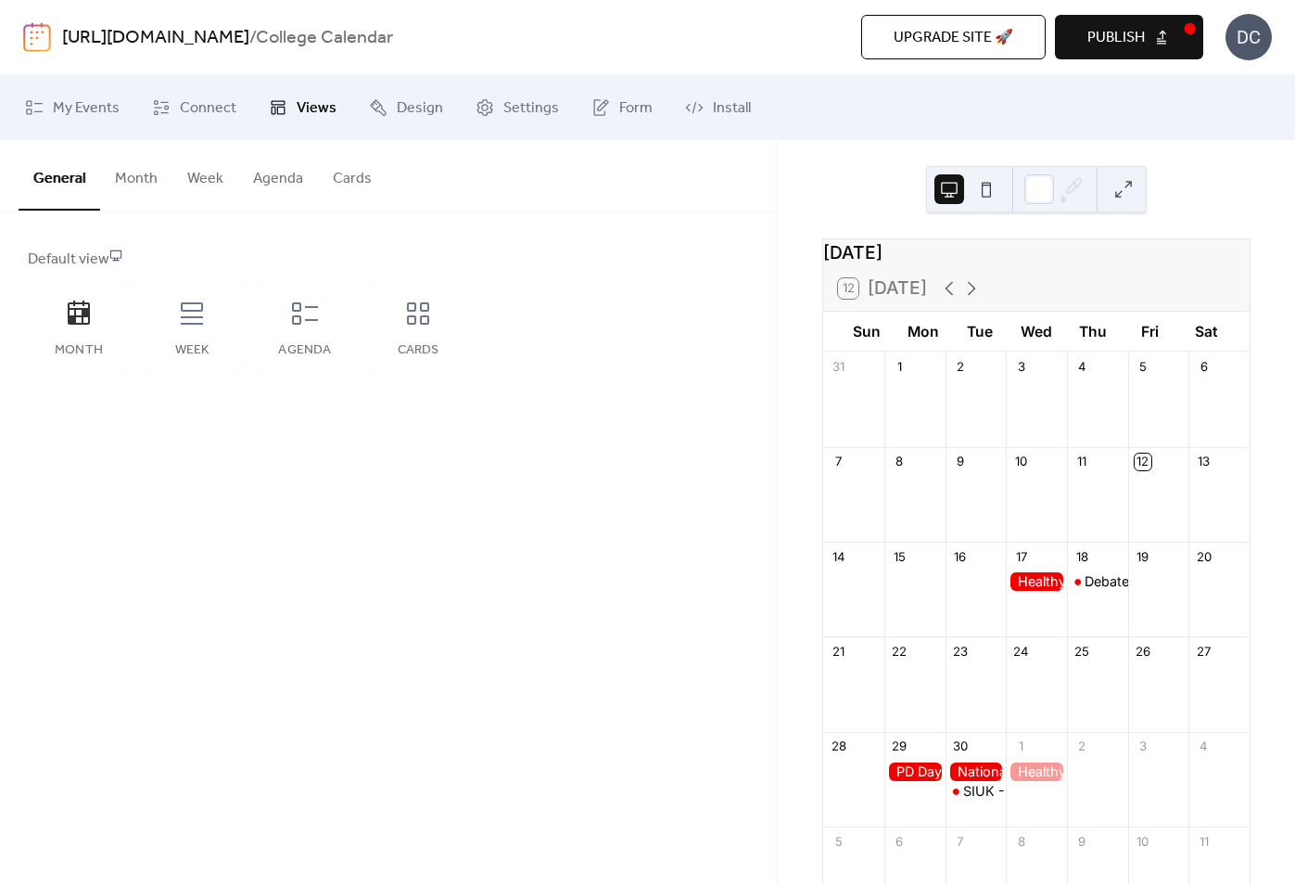
click at [117, 178] on button "Month" at bounding box center [136, 174] width 72 height 69
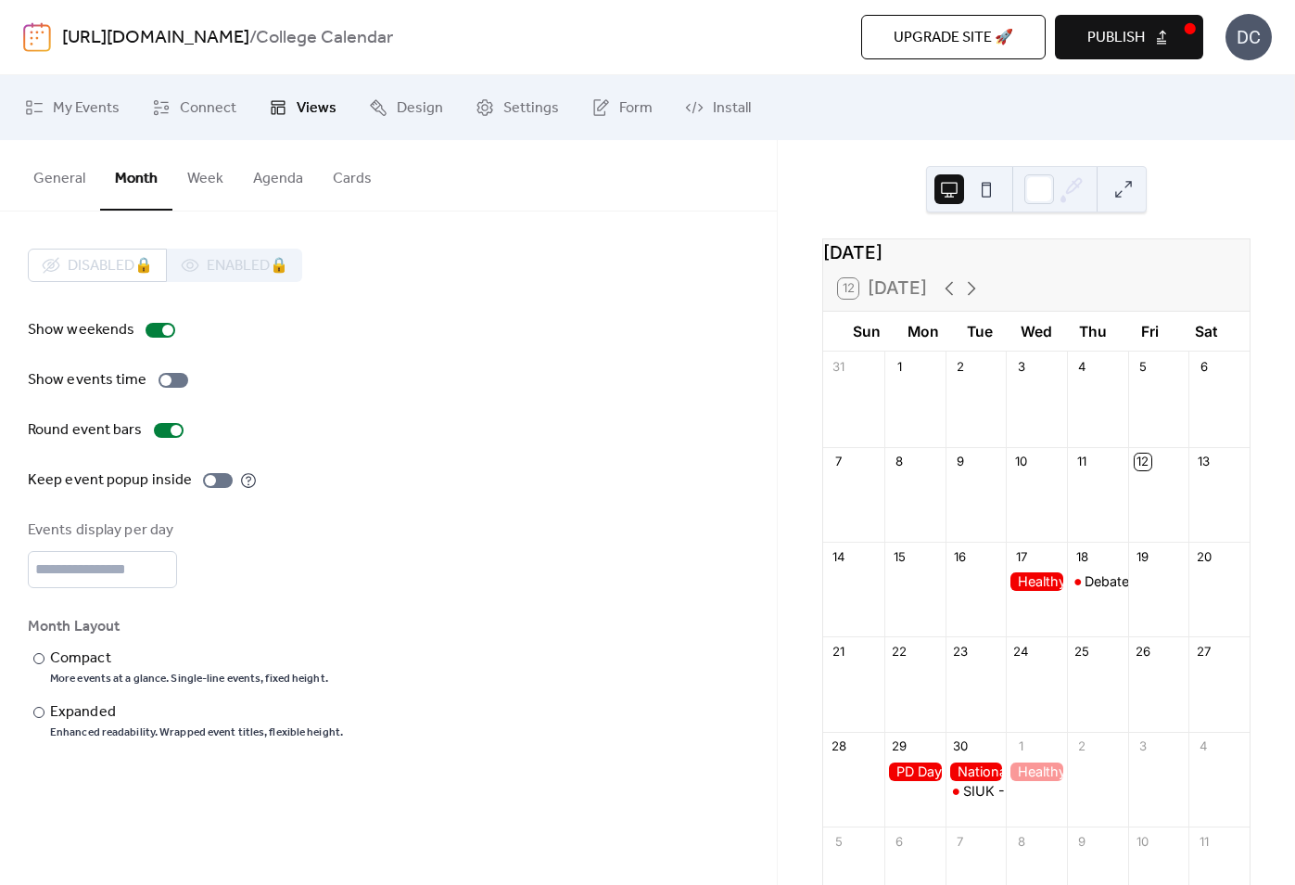
click at [334, 185] on button "Cards" at bounding box center [352, 174] width 69 height 69
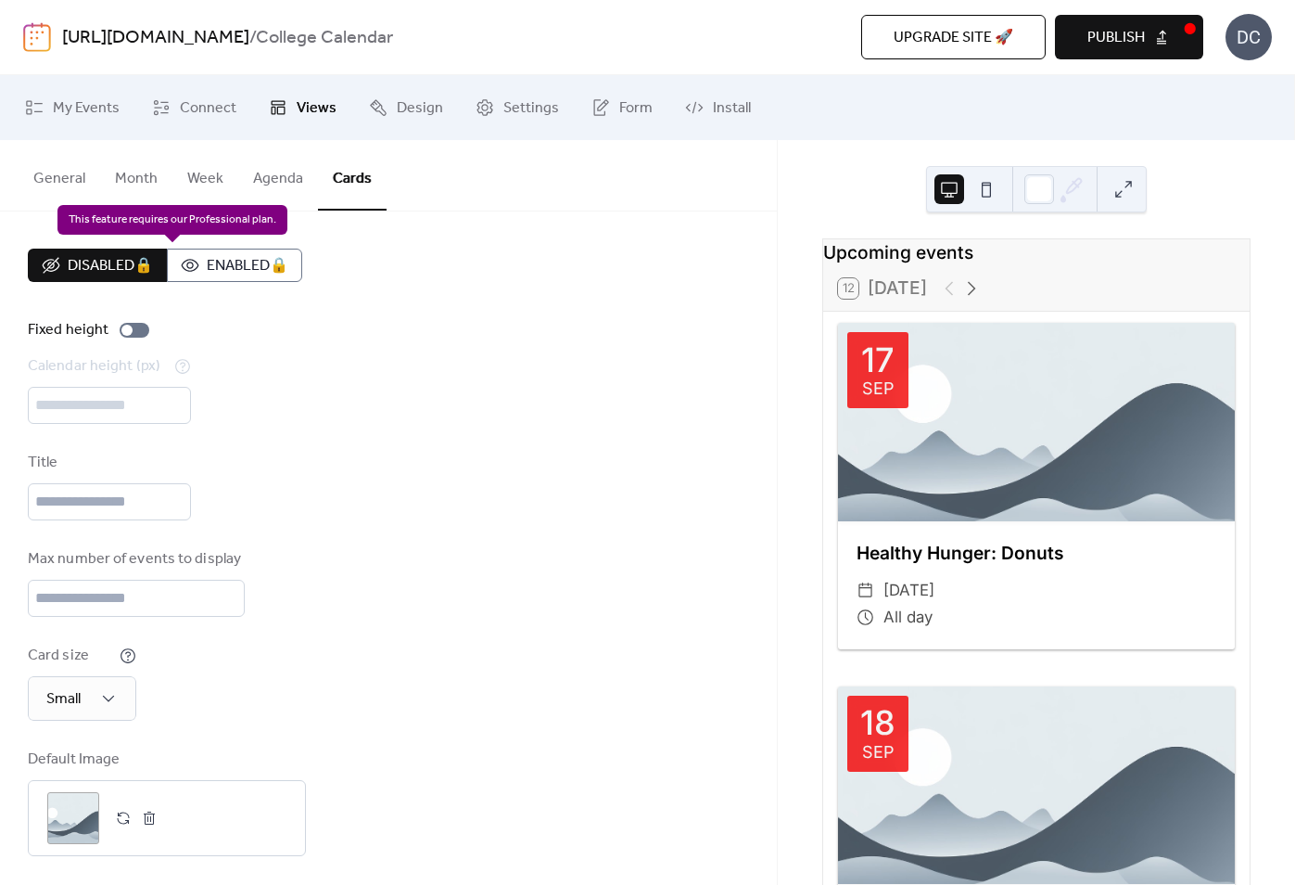
click at [134, 258] on div "Disabled 🔒 Enabled 🔒" at bounding box center [165, 264] width 274 height 33
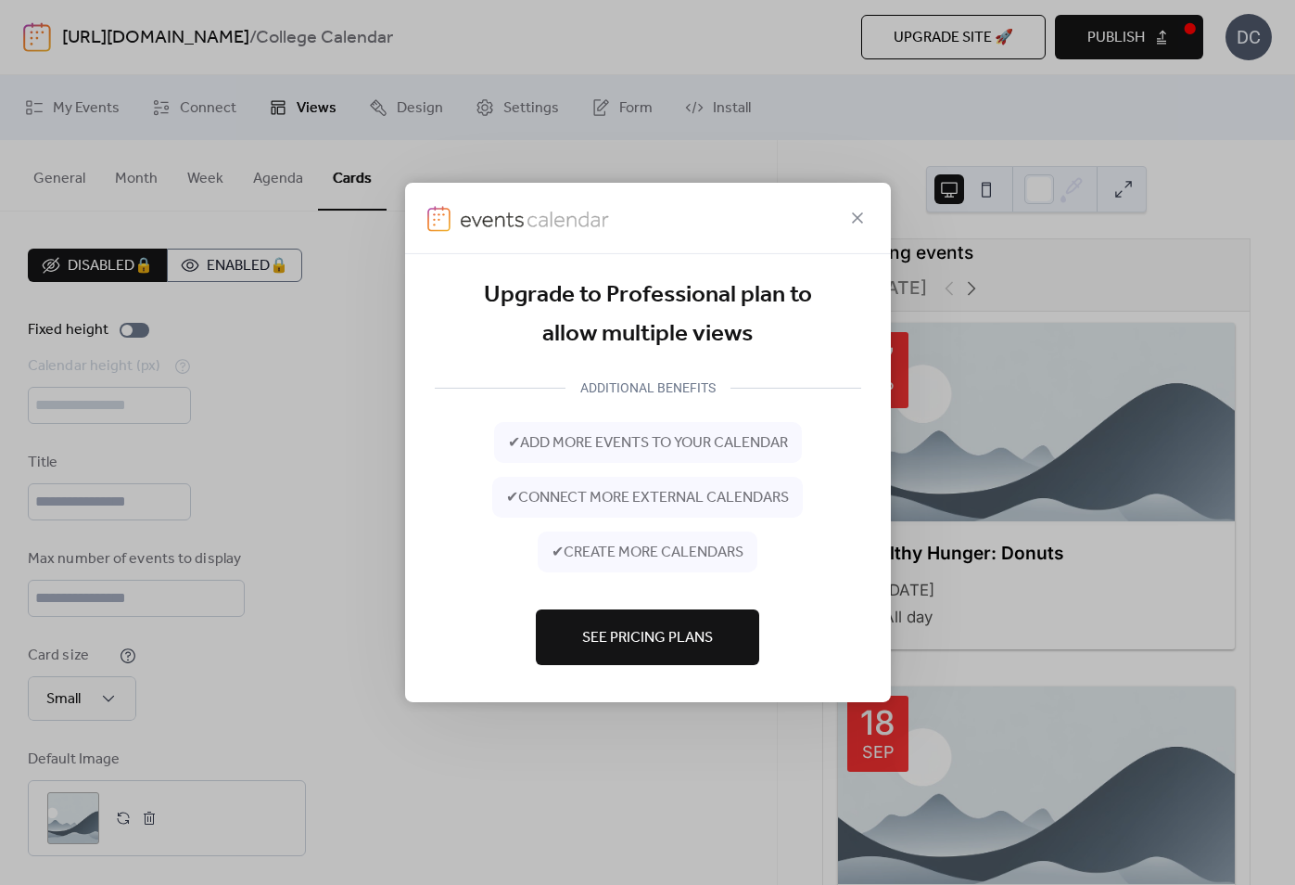
click at [597, 638] on span "See Pricing Plans" at bounding box center [647, 638] width 131 height 22
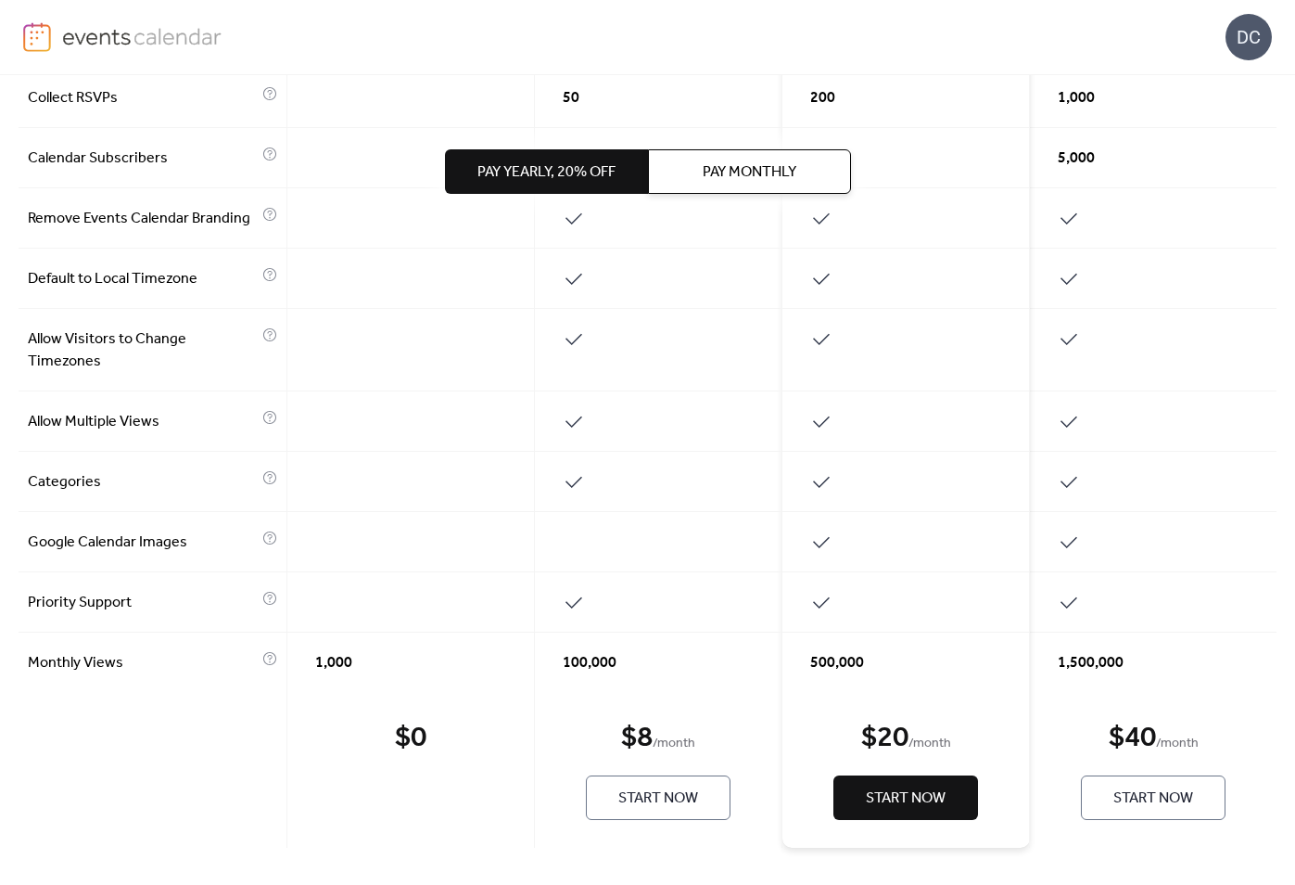
scroll to position [745, 0]
click at [607, 805] on button "Start Now" at bounding box center [658, 797] width 145 height 45
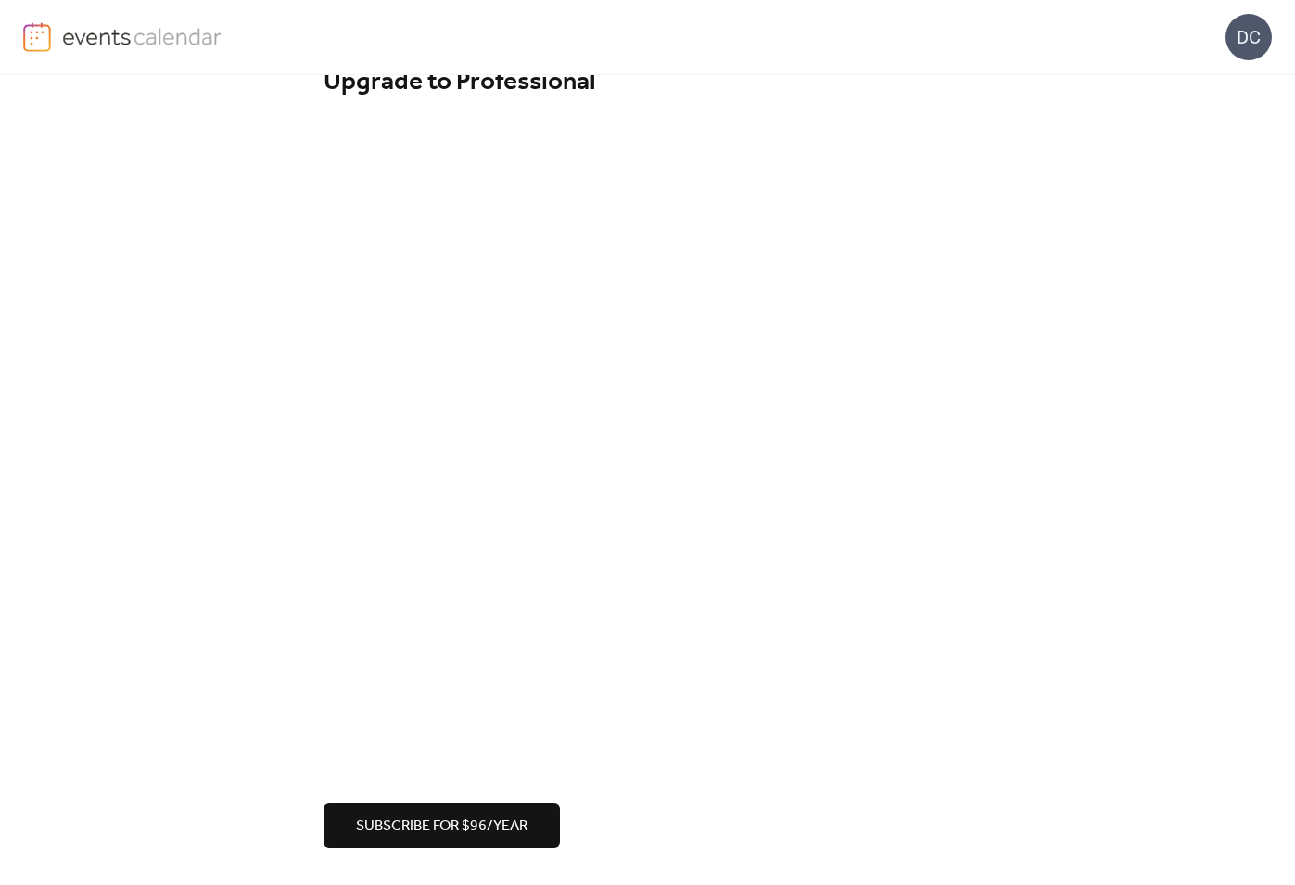
scroll to position [46, 0]
click at [754, 819] on div "Subscribe for $96/year" at bounding box center [648, 825] width 649 height 45
click at [483, 815] on span "Subscribe for $96/year" at bounding box center [442, 826] width 172 height 22
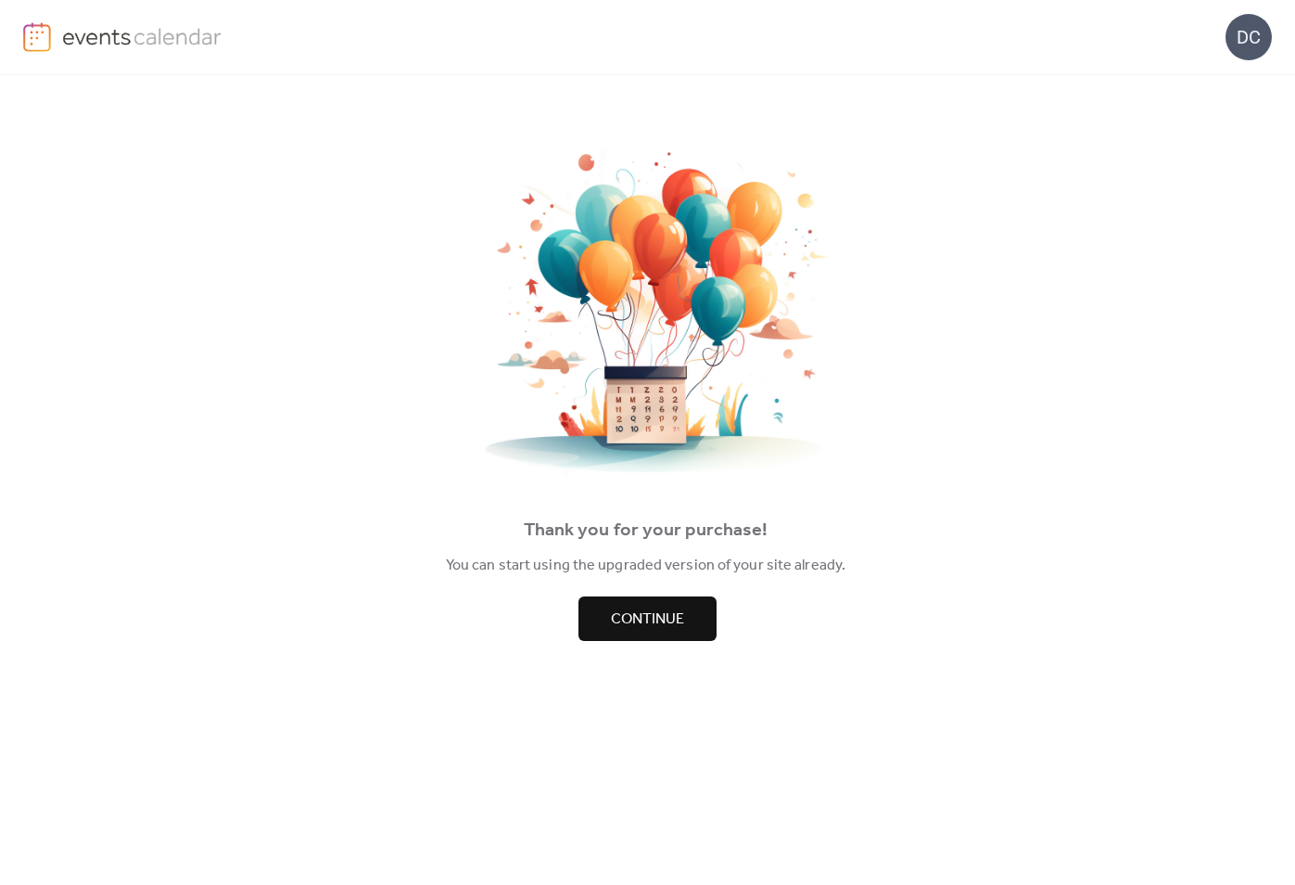
click at [630, 637] on button "Continue" at bounding box center [648, 618] width 138 height 45
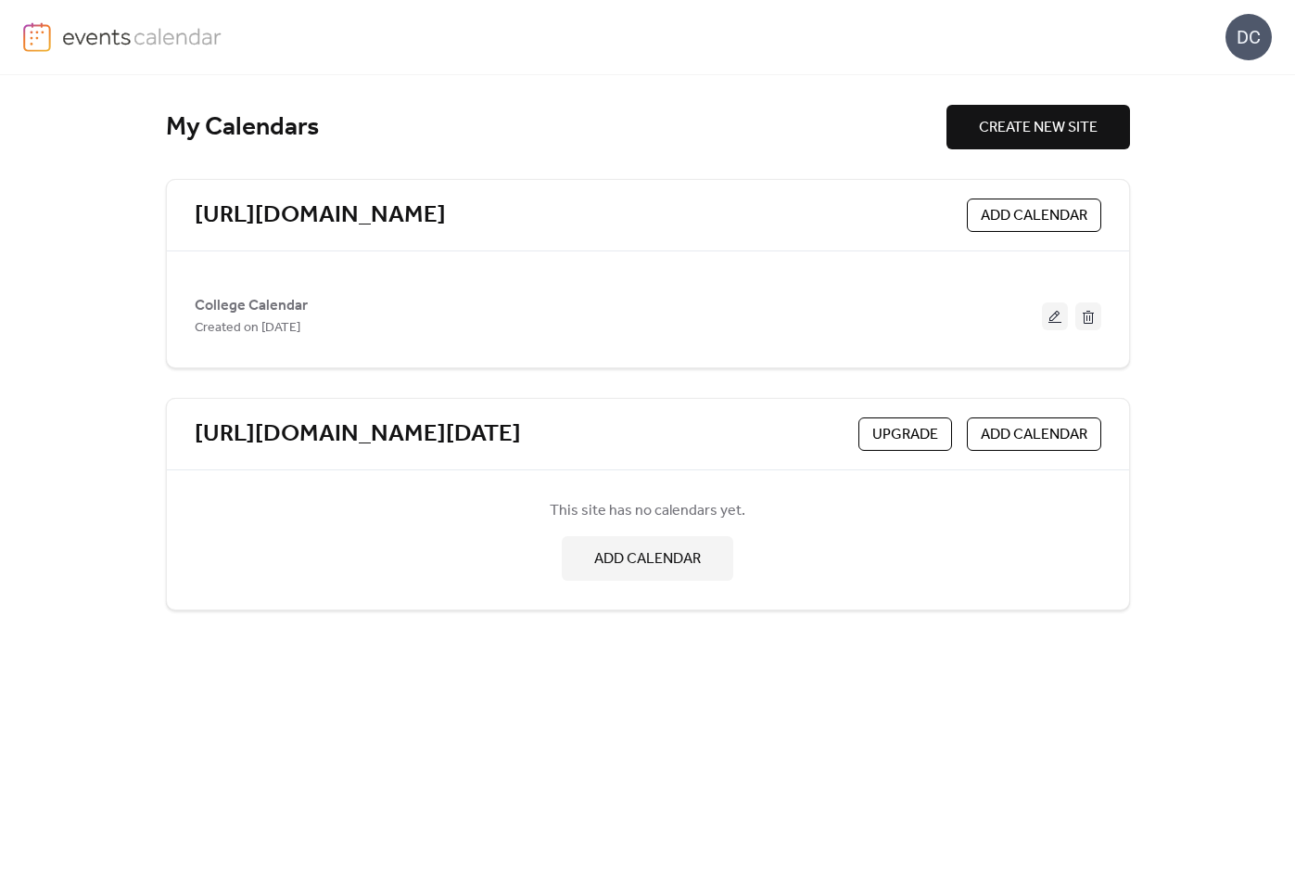
click at [605, 742] on div "My Calendars CREATE NEW SITE [URL][DOMAIN_NAME] ADD CALENDAR College Calendar C…" at bounding box center [648, 479] width 964 height 809
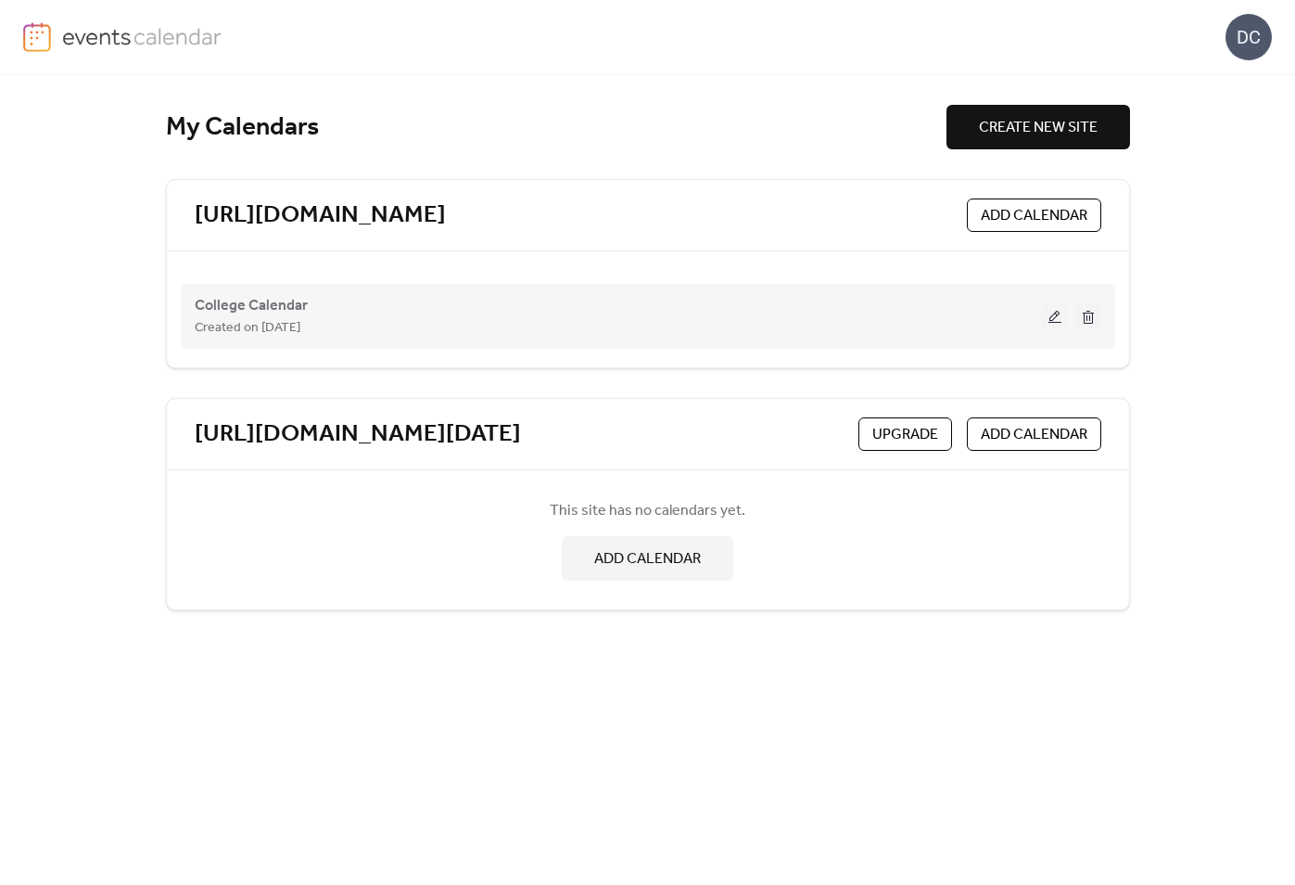
click at [1054, 319] on button at bounding box center [1055, 316] width 26 height 28
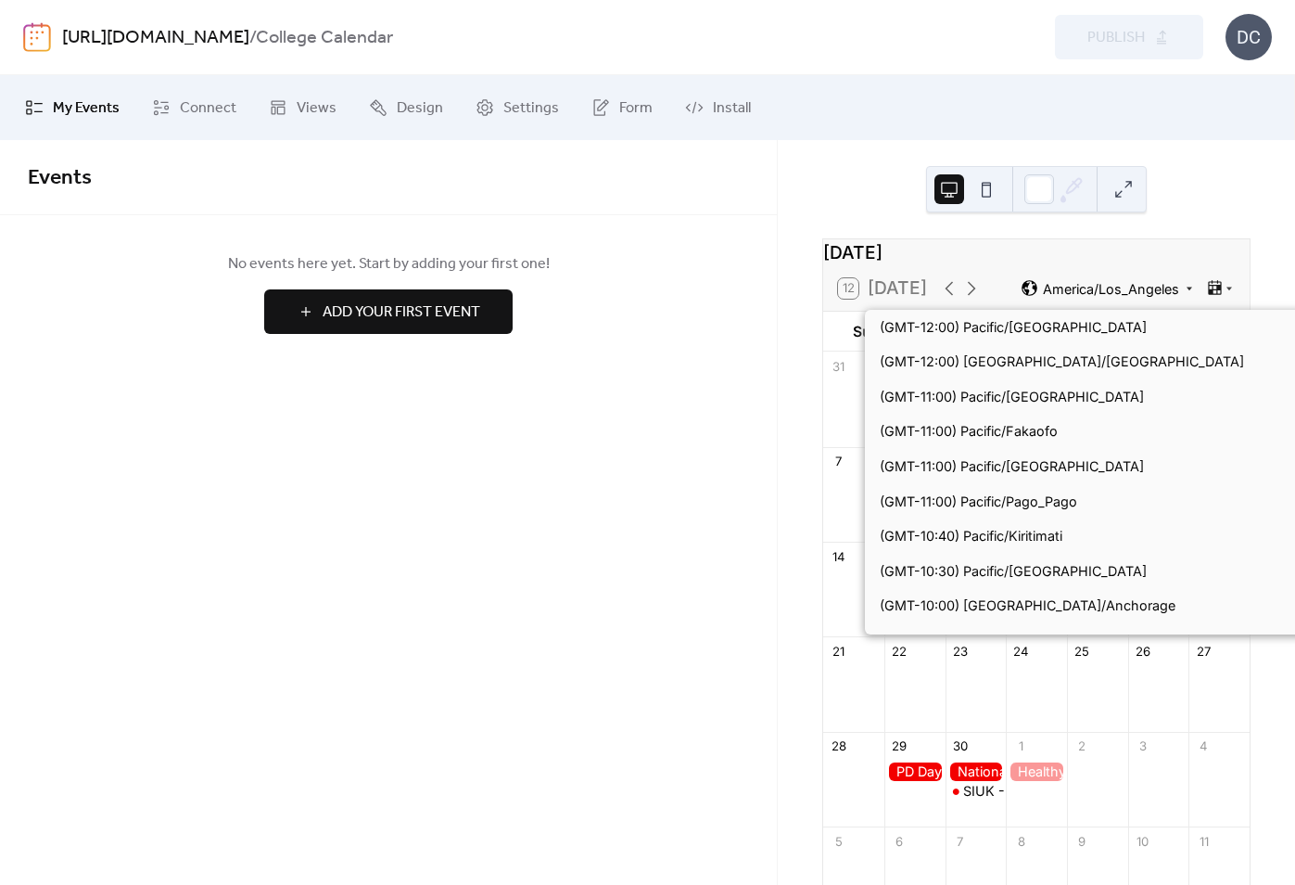
click at [1126, 295] on span "America/Los_Angeles" at bounding box center [1111, 288] width 136 height 13
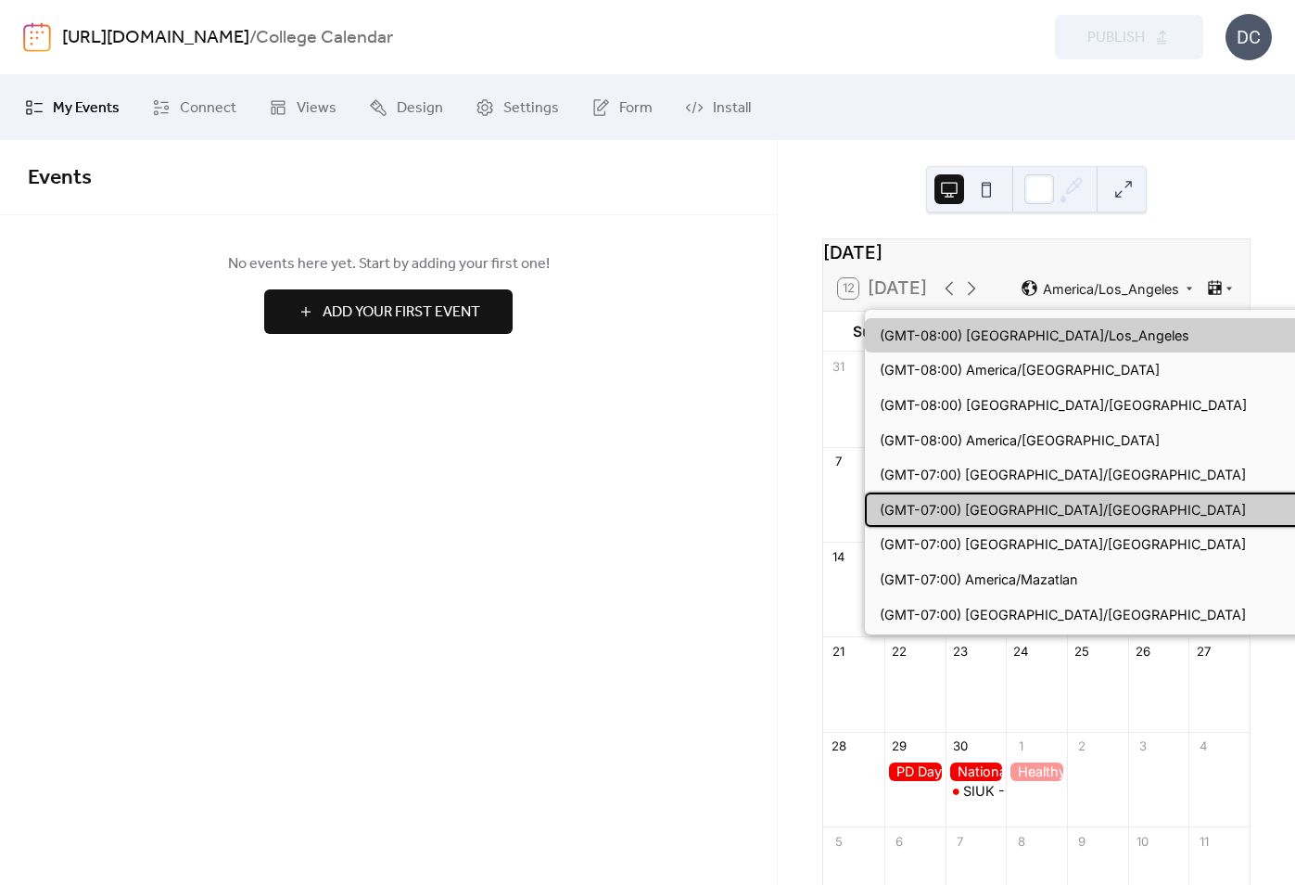
click at [1072, 500] on span "(GMT-07:00) America/Edmonton" at bounding box center [1063, 510] width 366 height 20
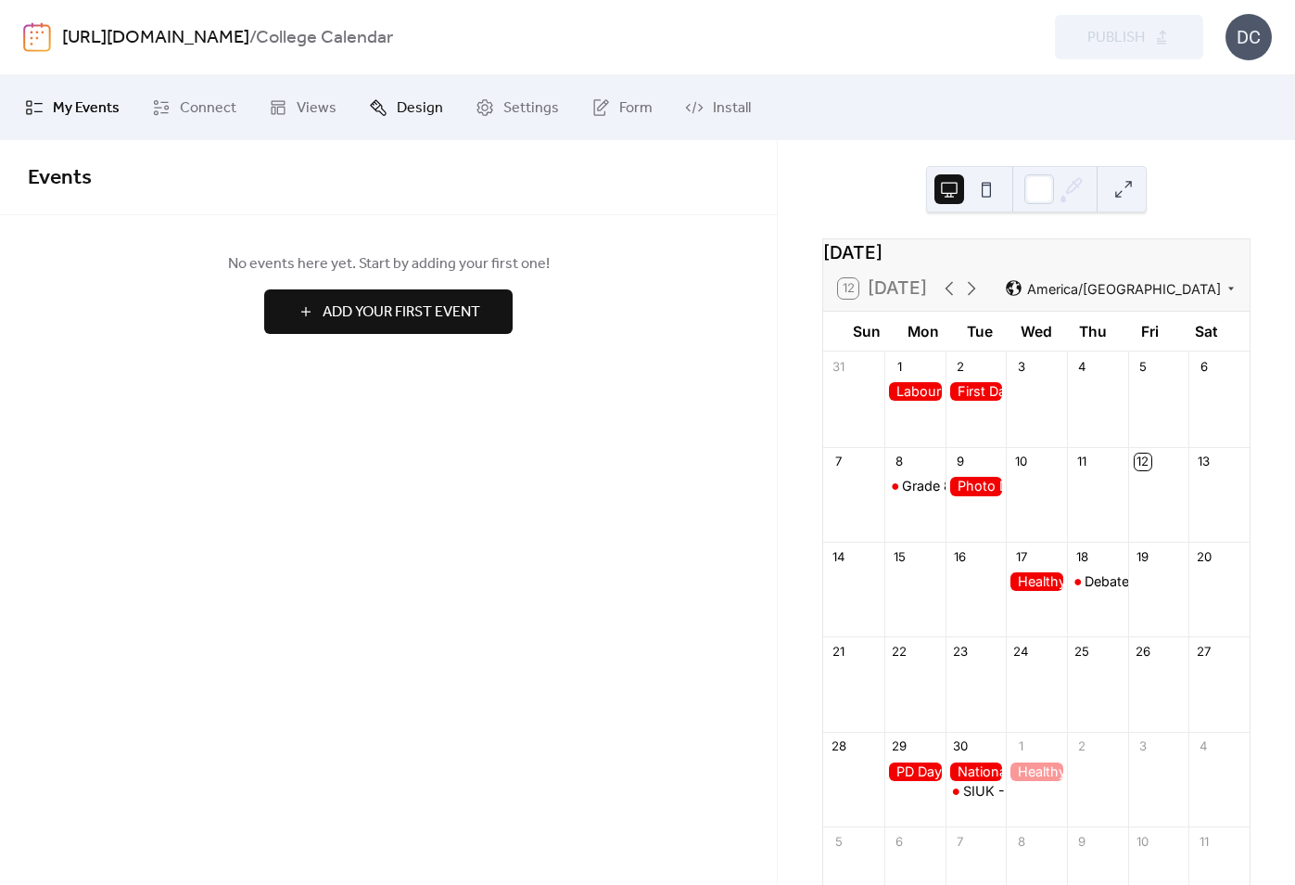
click at [451, 120] on ul "My Events Connect Views Design Settings Form Install" at bounding box center [647, 108] width 1272 height 50
click at [386, 112] on link "Design" at bounding box center [406, 108] width 102 height 50
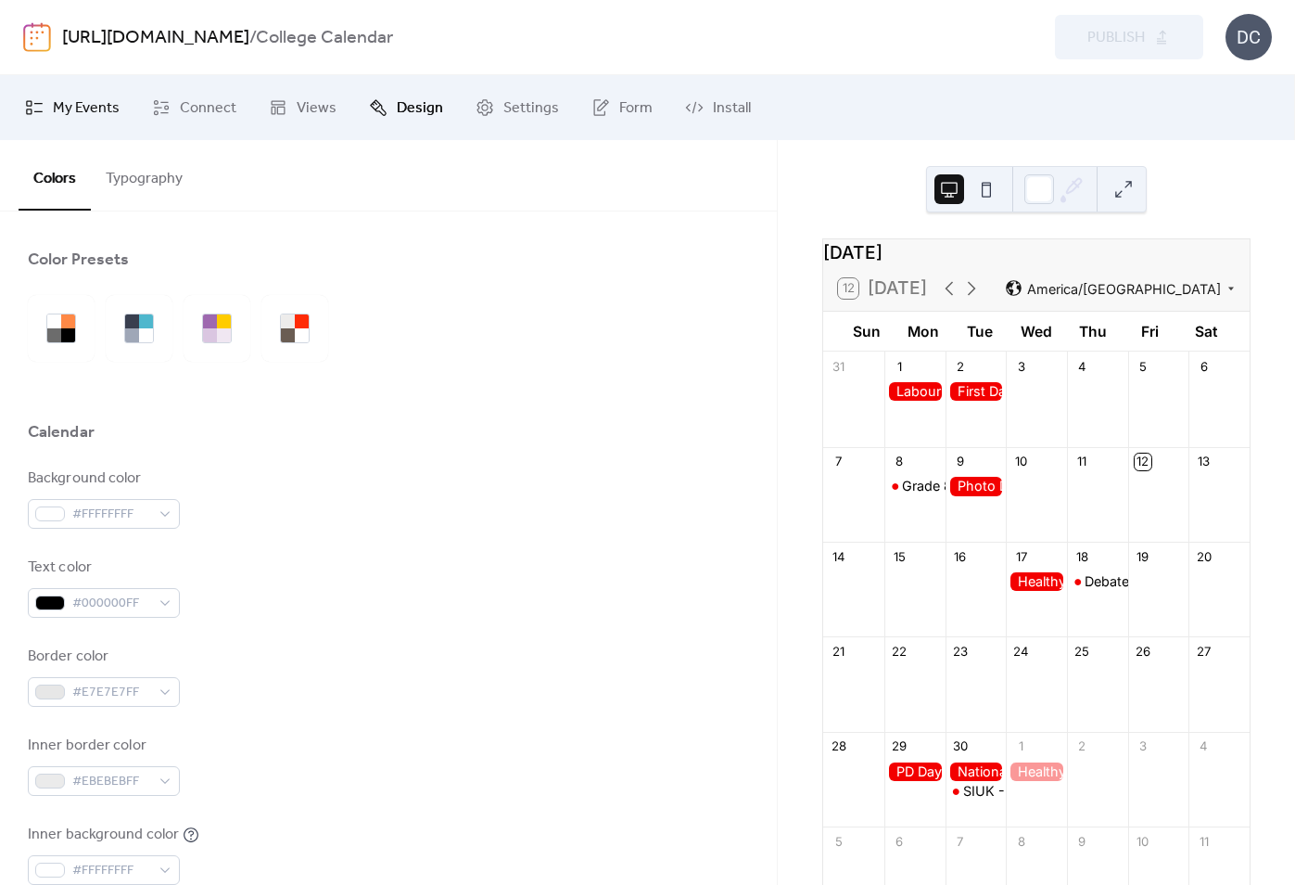
click at [81, 101] on span "My Events" at bounding box center [86, 108] width 67 height 22
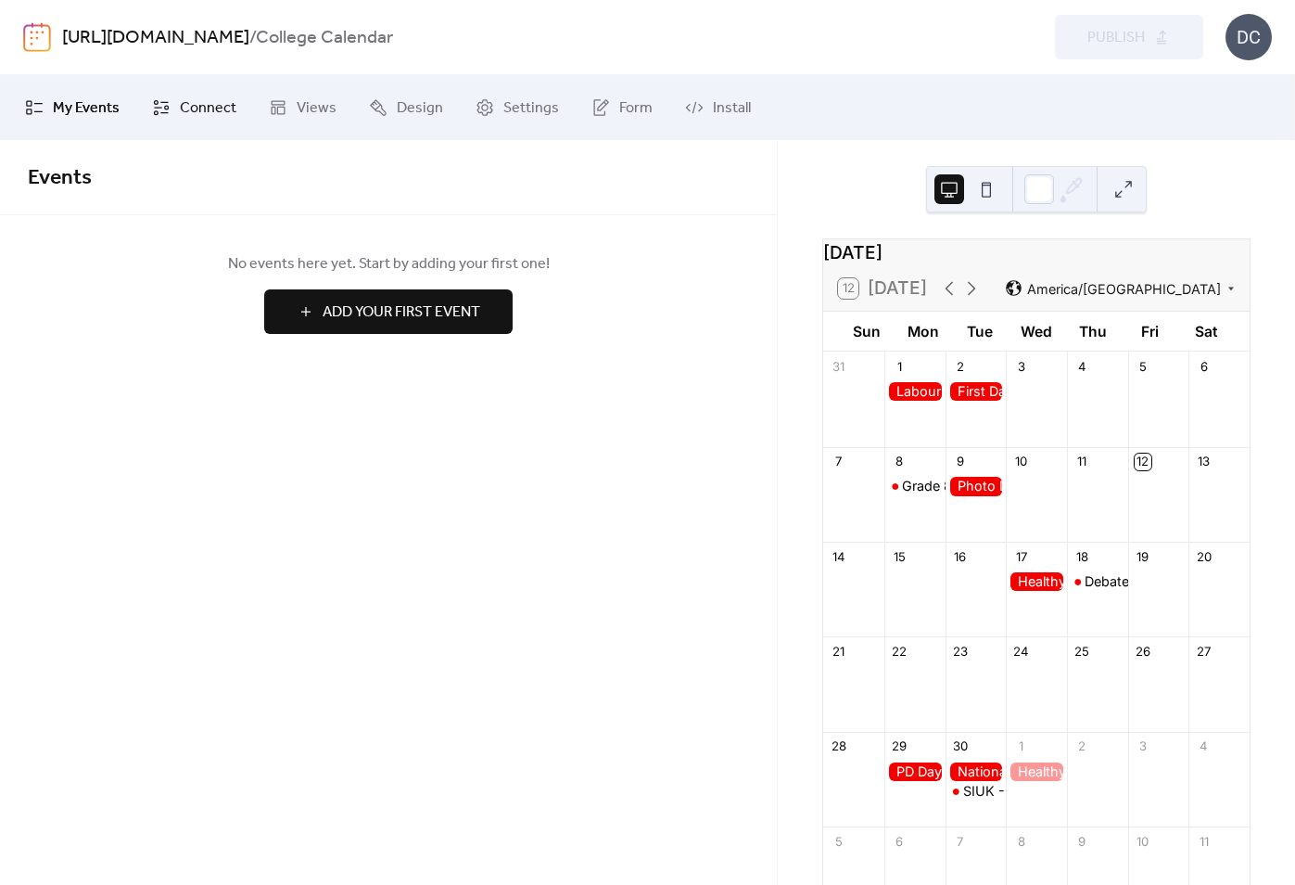
click at [174, 119] on link "Connect" at bounding box center [194, 108] width 112 height 50
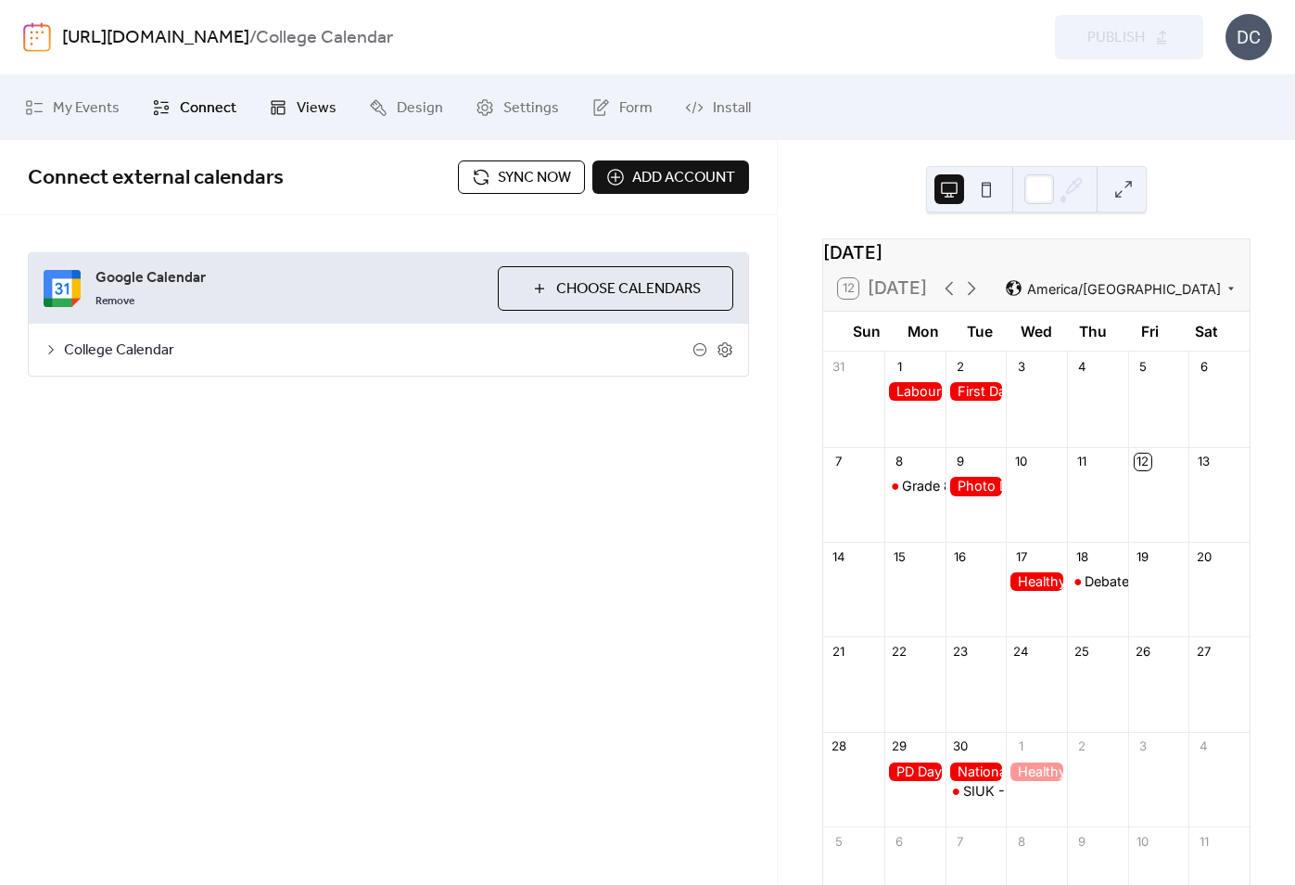
click at [318, 111] on span "Views" at bounding box center [317, 108] width 40 height 22
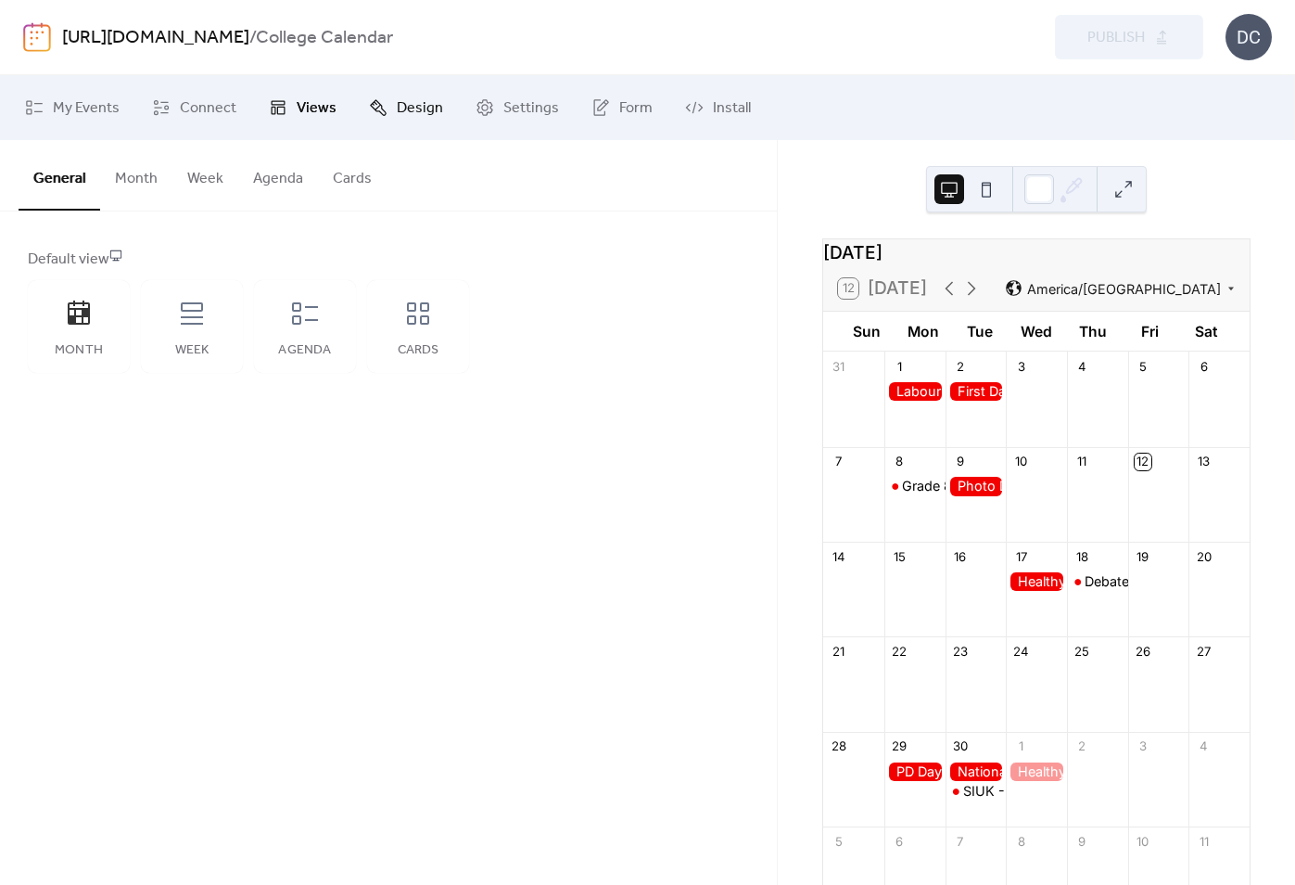
click at [401, 117] on span "Design" at bounding box center [420, 108] width 46 height 22
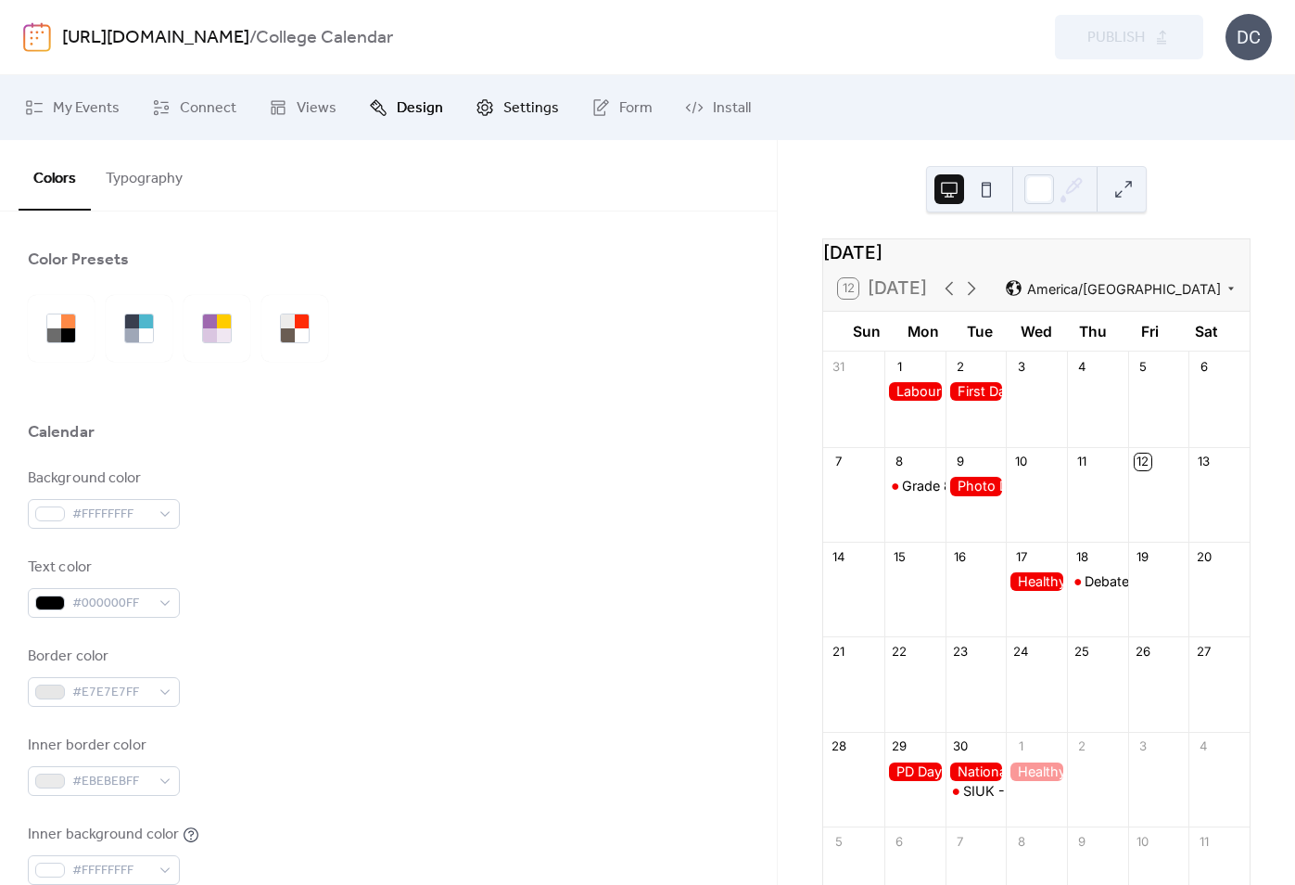
click at [511, 117] on span "Settings" at bounding box center [531, 108] width 56 height 22
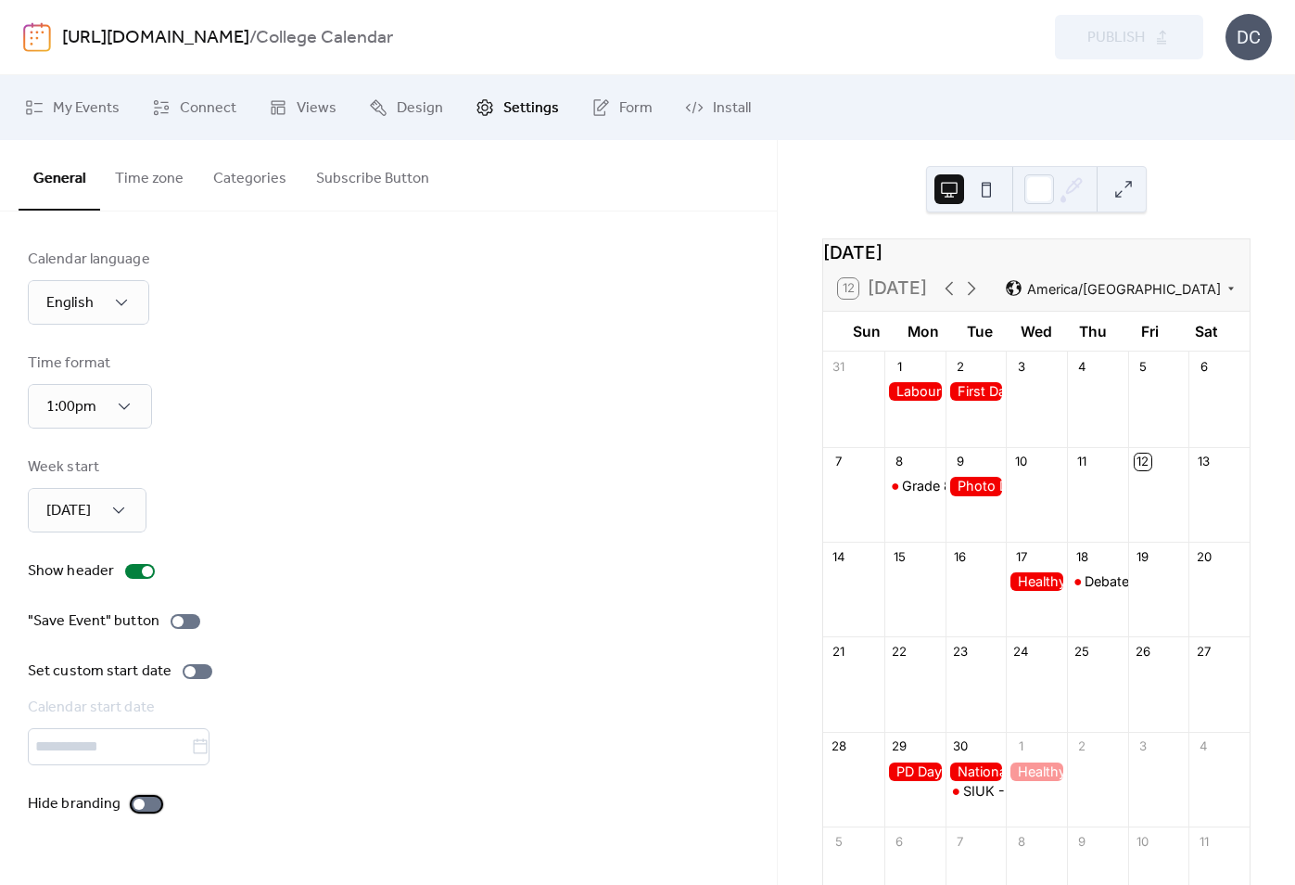
click at [140, 809] on div at bounding box center [139, 803] width 11 height 11
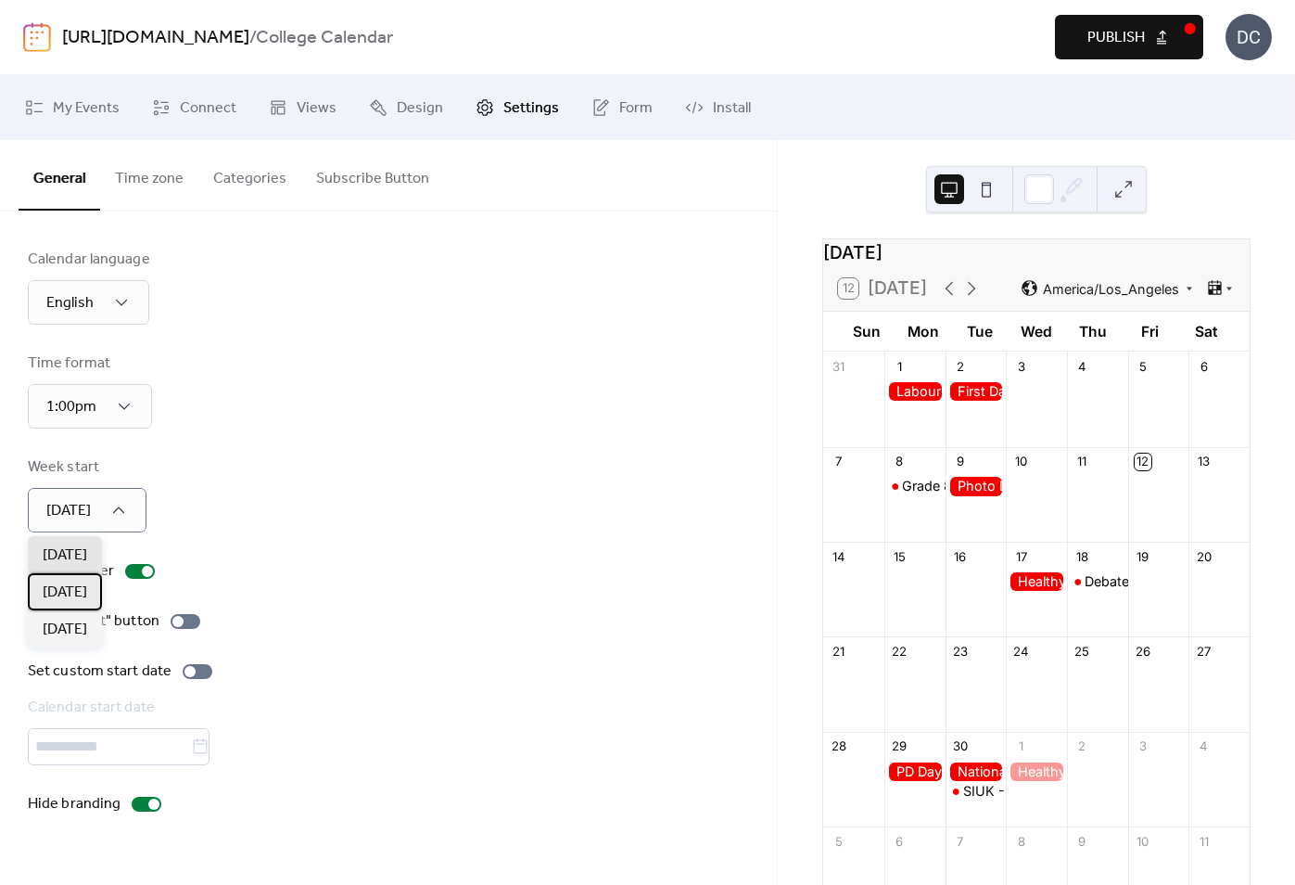
click at [69, 592] on span "Monday" at bounding box center [65, 592] width 45 height 22
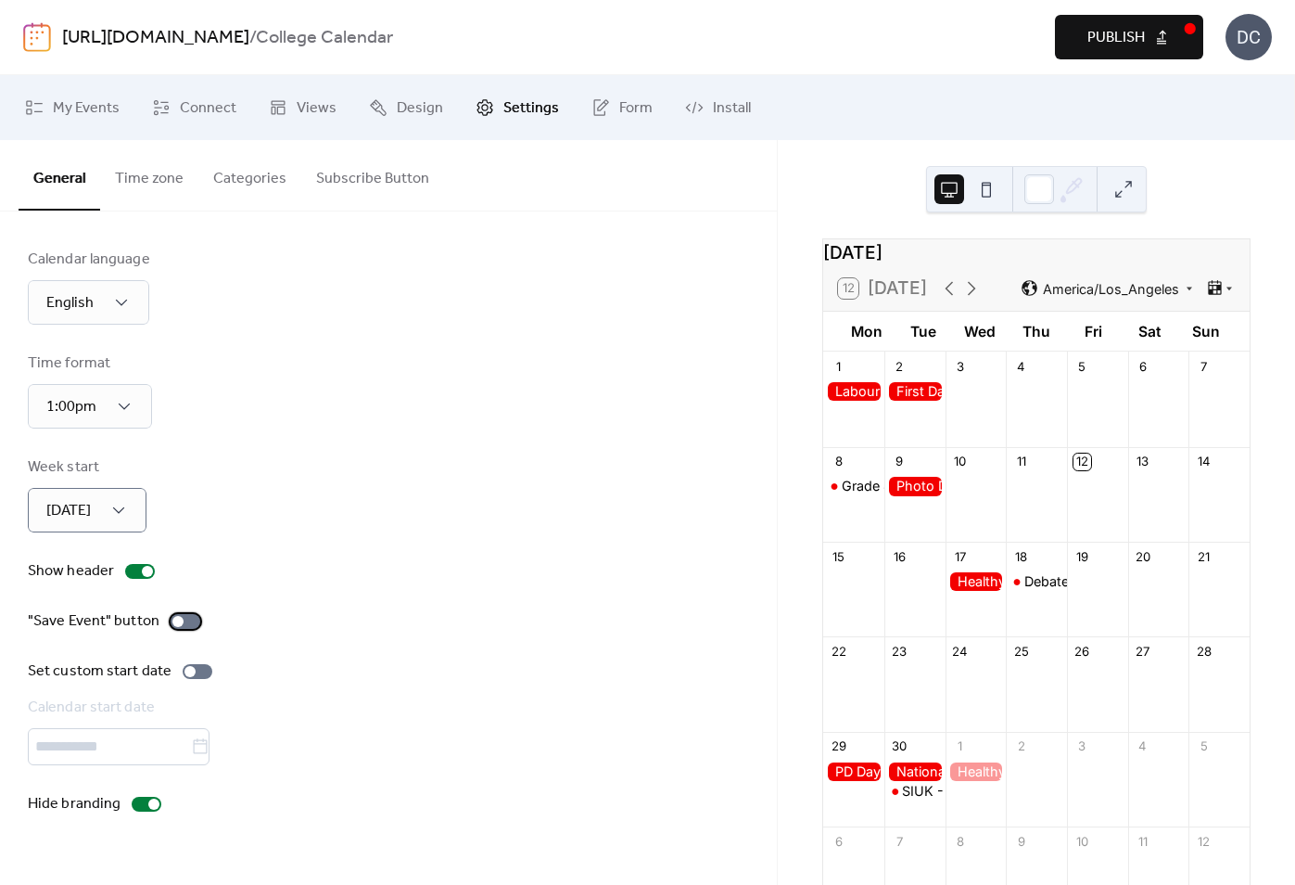
click at [184, 628] on div at bounding box center [186, 621] width 30 height 15
click at [161, 176] on button "Time zone" at bounding box center [149, 174] width 98 height 69
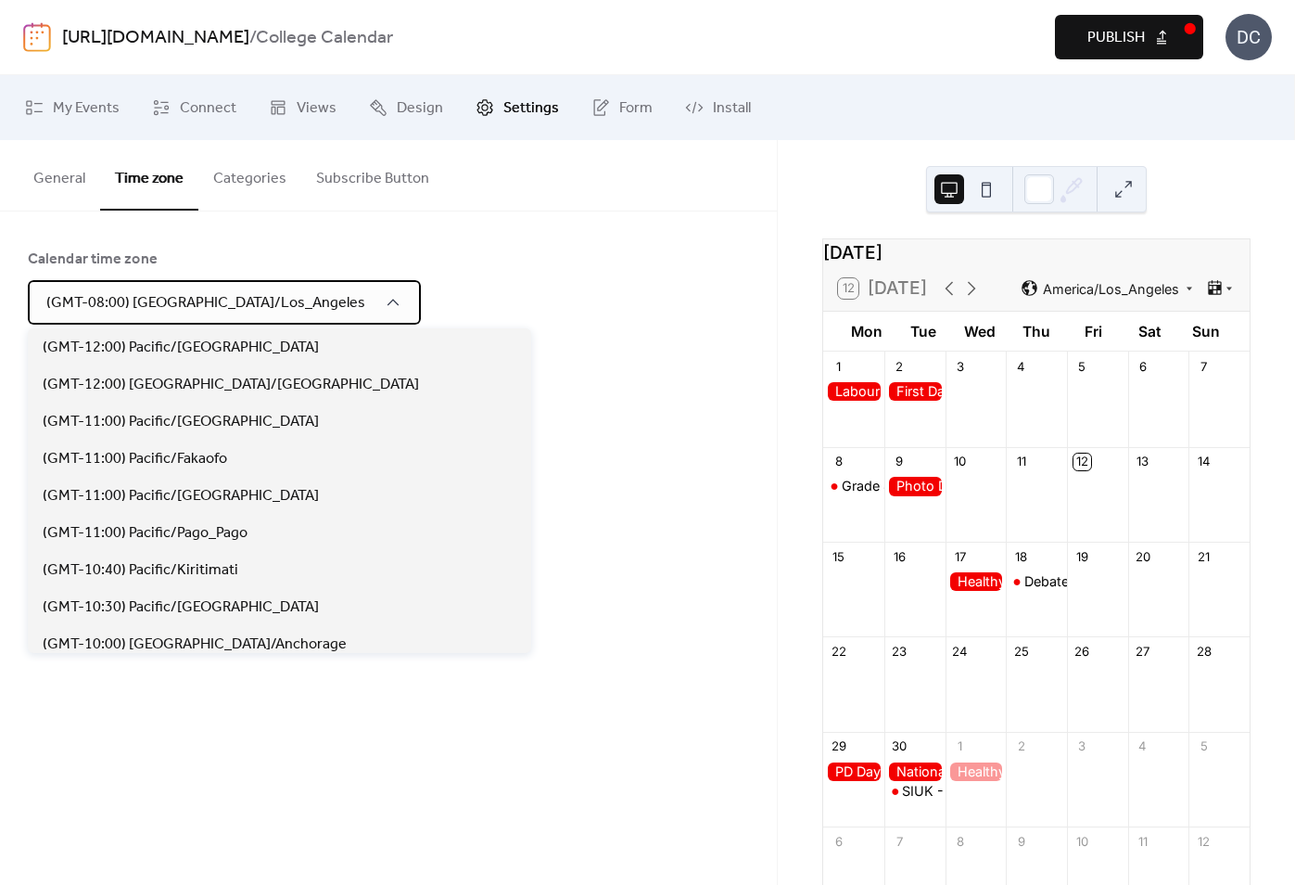
click at [227, 299] on span "(GMT-08:00) America/Los_Angeles" at bounding box center [205, 302] width 319 height 29
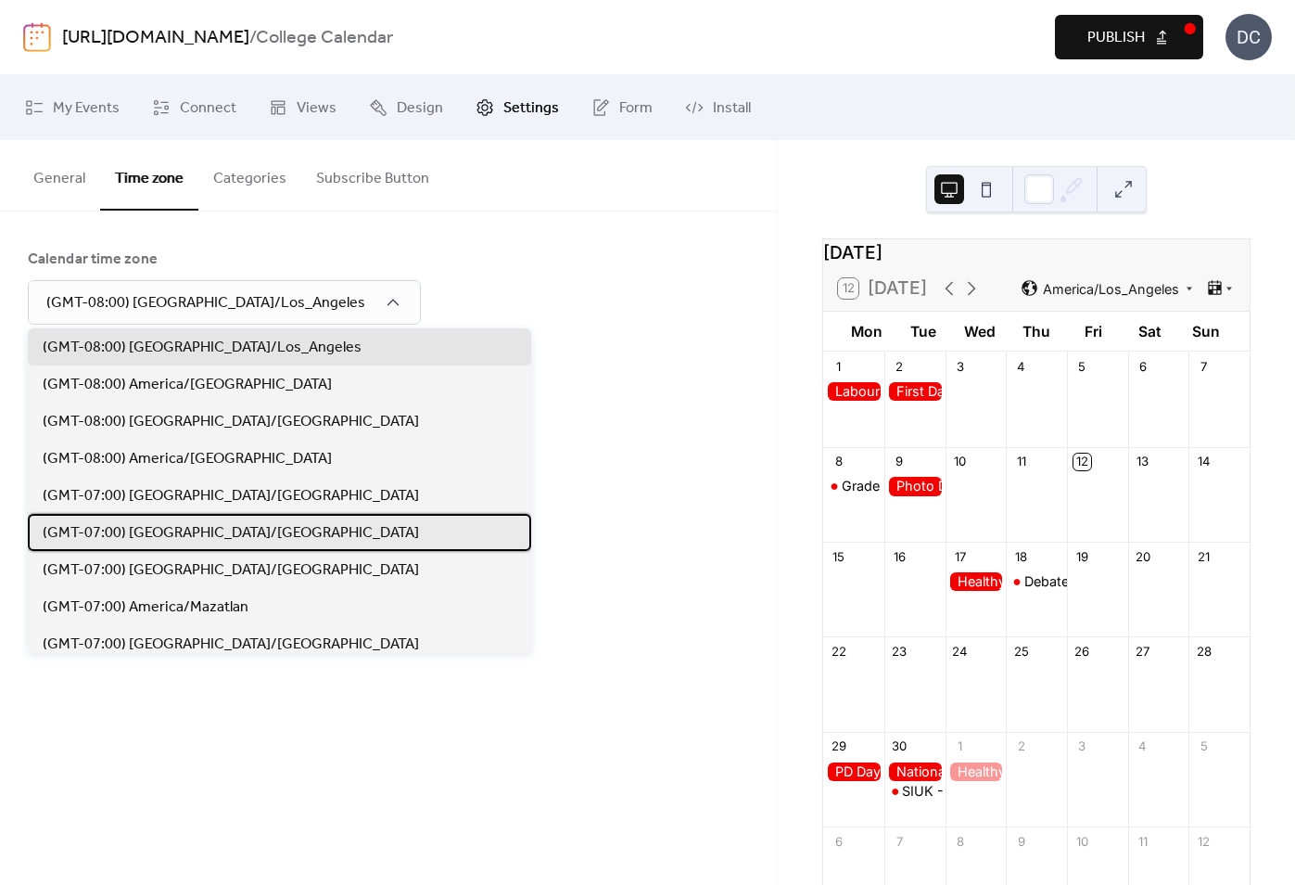
click at [198, 534] on span "(GMT-07:00) America/Edmonton" at bounding box center [231, 533] width 376 height 22
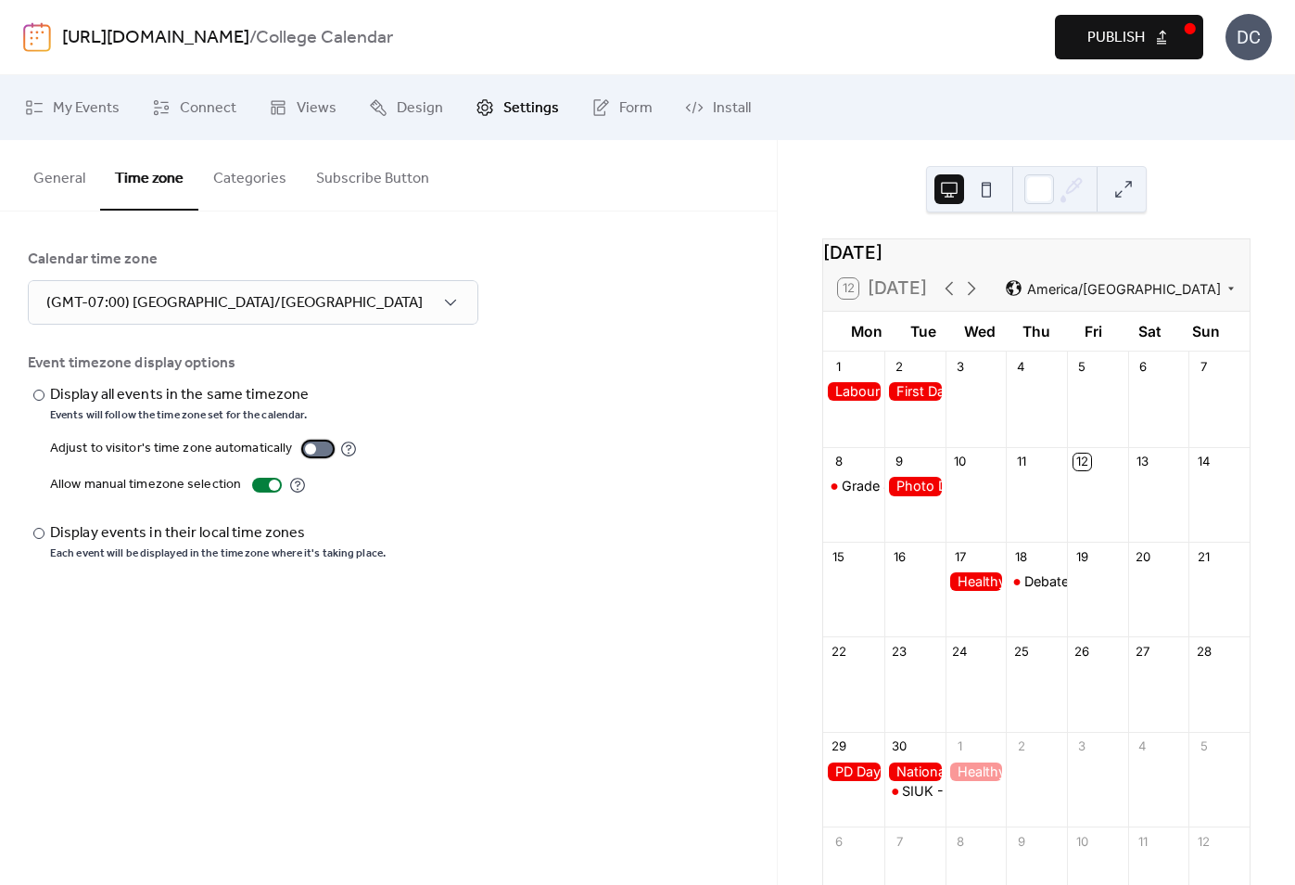
click at [305, 453] on div at bounding box center [310, 448] width 11 height 11
click at [320, 445] on div at bounding box center [325, 448] width 11 height 11
click at [248, 192] on button "Categories" at bounding box center [249, 174] width 103 height 69
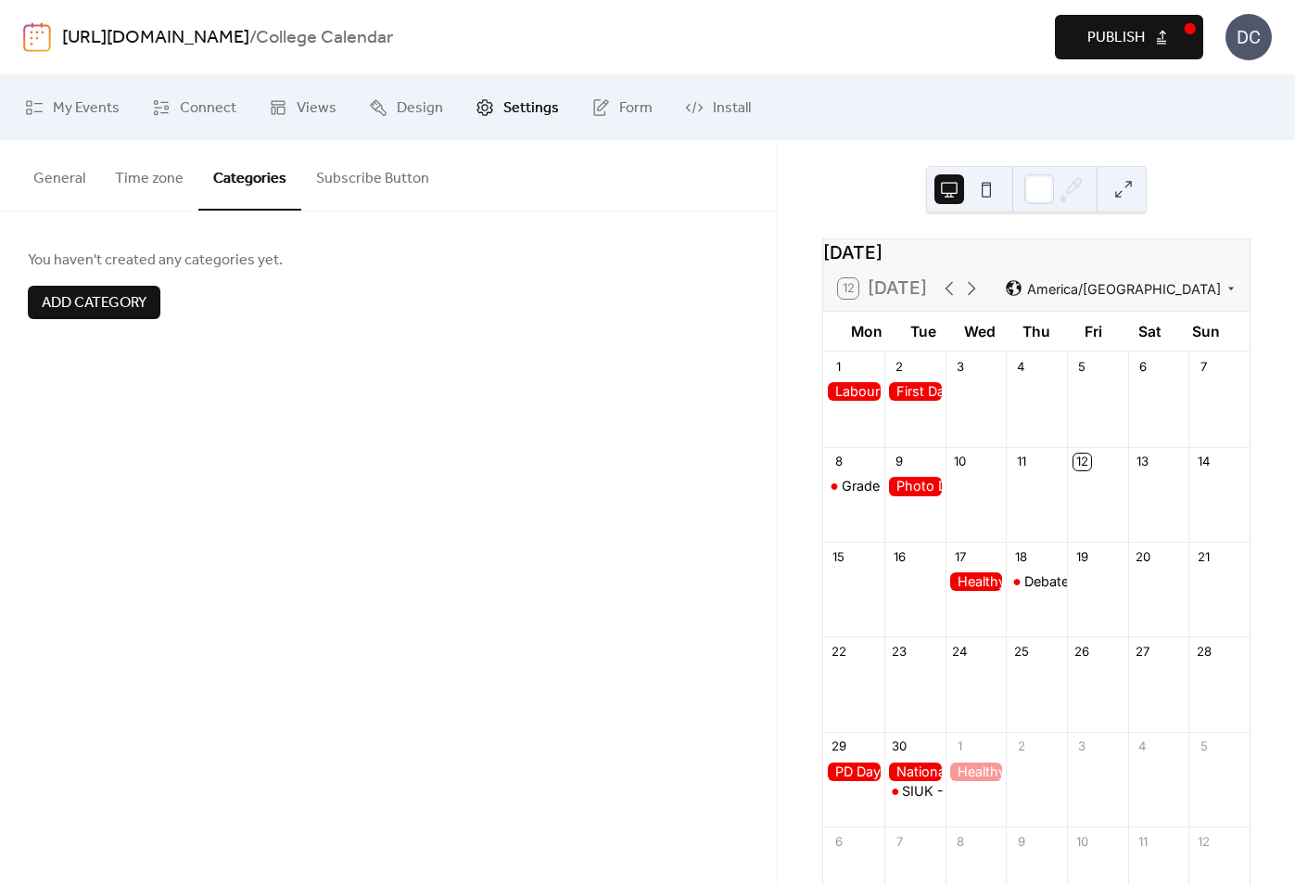
click at [388, 193] on button "Subscribe Button" at bounding box center [372, 174] width 143 height 69
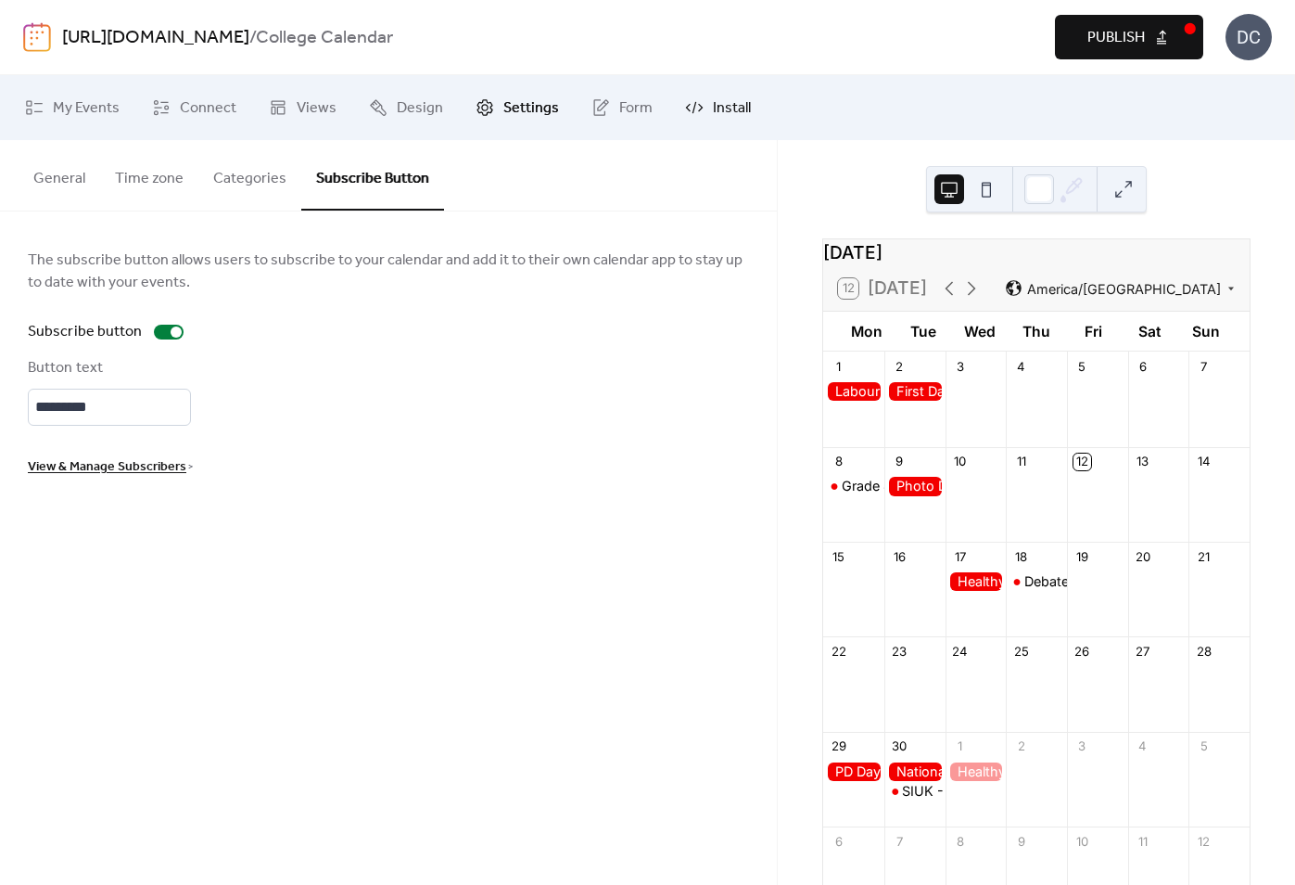
click at [692, 106] on icon at bounding box center [694, 107] width 19 height 19
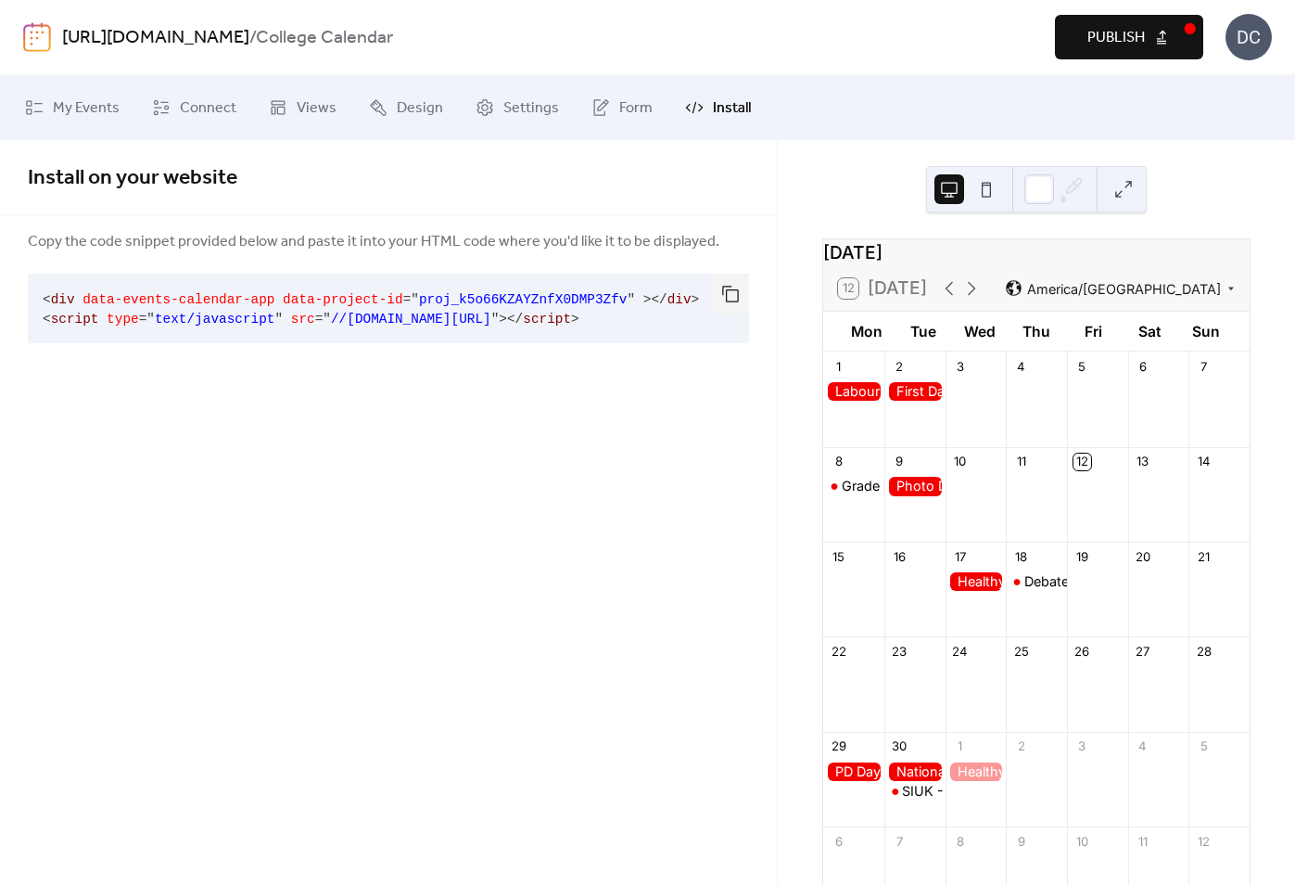
click at [491, 319] on span "//dist.eventscalendar.co/embed.js" at bounding box center [411, 319] width 160 height 15
click at [732, 294] on button "button" at bounding box center [730, 294] width 37 height 41
click at [527, 108] on span "Settings" at bounding box center [531, 108] width 56 height 22
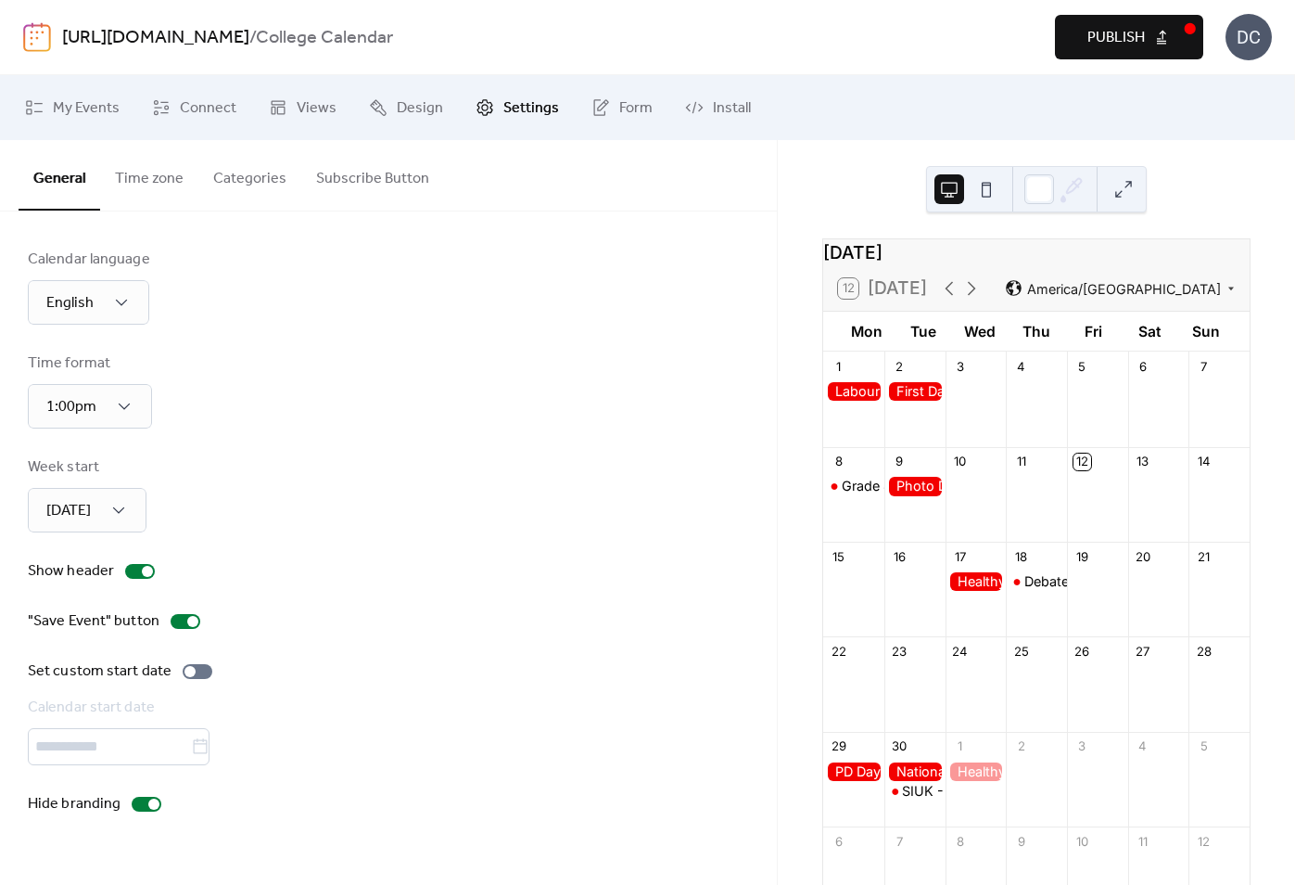
click at [1129, 47] on span "Publish" at bounding box center [1116, 38] width 57 height 22
click at [713, 110] on span "Install" at bounding box center [732, 108] width 38 height 22
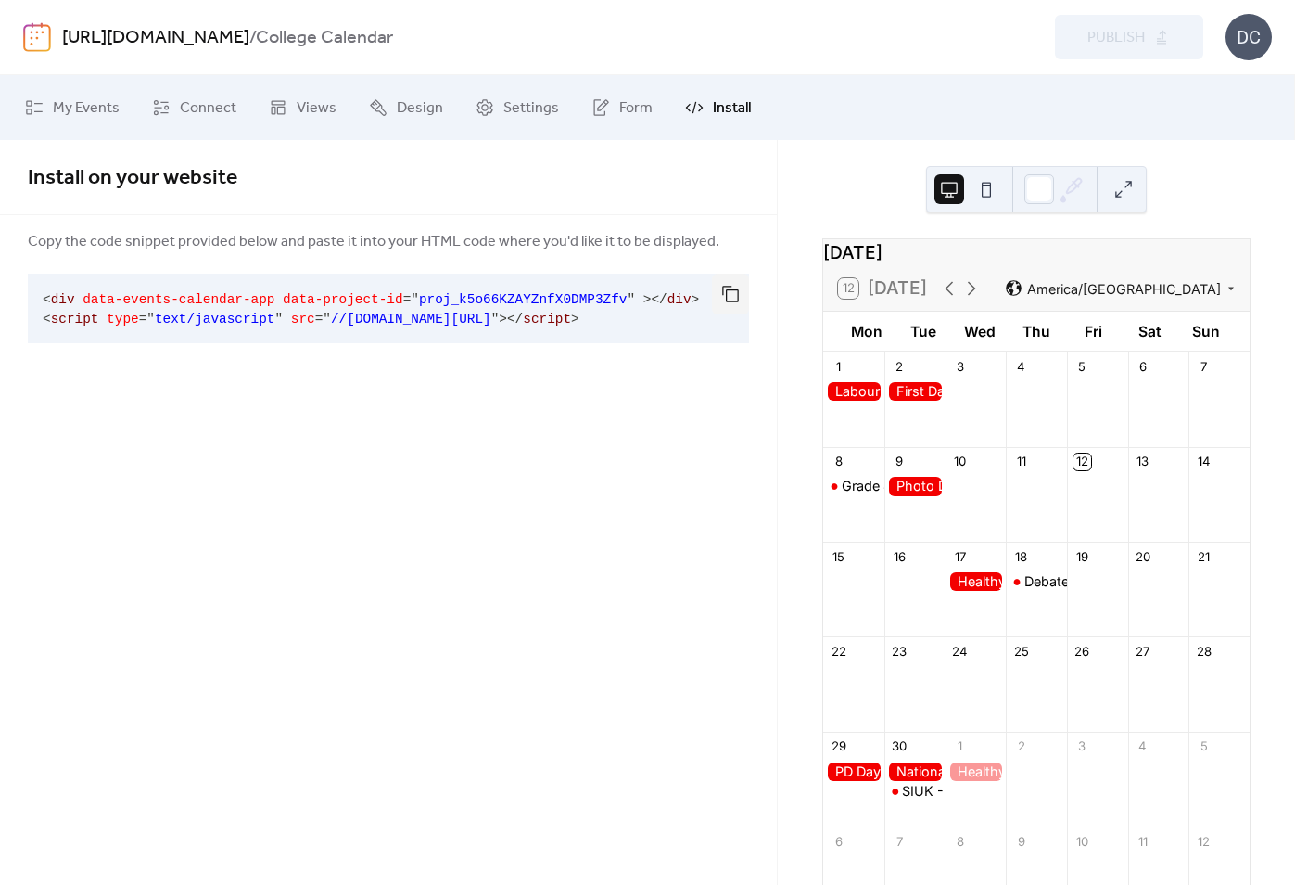
click at [621, 303] on span "proj_k5o66KZAYZnfX0DMP3Zfv" at bounding box center [523, 299] width 209 height 15
click at [987, 195] on button at bounding box center [987, 189] width 30 height 30
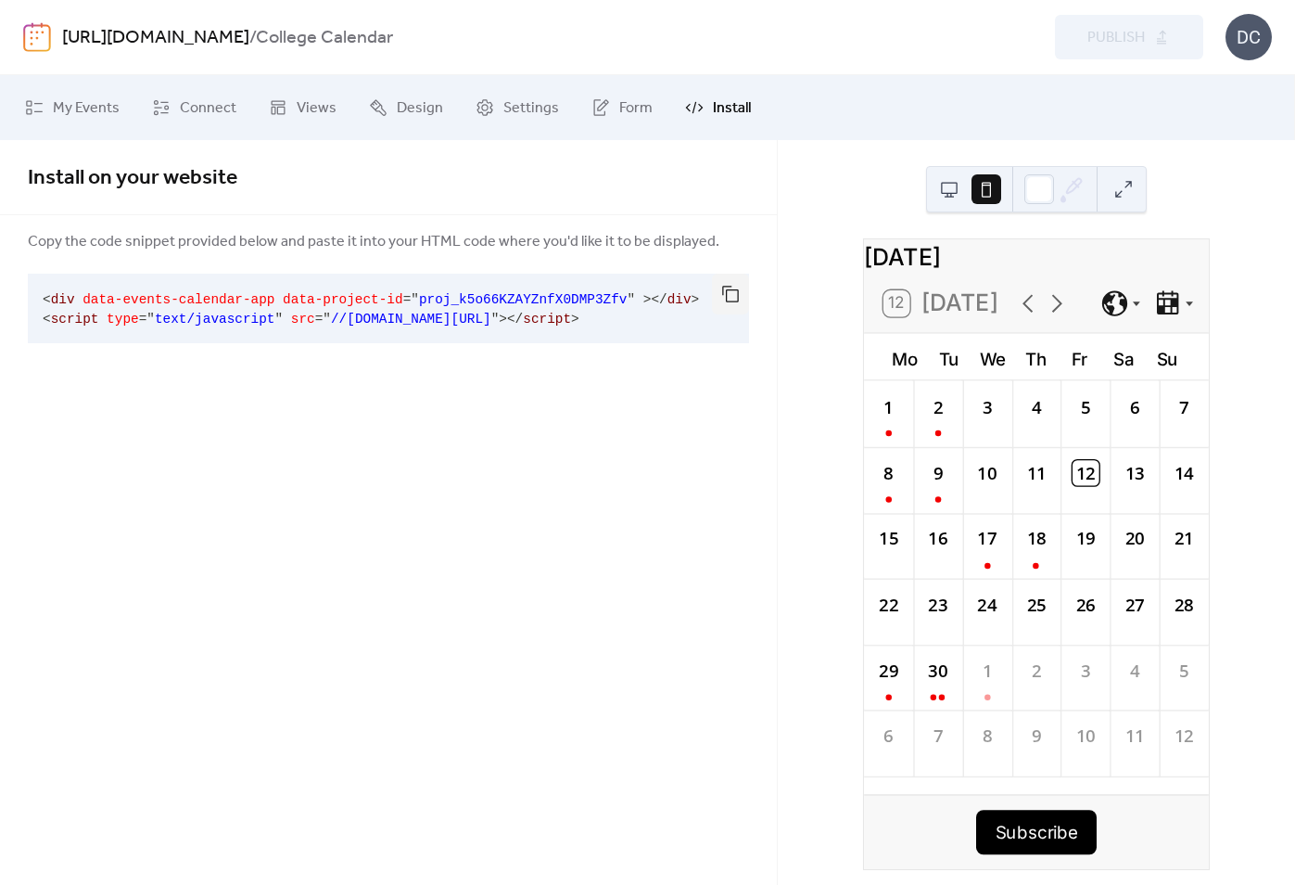
click at [959, 191] on button at bounding box center [950, 189] width 30 height 30
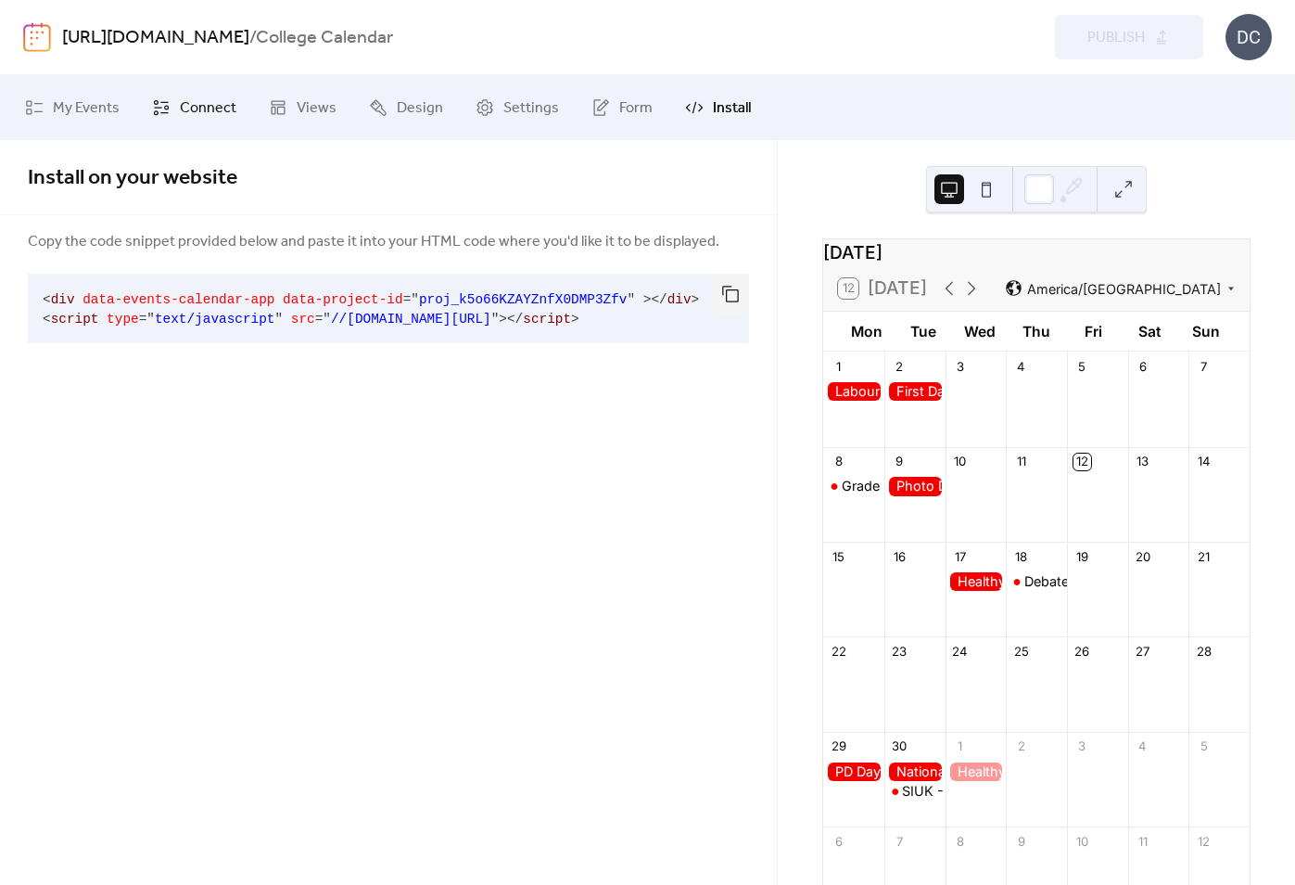
click at [201, 112] on span "Connect" at bounding box center [208, 108] width 57 height 22
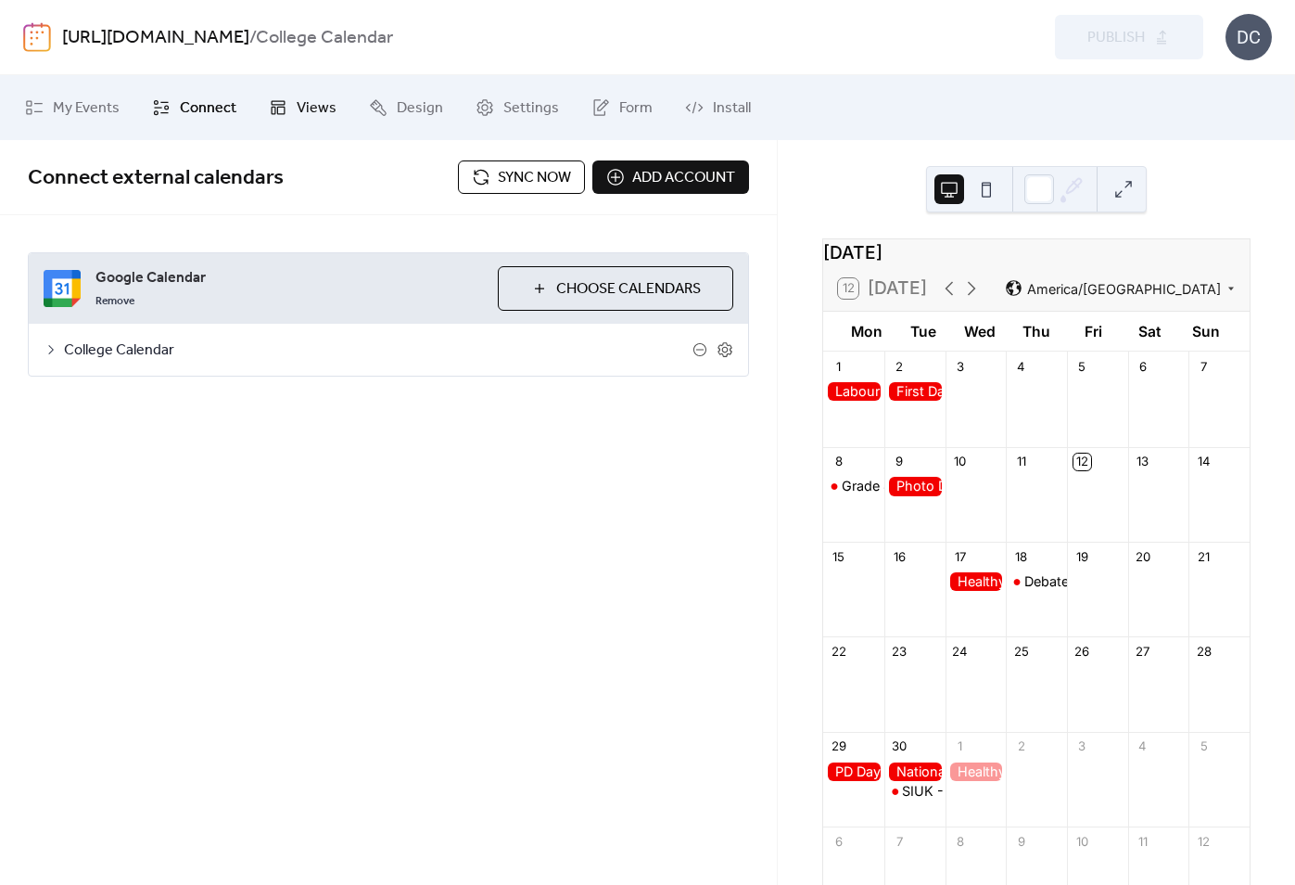
click at [299, 120] on span "Views" at bounding box center [317, 108] width 40 height 22
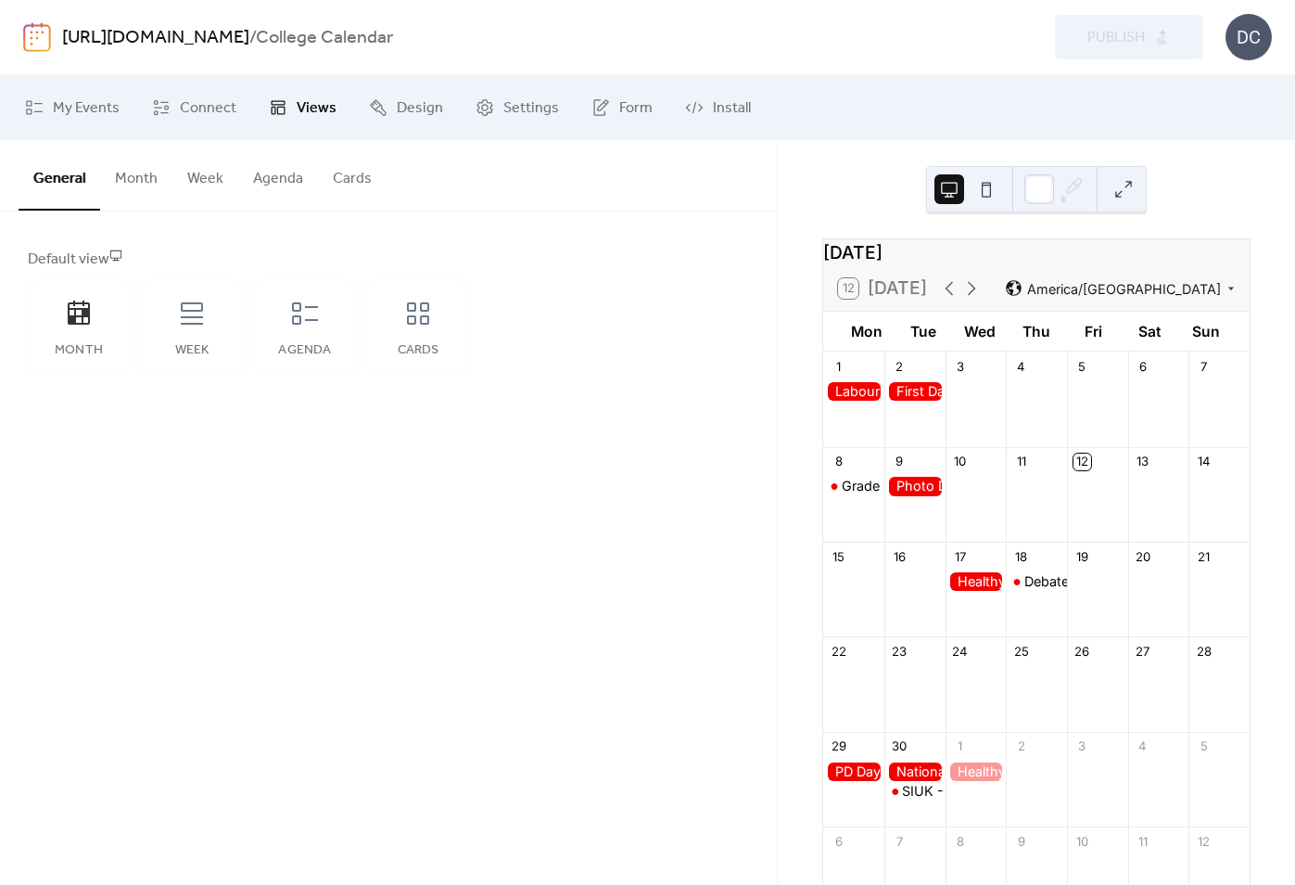
click at [140, 183] on button "Month" at bounding box center [136, 174] width 72 height 69
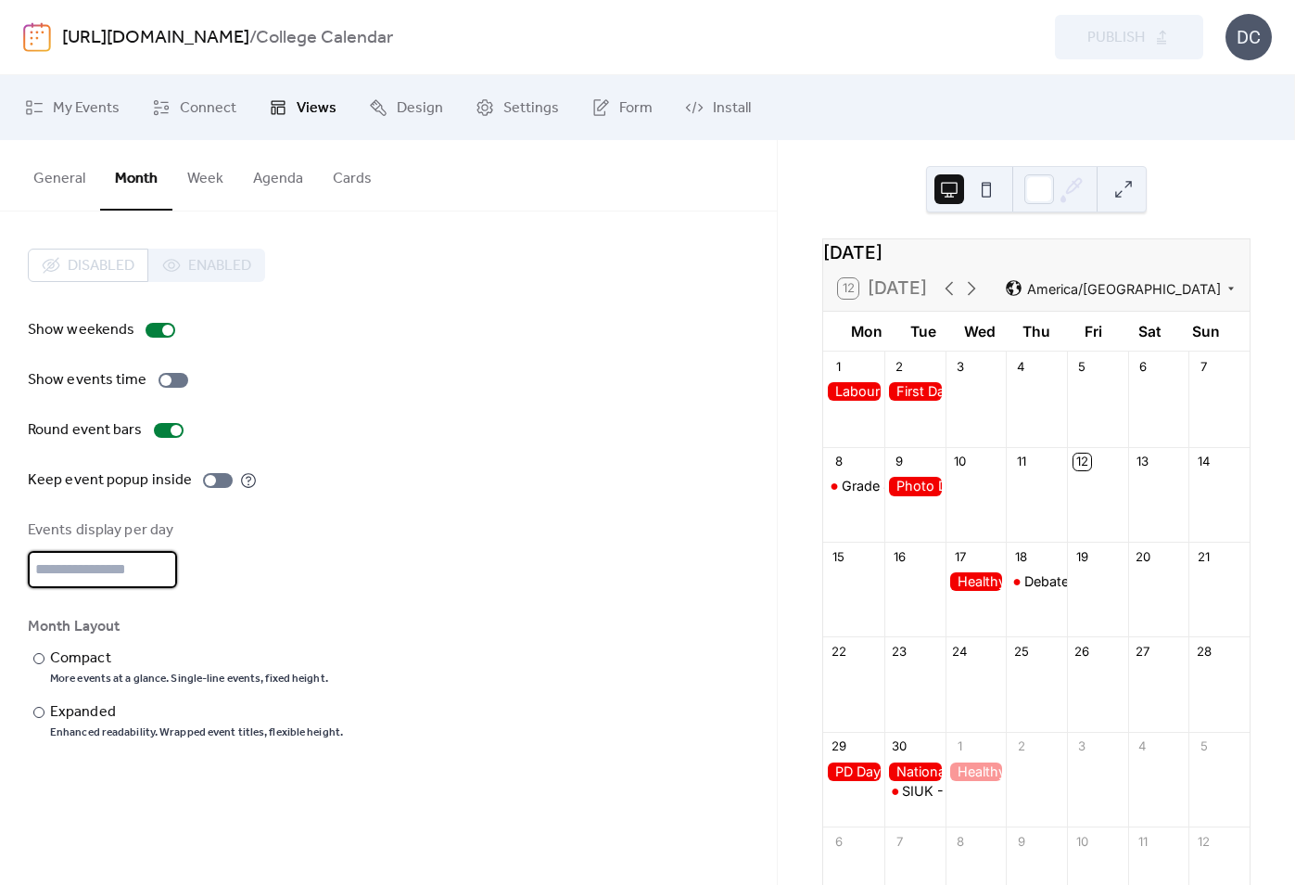
click at [160, 567] on input "*" at bounding box center [102, 569] width 149 height 37
type input "*"
click at [160, 567] on input "*" at bounding box center [102, 569] width 149 height 37
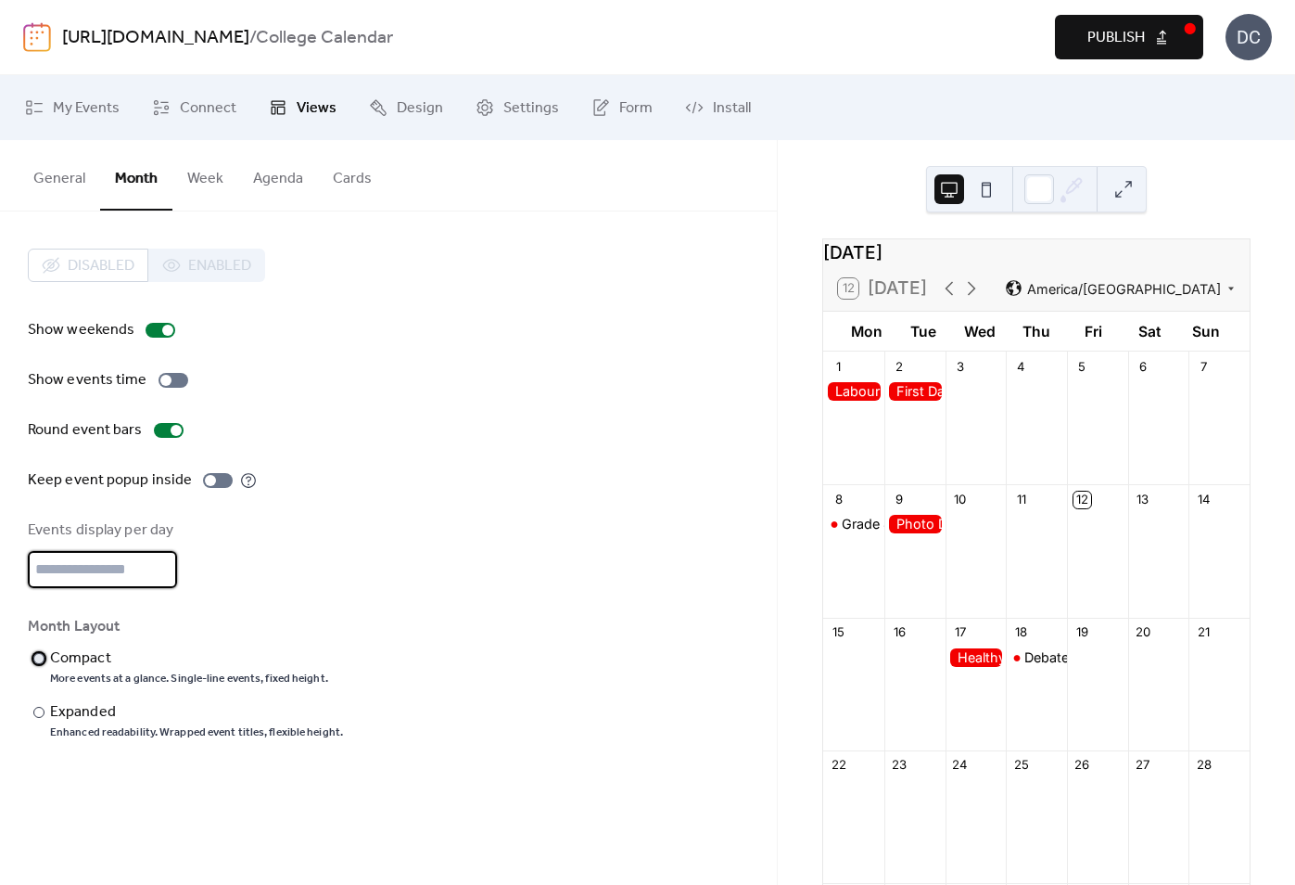
click at [73, 661] on div "Compact" at bounding box center [187, 658] width 274 height 22
click at [67, 717] on div "Expanded" at bounding box center [194, 712] width 289 height 22
click at [210, 173] on button "Week" at bounding box center [205, 174] width 66 height 69
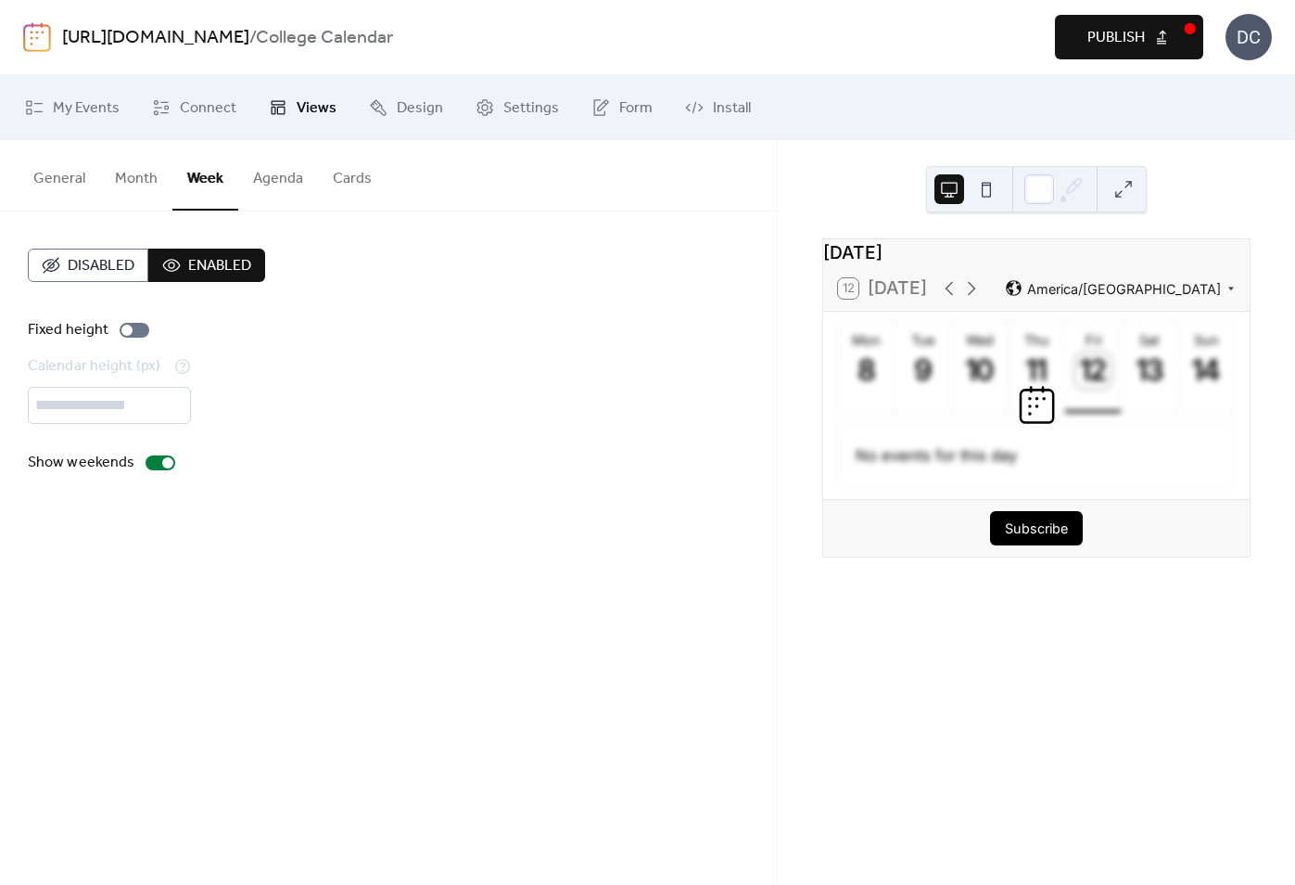
click at [283, 186] on button "Agenda" at bounding box center [278, 174] width 80 height 69
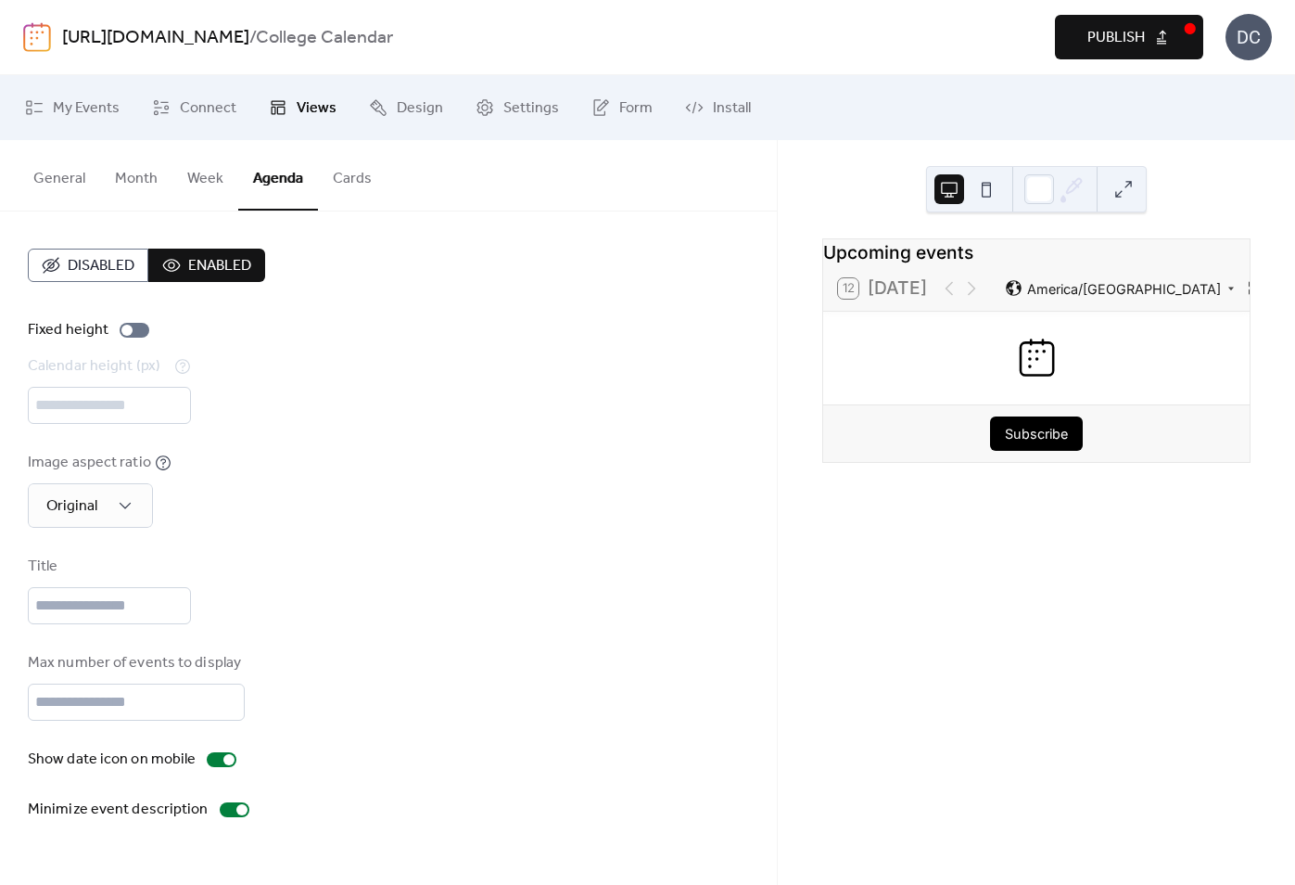
click at [335, 193] on button "Cards" at bounding box center [352, 174] width 69 height 69
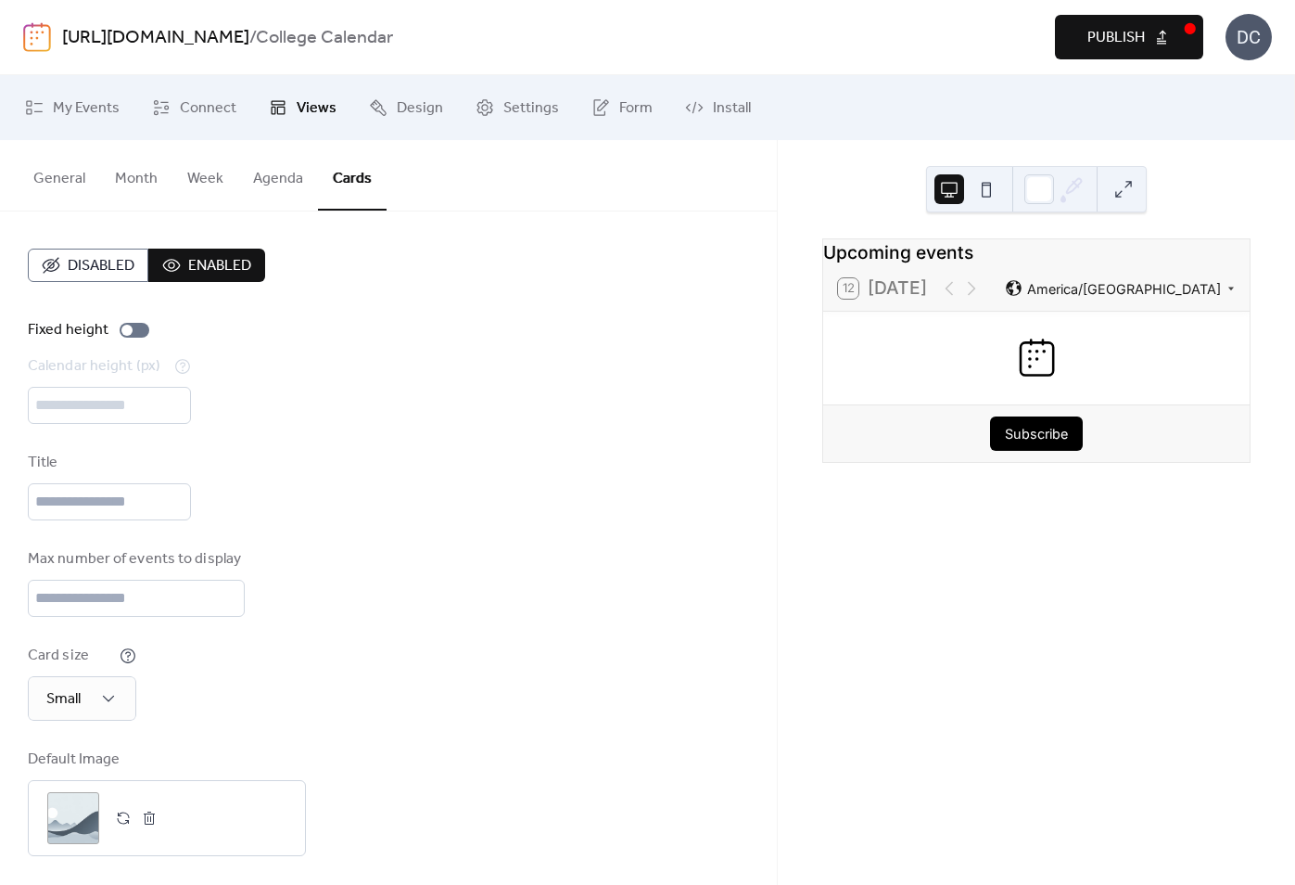
click at [120, 180] on button "Month" at bounding box center [136, 174] width 72 height 69
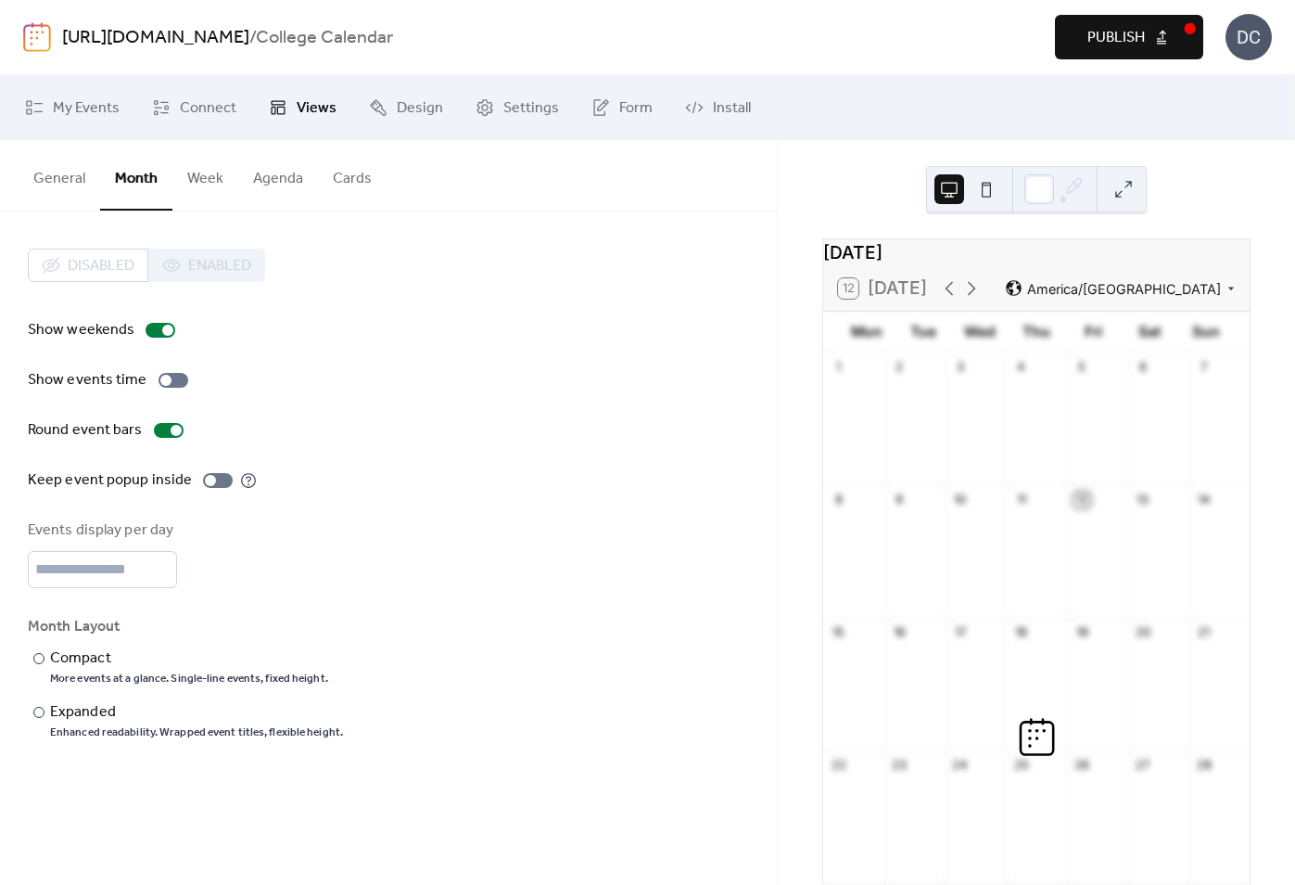
click at [192, 261] on div "Disabled Enabled" at bounding box center [146, 264] width 237 height 33
click at [1109, 55] on button "Publish" at bounding box center [1129, 37] width 148 height 45
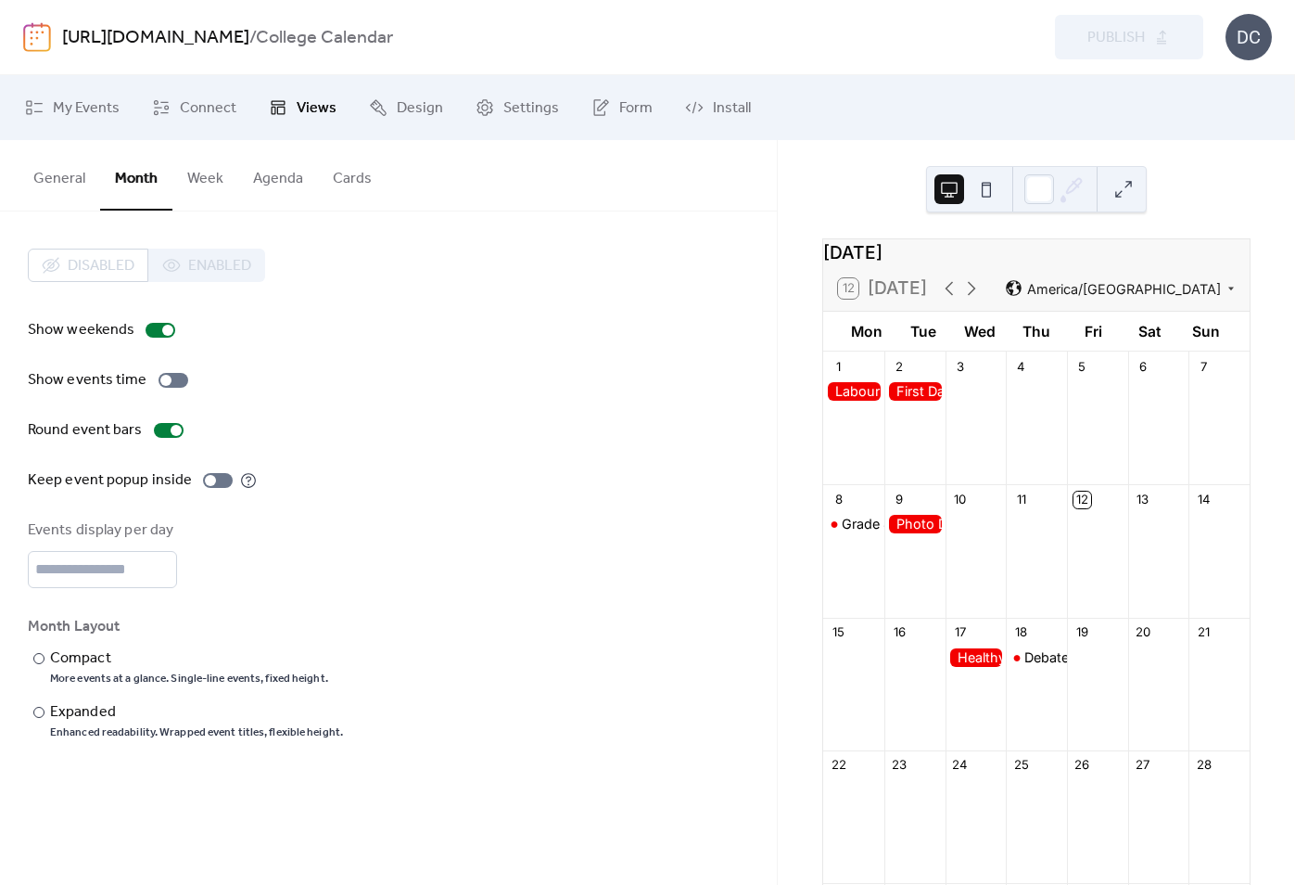
click at [315, 401] on div "Show weekends Show events time Round event bars Keep event popup inside Events …" at bounding box center [388, 529] width 721 height 421
click at [543, 296] on div "Disabled Enabled Show weekends Show events time Round event bars Keep event pop…" at bounding box center [388, 493] width 721 height 491
click at [490, 113] on link "Settings" at bounding box center [517, 108] width 111 height 50
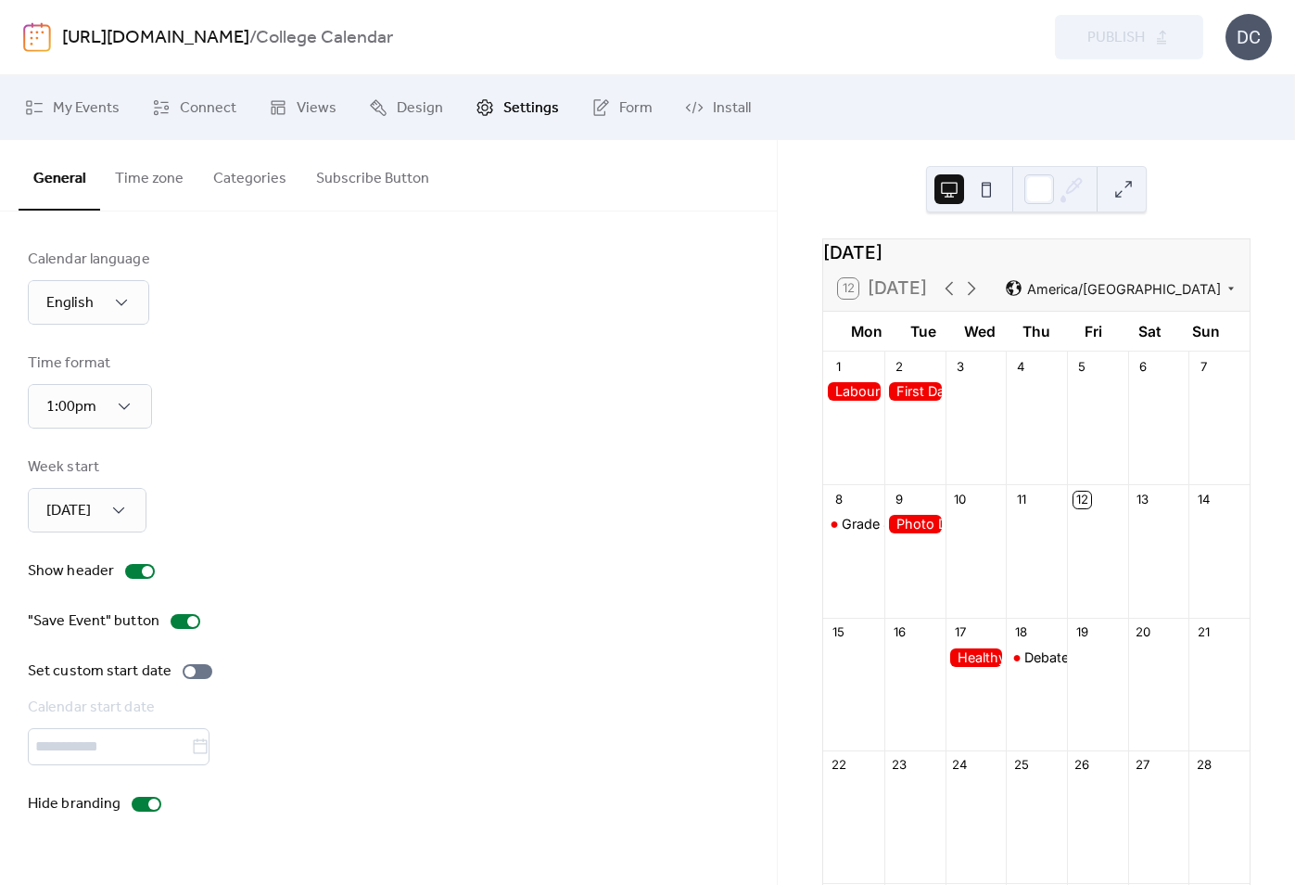
click at [147, 177] on button "Time zone" at bounding box center [149, 174] width 98 height 69
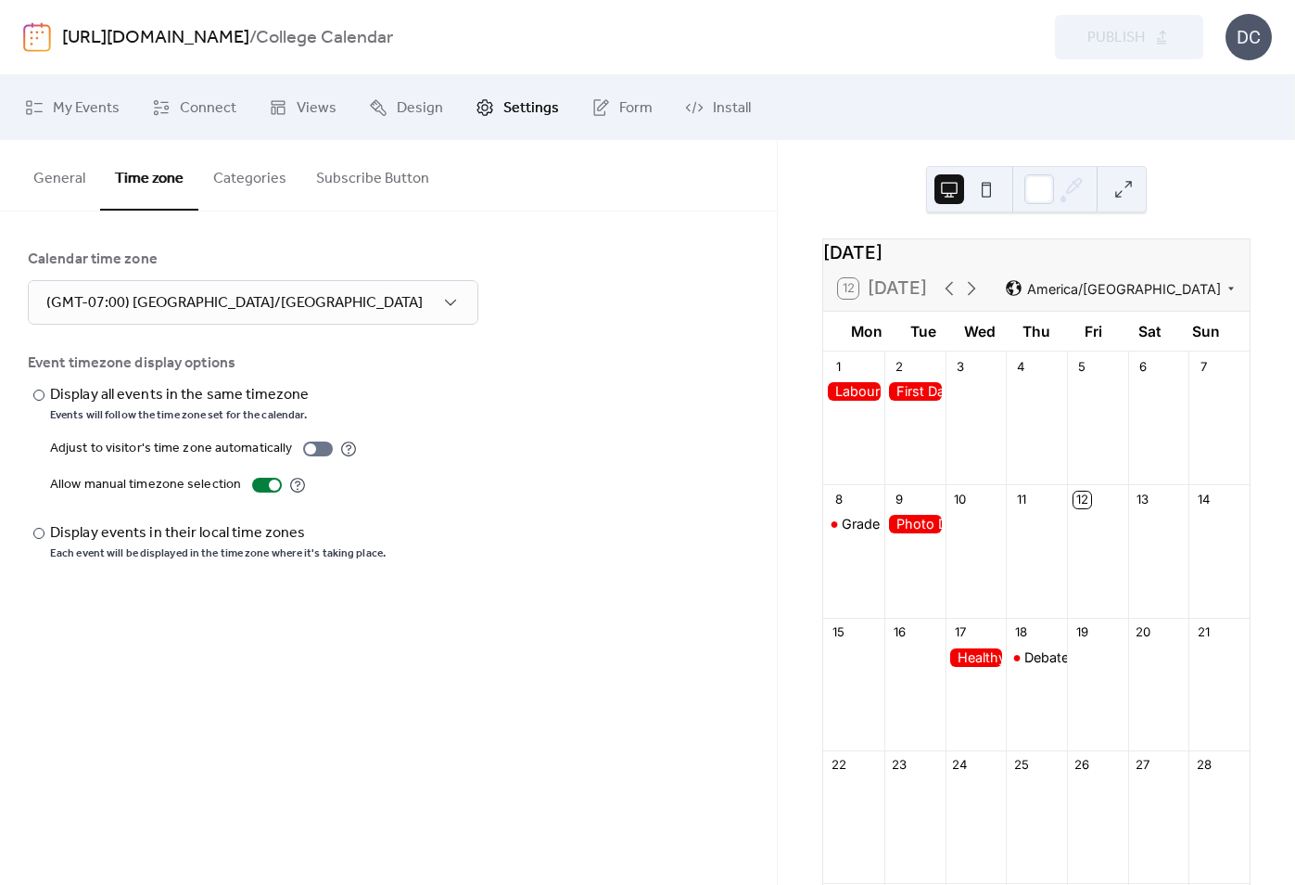
click at [266, 176] on button "Categories" at bounding box center [249, 174] width 103 height 69
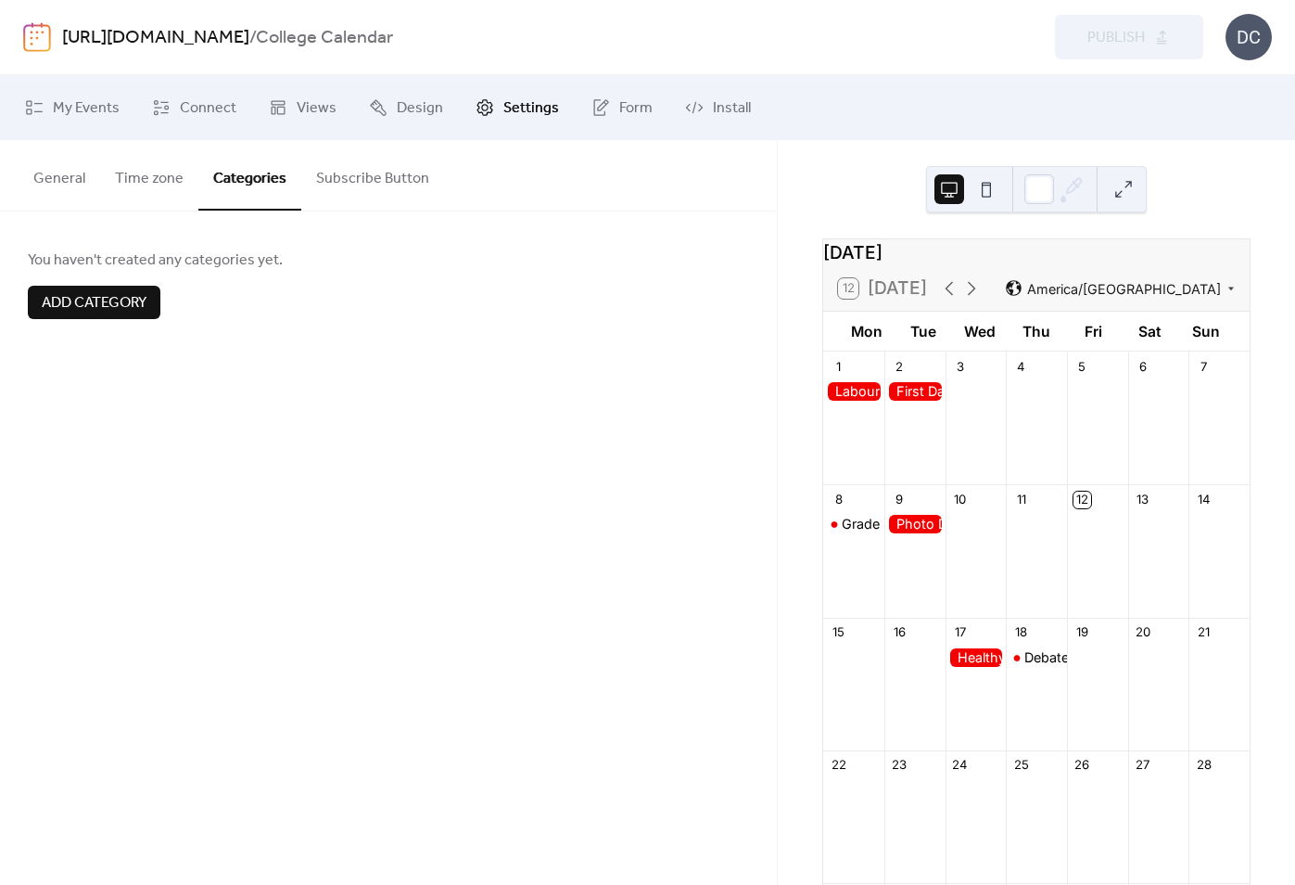
click at [266, 176] on button "Categories" at bounding box center [249, 175] width 103 height 70
click at [146, 167] on button "Time zone" at bounding box center [149, 174] width 98 height 69
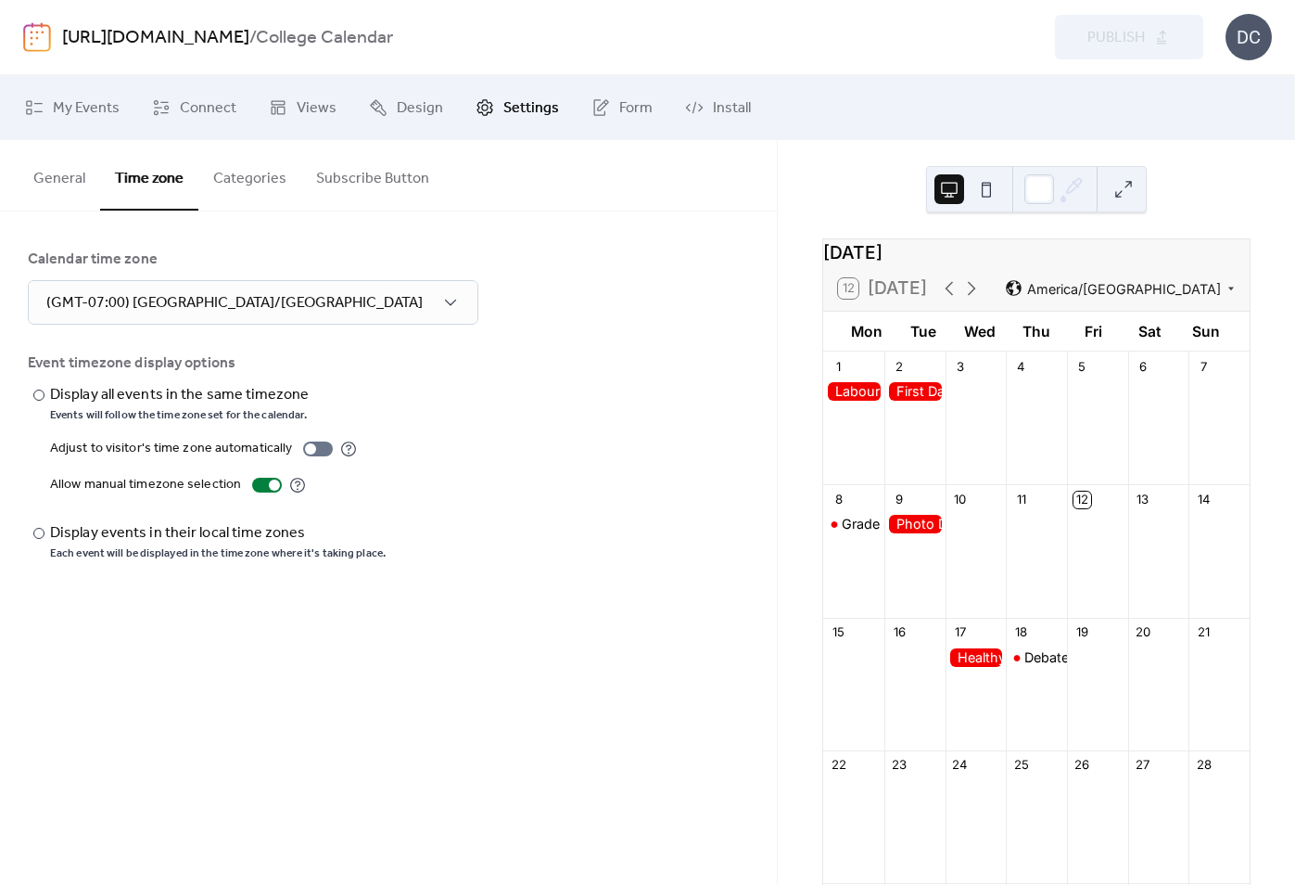
click at [26, 188] on button "General" at bounding box center [60, 174] width 82 height 69
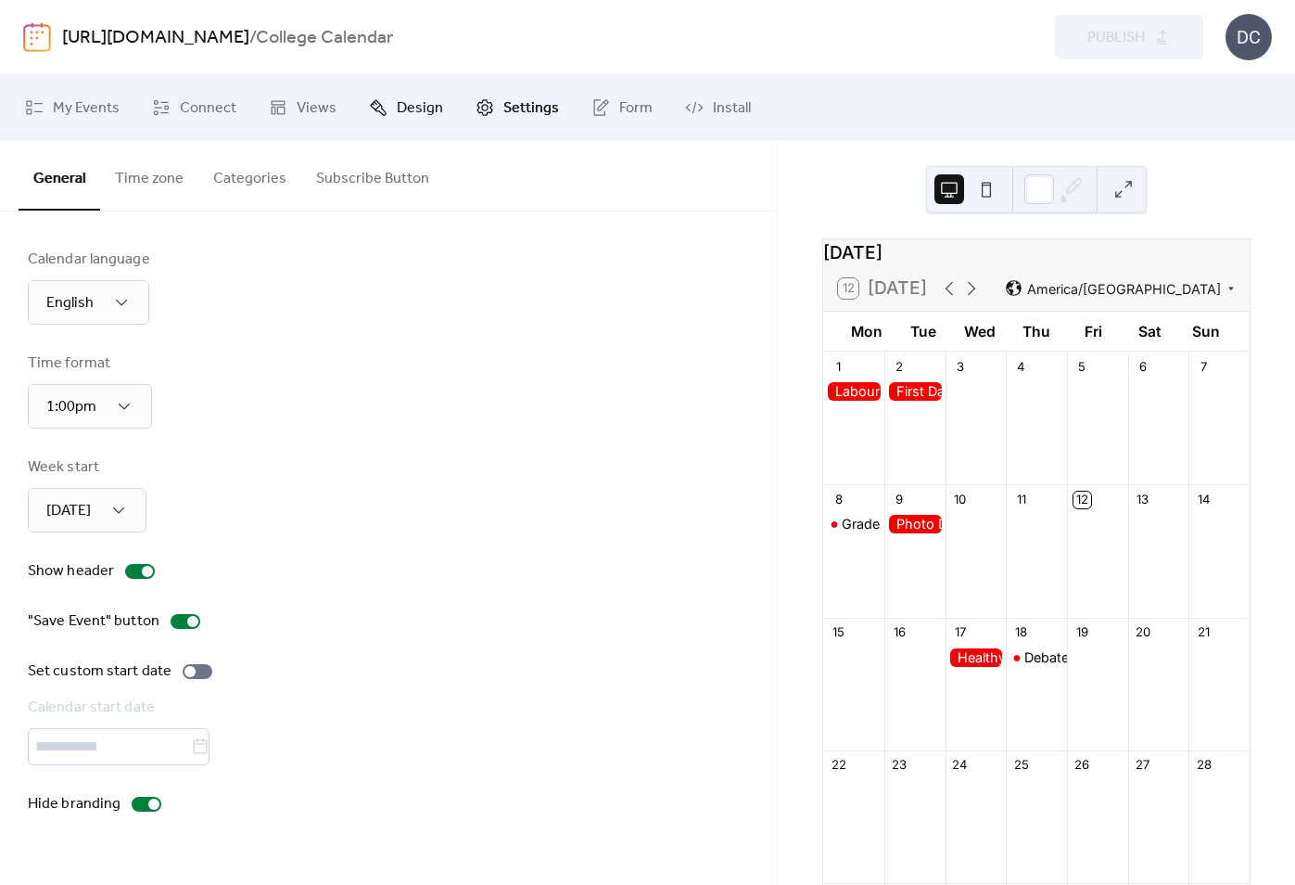
click at [420, 112] on span "Design" at bounding box center [420, 108] width 46 height 22
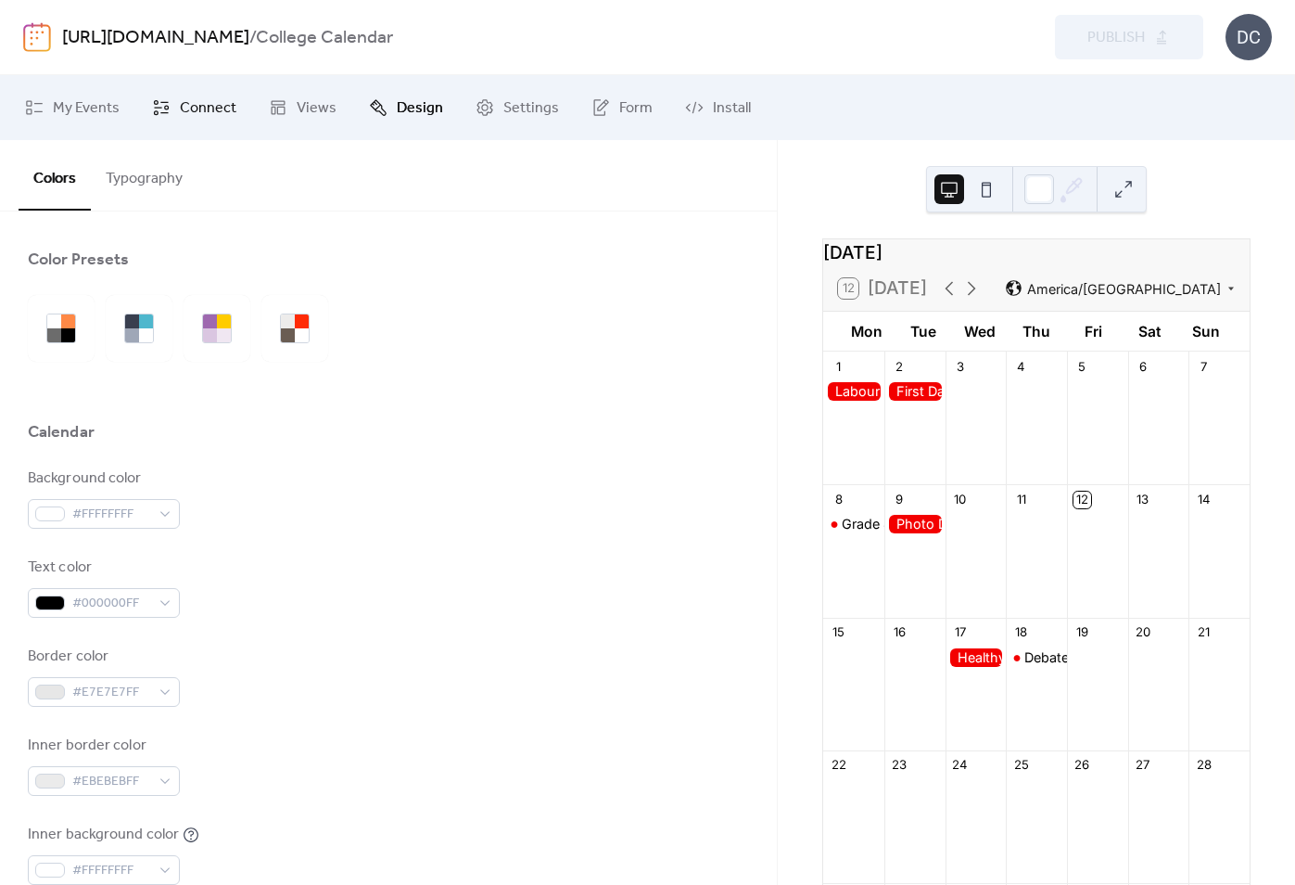
click at [210, 93] on link "Connect" at bounding box center [194, 108] width 112 height 50
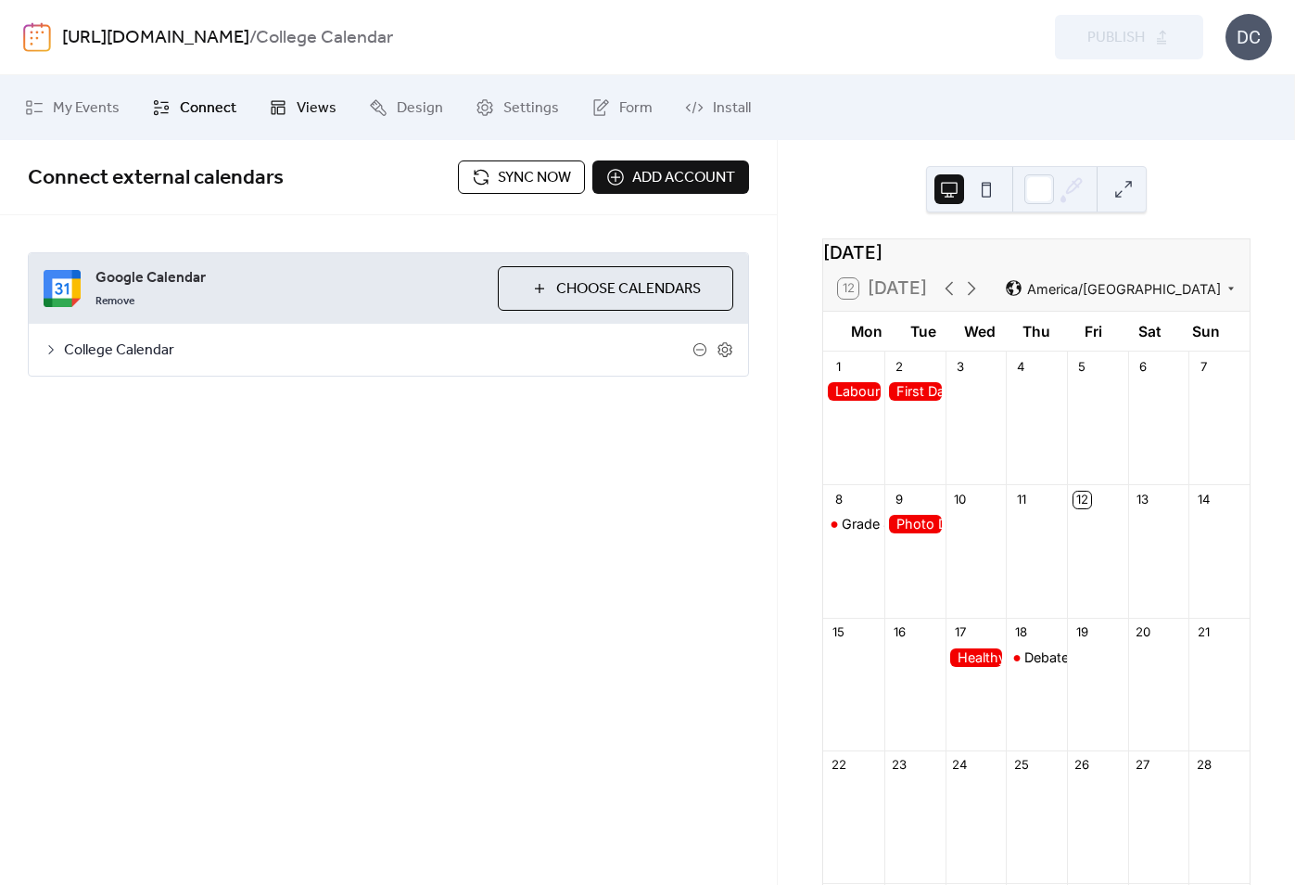
click at [287, 113] on link "Views" at bounding box center [302, 108] width 95 height 50
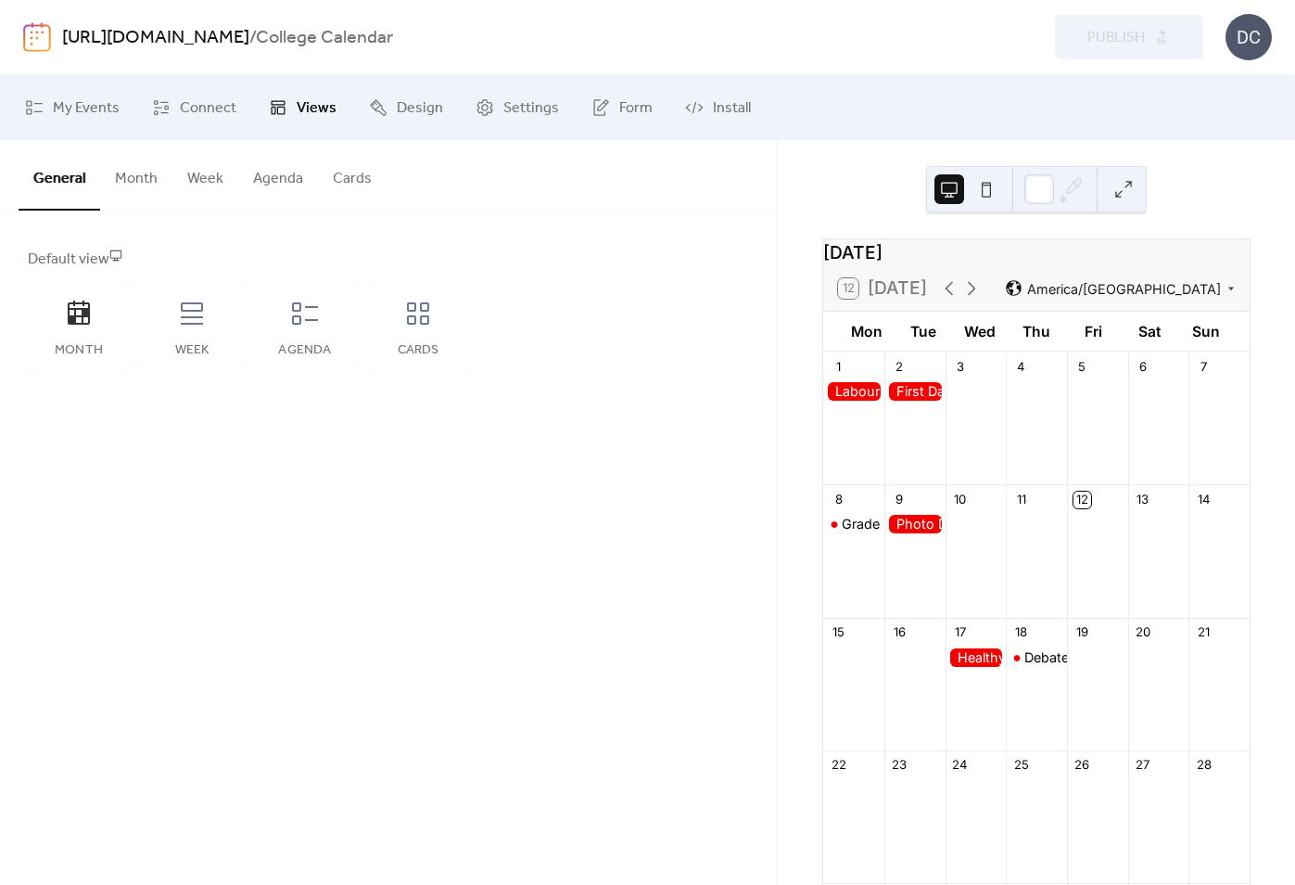
click at [191, 198] on button "Week" at bounding box center [205, 174] width 66 height 69
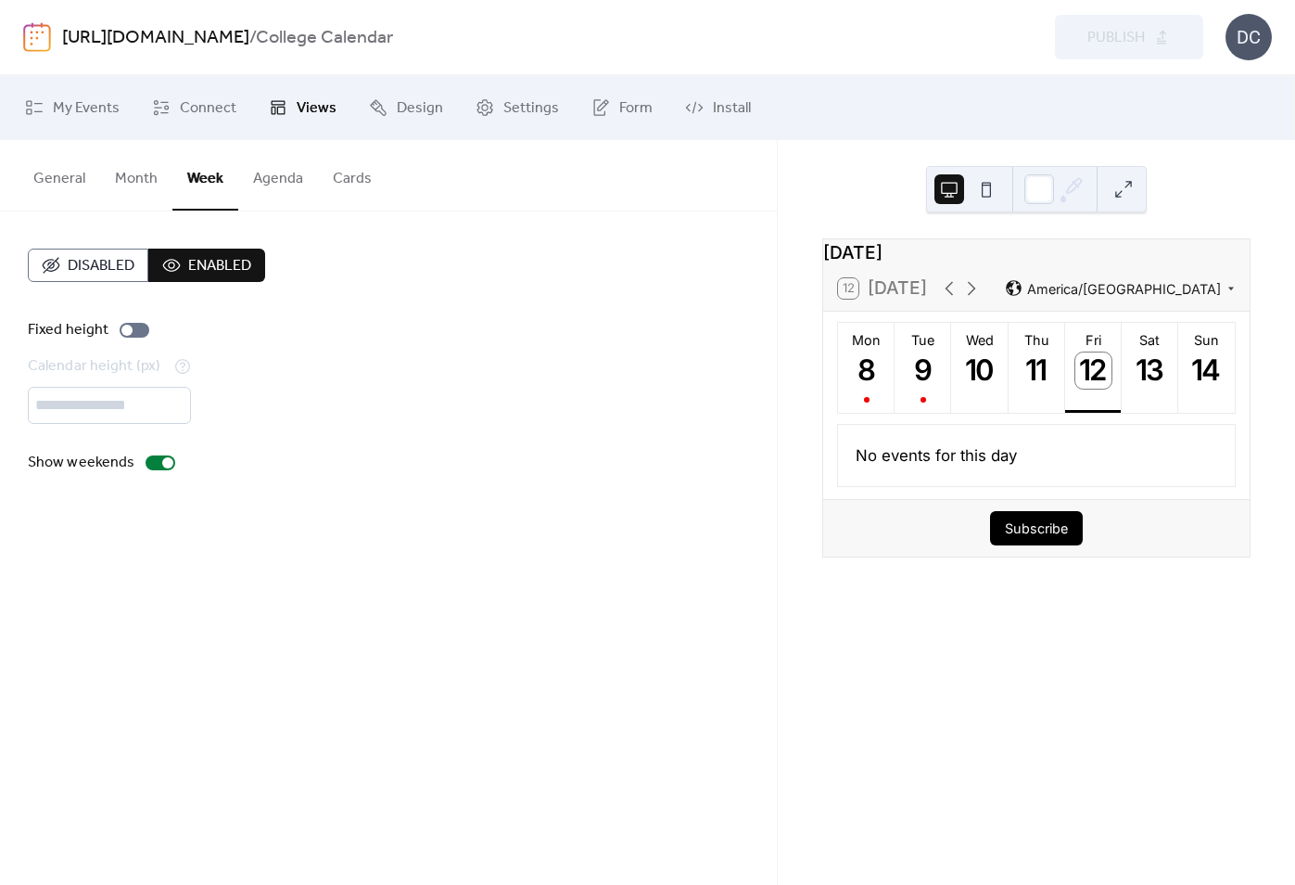
click at [145, 188] on button "Month" at bounding box center [136, 174] width 72 height 69
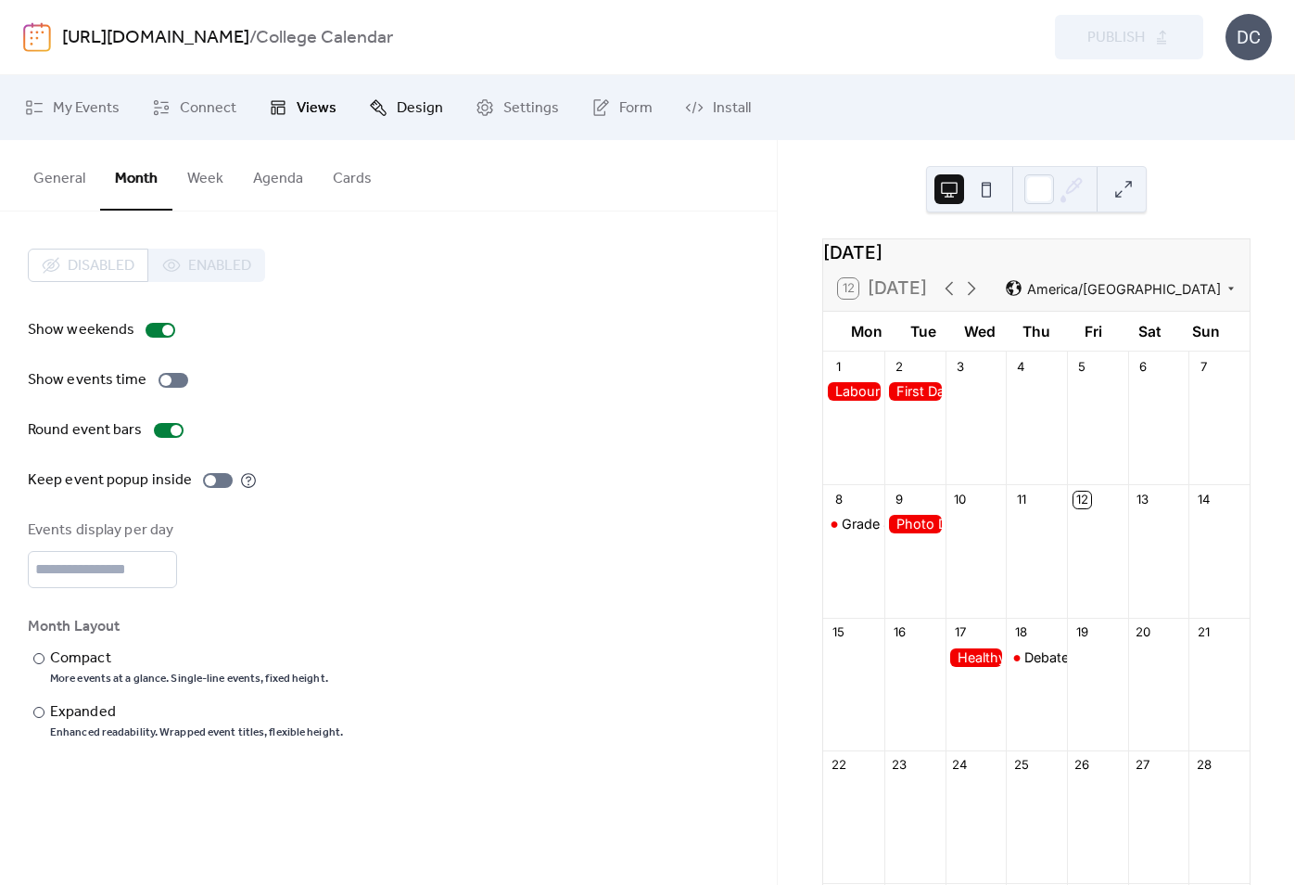
click at [422, 107] on span "Design" at bounding box center [420, 108] width 46 height 22
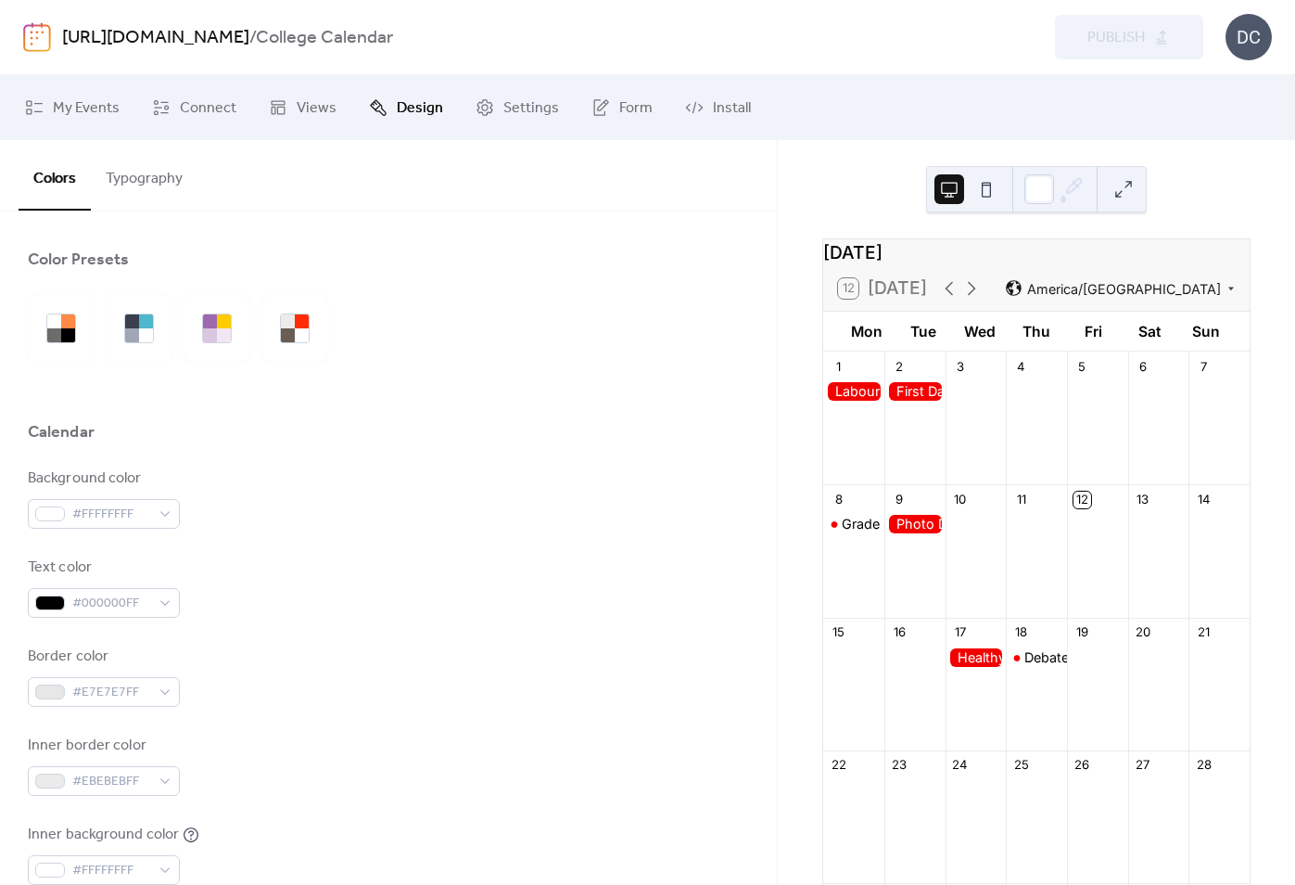
click at [416, 441] on div "Calendar" at bounding box center [388, 437] width 721 height 32
click at [518, 89] on link "Settings" at bounding box center [517, 108] width 111 height 50
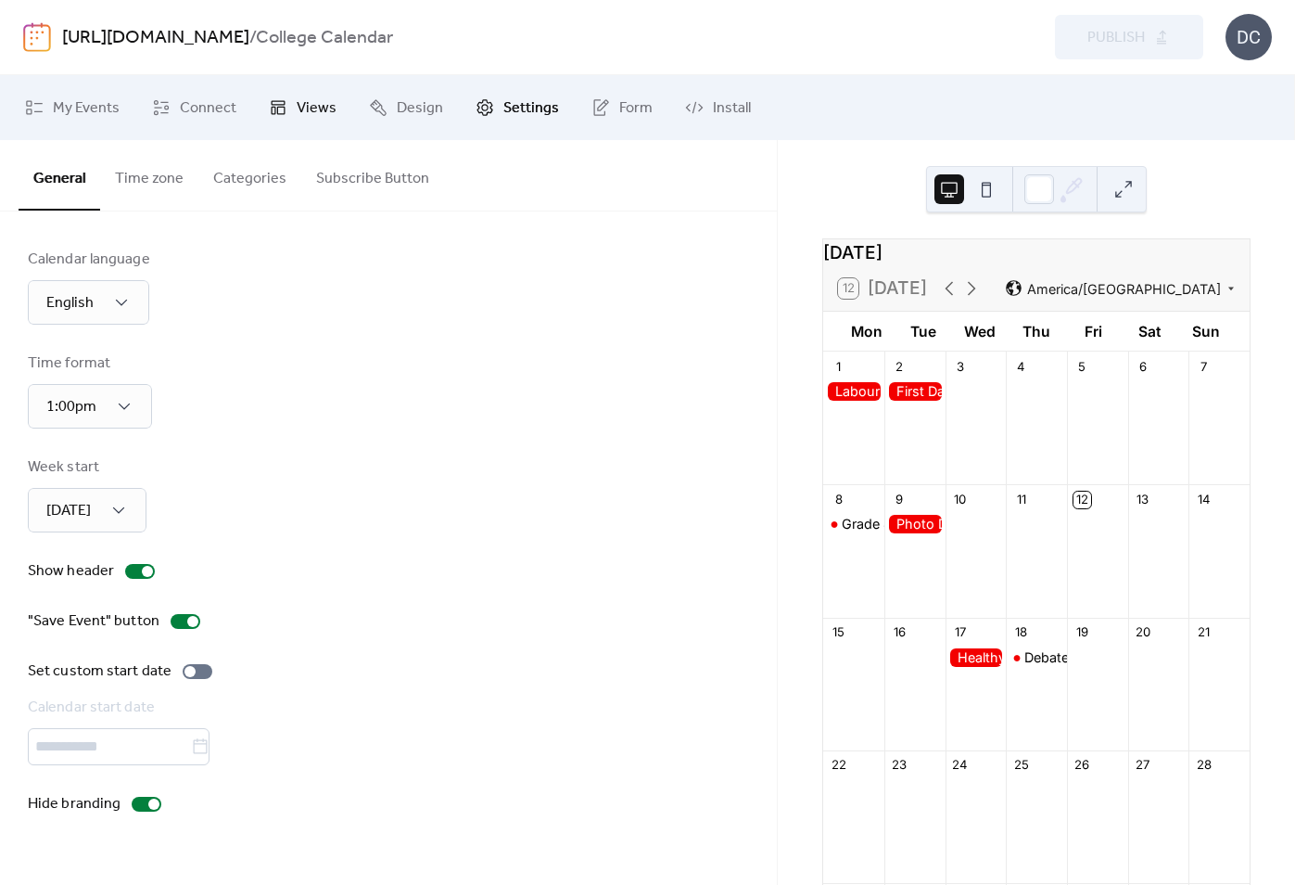
click at [299, 114] on span "Views" at bounding box center [317, 108] width 40 height 22
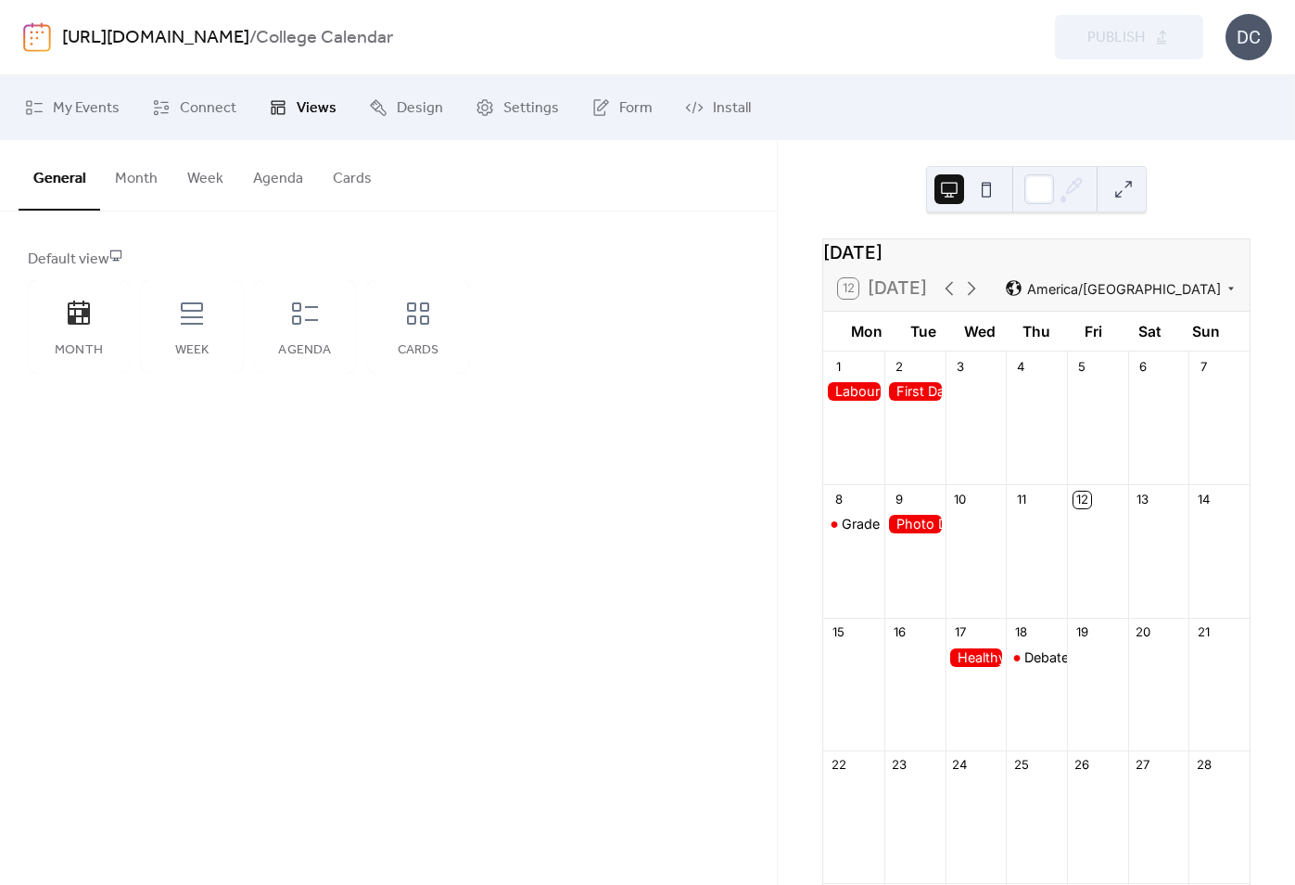
click at [99, 259] on div "Default view" at bounding box center [387, 259] width 718 height 22
click at [987, 194] on button at bounding box center [987, 189] width 30 height 30
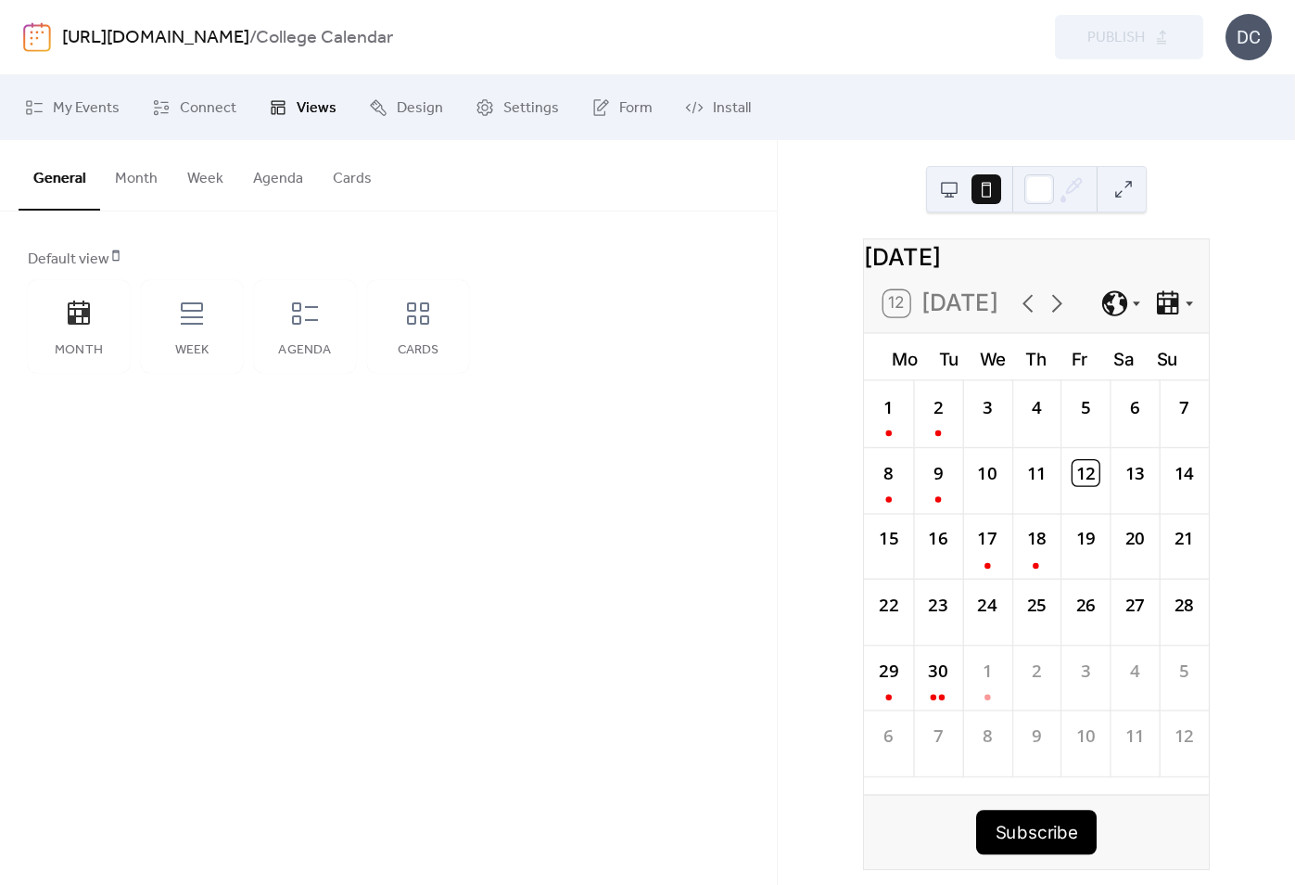
click at [949, 191] on button at bounding box center [950, 189] width 30 height 30
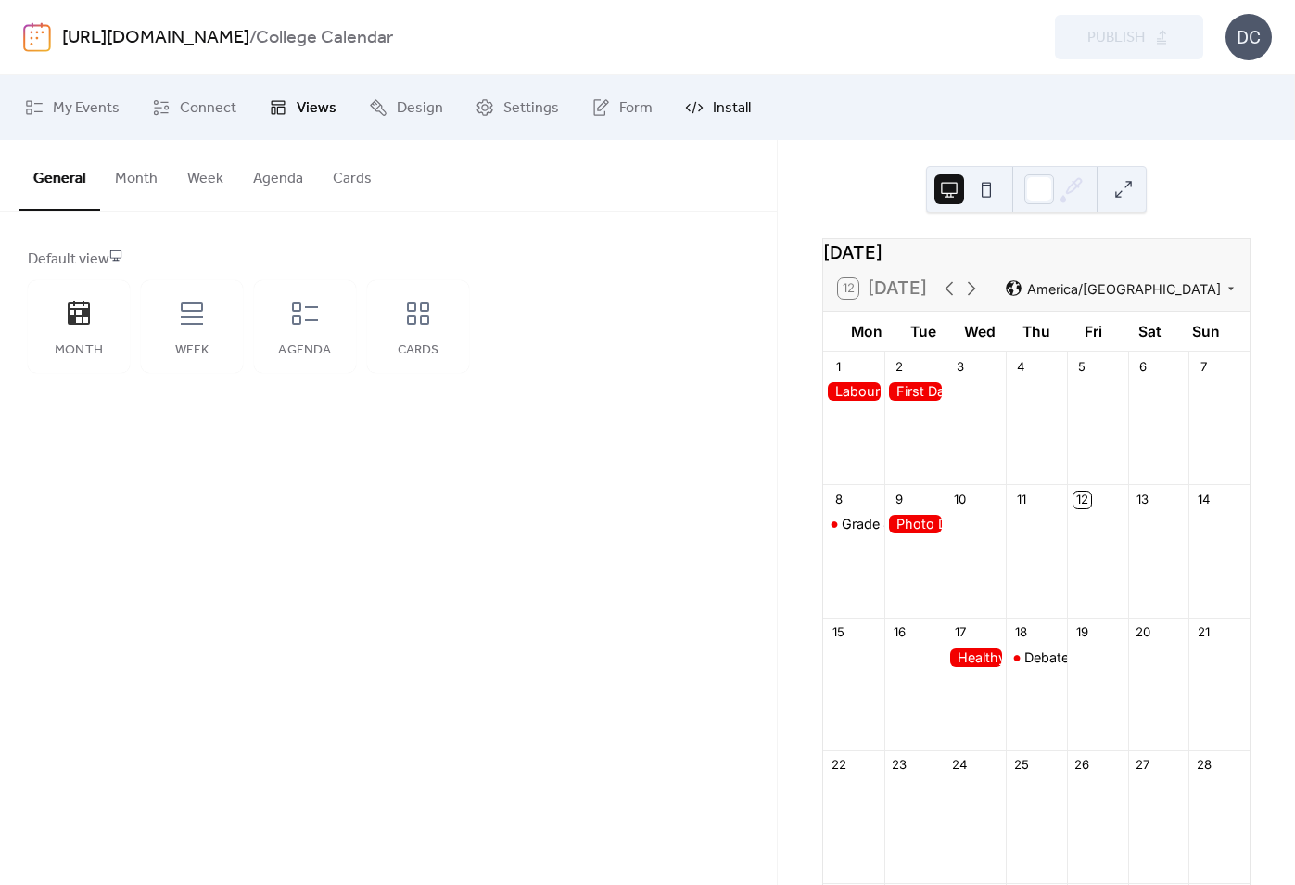
click at [713, 111] on span "Install" at bounding box center [732, 108] width 38 height 22
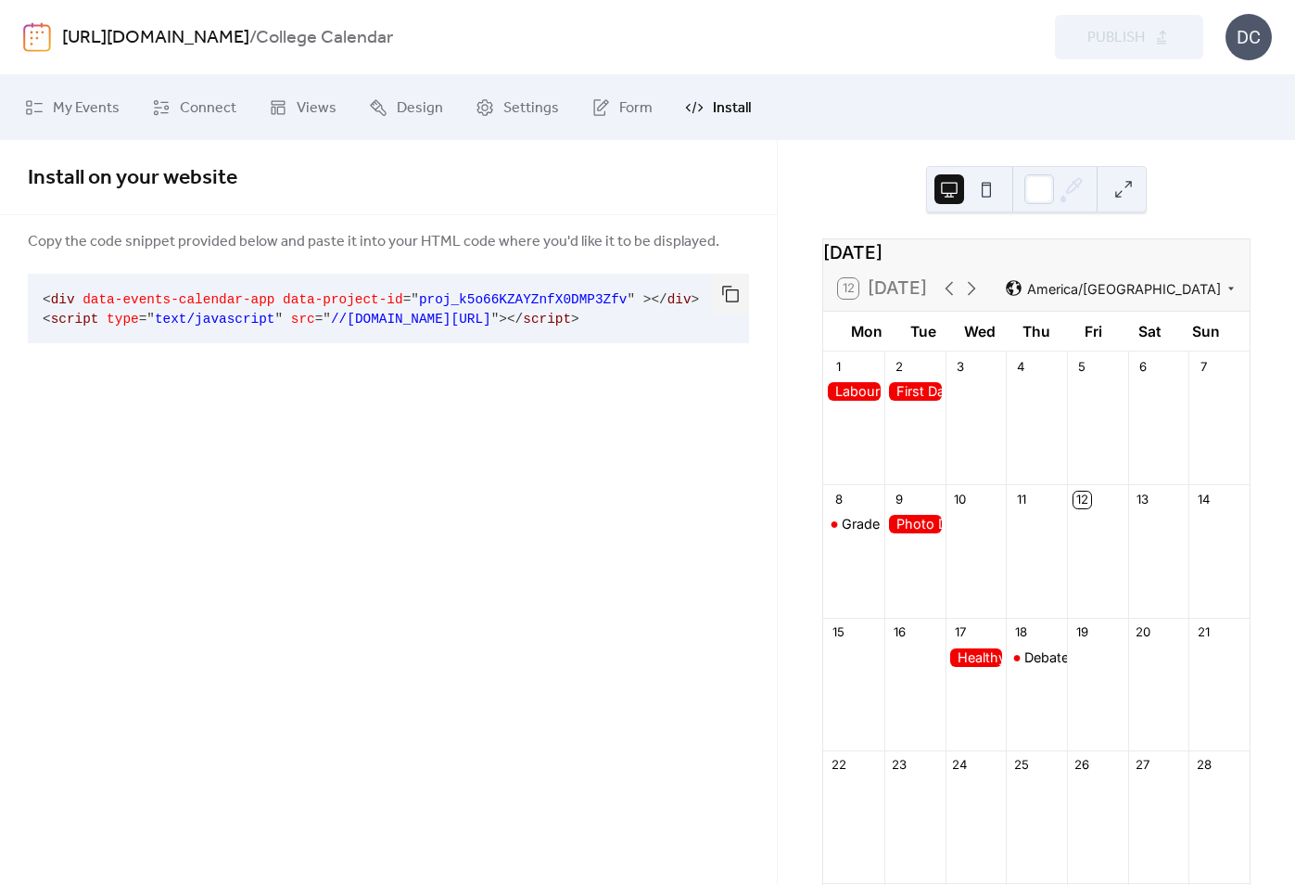
click at [1001, 190] on button at bounding box center [987, 189] width 30 height 30
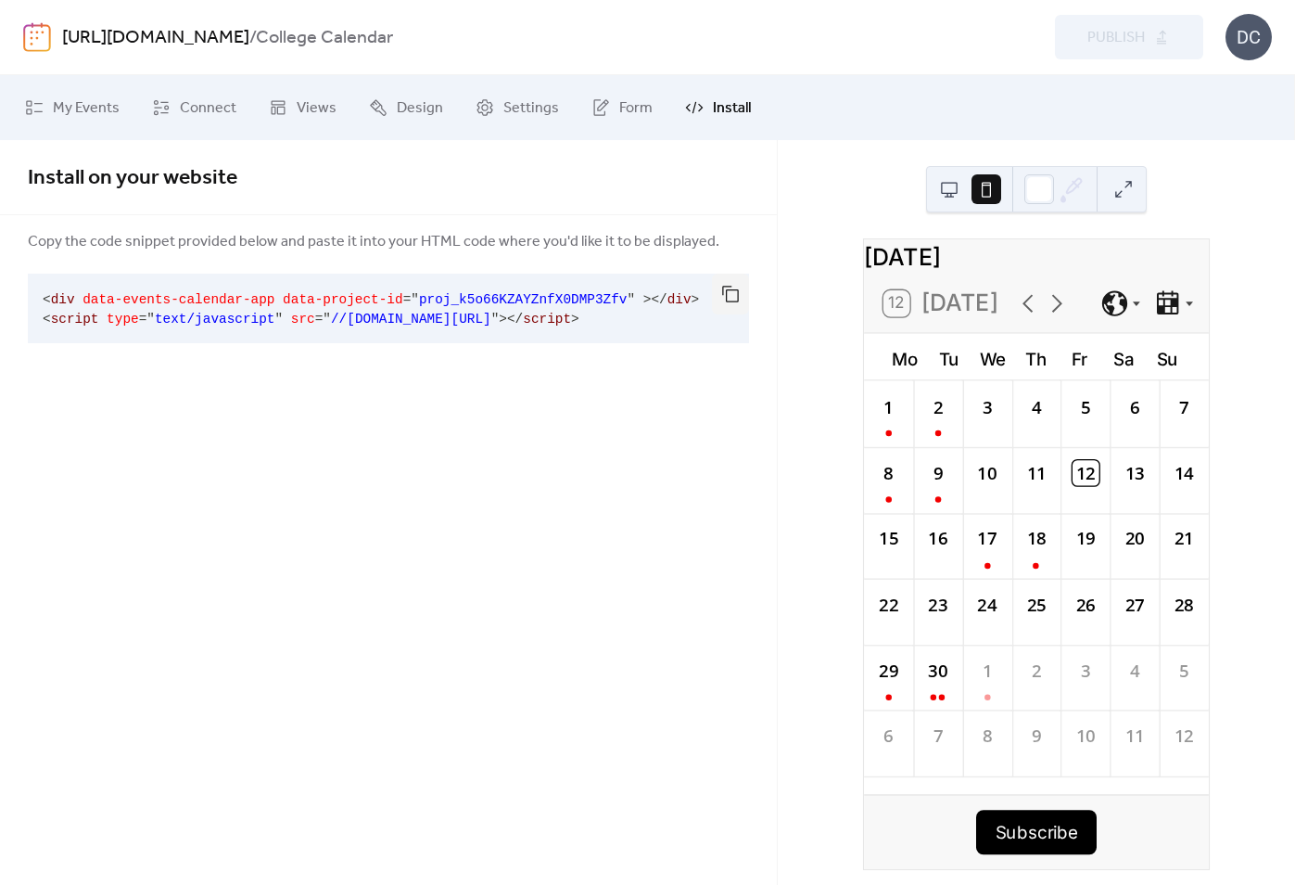
click at [949, 189] on button at bounding box center [950, 189] width 30 height 30
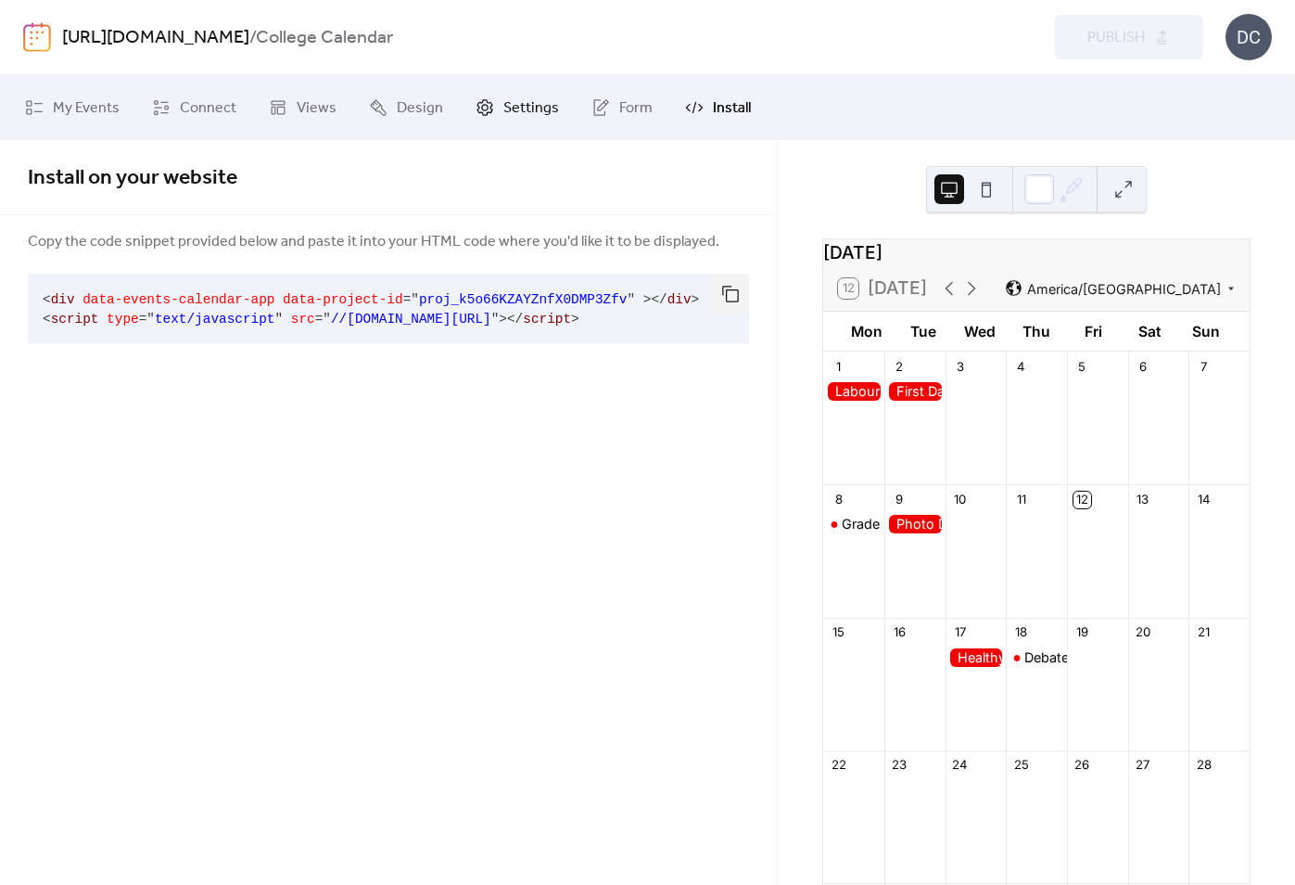
click at [503, 114] on span "Settings" at bounding box center [531, 108] width 56 height 22
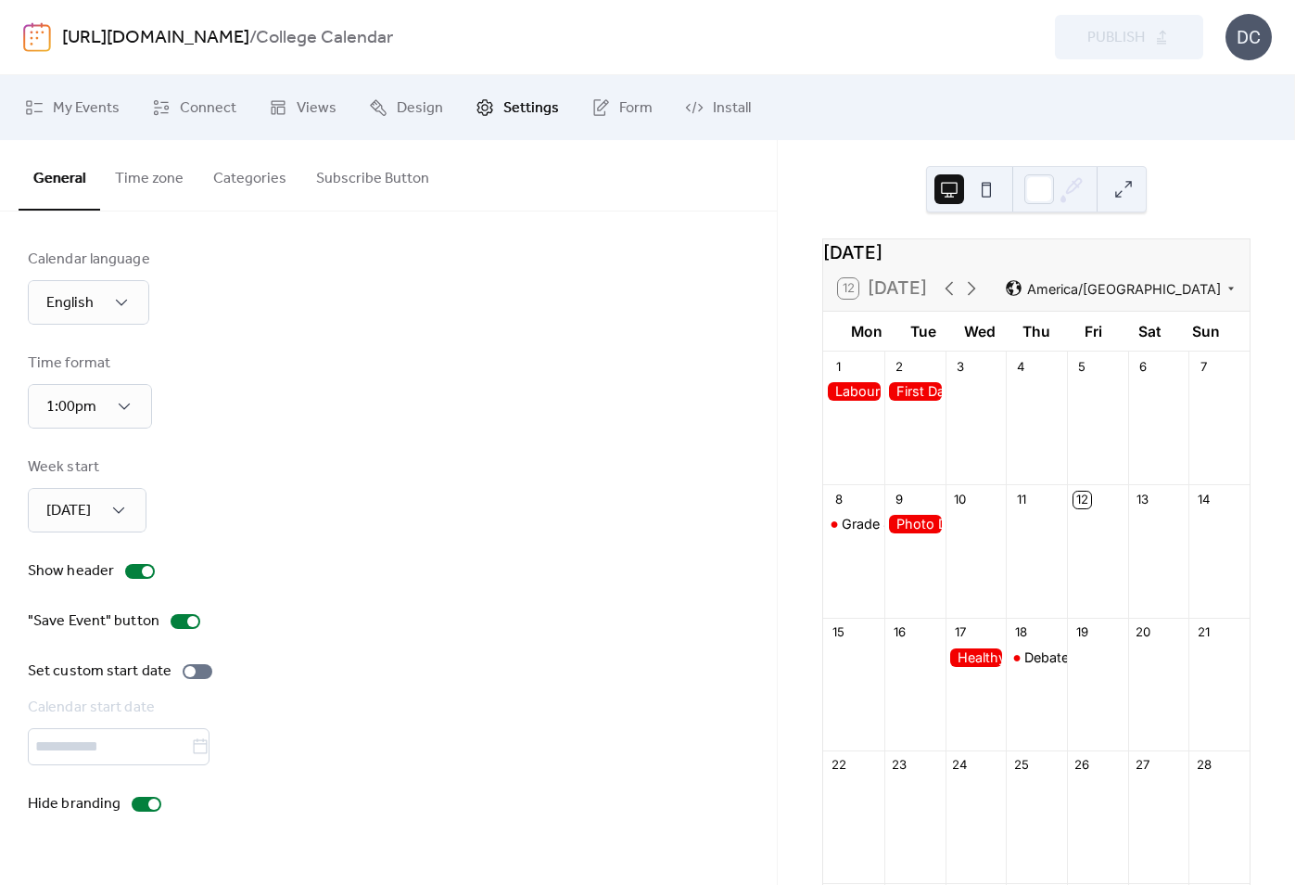
click at [799, 37] on div "https://trusting-hiring-269585.framer.app / College Calendar Preview Publish DC" at bounding box center [647, 37] width 1249 height 74
